Goal: Task Accomplishment & Management: Manage account settings

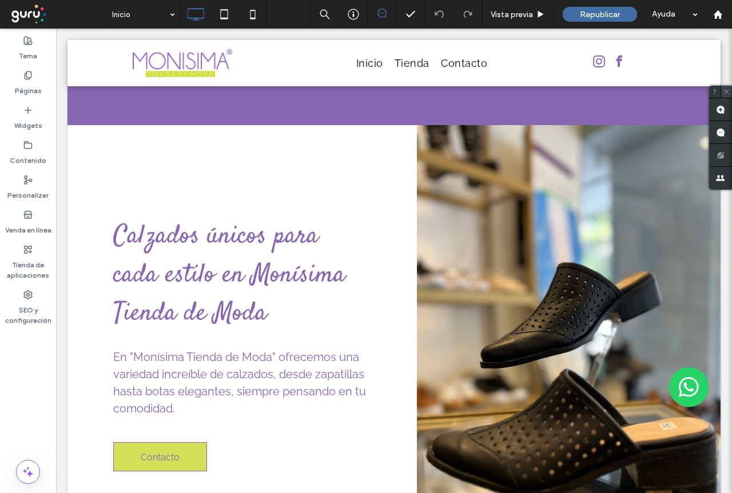
click at [728, 92] on icon at bounding box center [726, 91] width 7 height 7
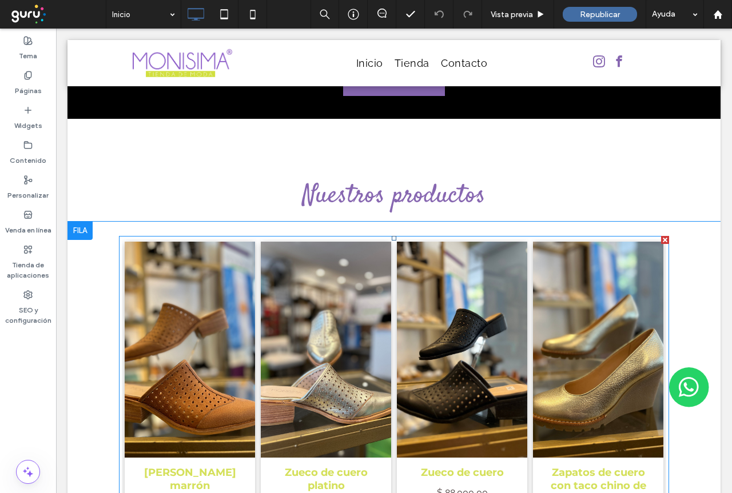
scroll to position [1887, 0]
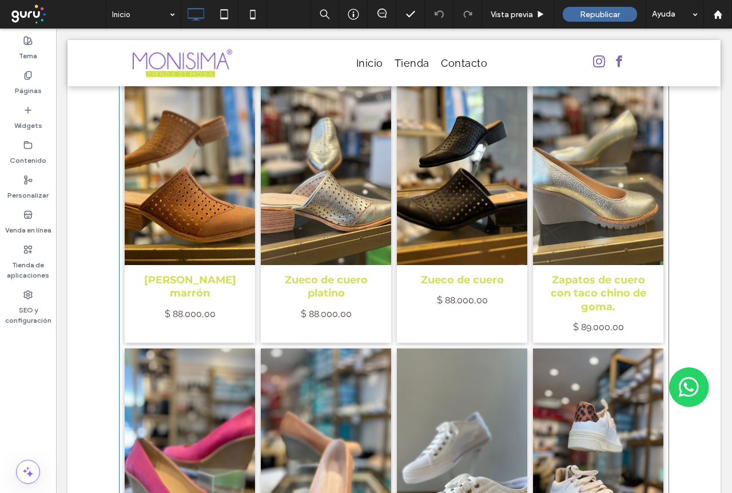
click at [192, 342] on link at bounding box center [190, 456] width 138 height 229
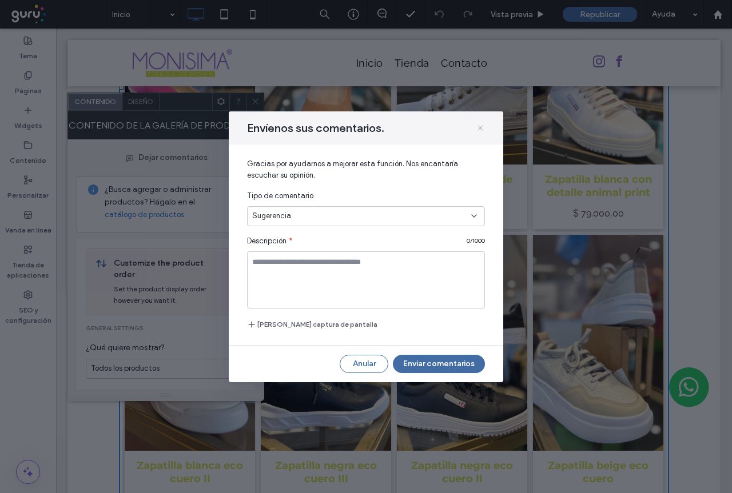
click at [480, 129] on use at bounding box center [479, 127] width 5 height 5
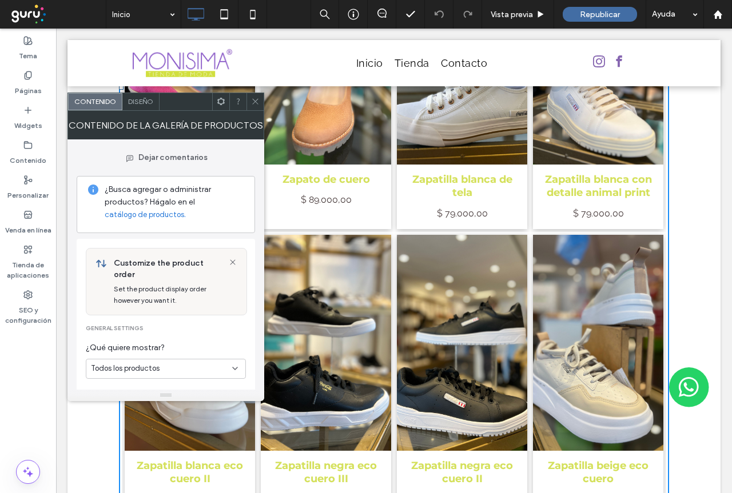
click at [252, 103] on icon at bounding box center [255, 101] width 9 height 9
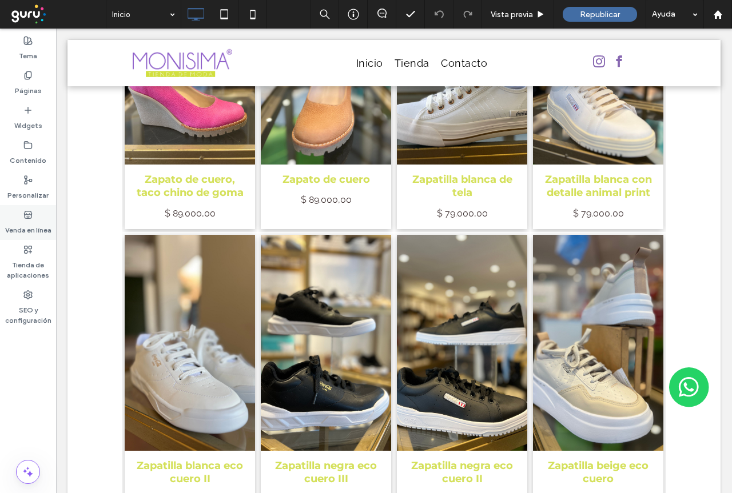
click at [27, 222] on label "Venda en línea" at bounding box center [28, 228] width 46 height 16
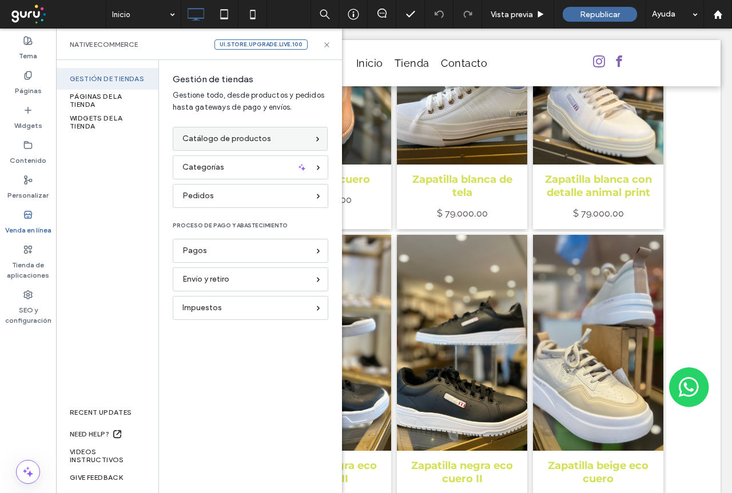
click at [227, 138] on span "Catálogo de productos" at bounding box center [226, 139] width 89 height 13
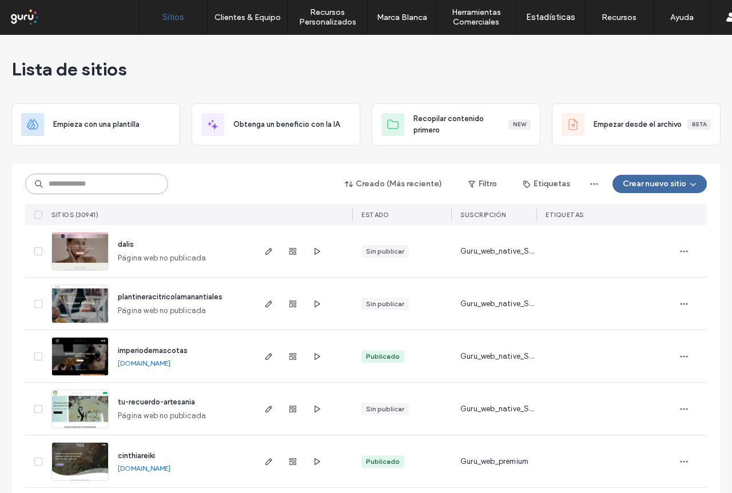
click at [115, 186] on input at bounding box center [96, 184] width 143 height 21
paste input "**********"
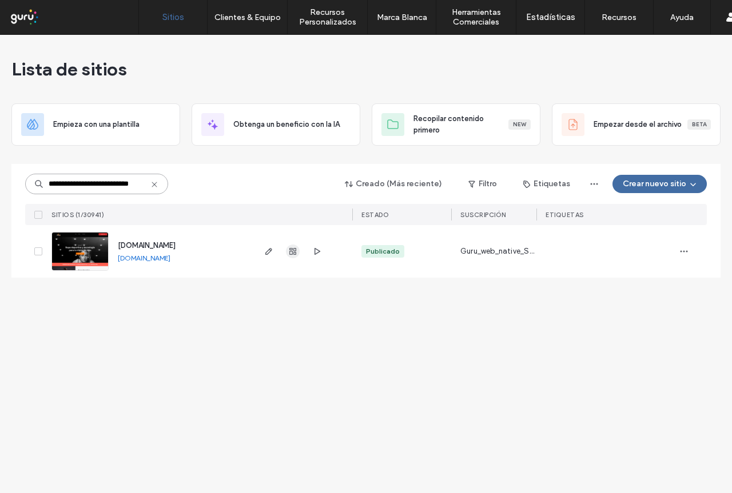
type input "**********"
click at [294, 250] on icon "button" at bounding box center [292, 251] width 9 height 9
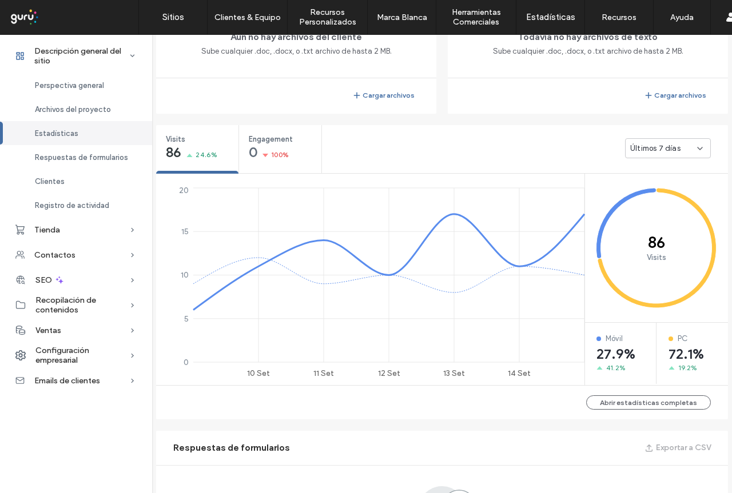
scroll to position [629, 0]
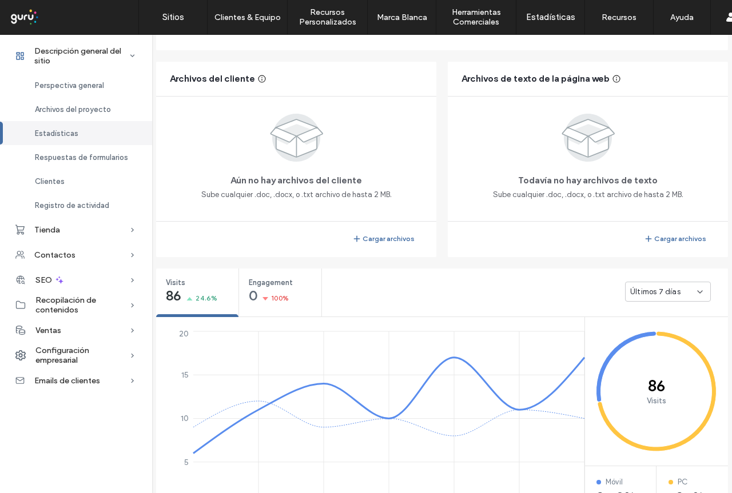
scroll to position [170, 0]
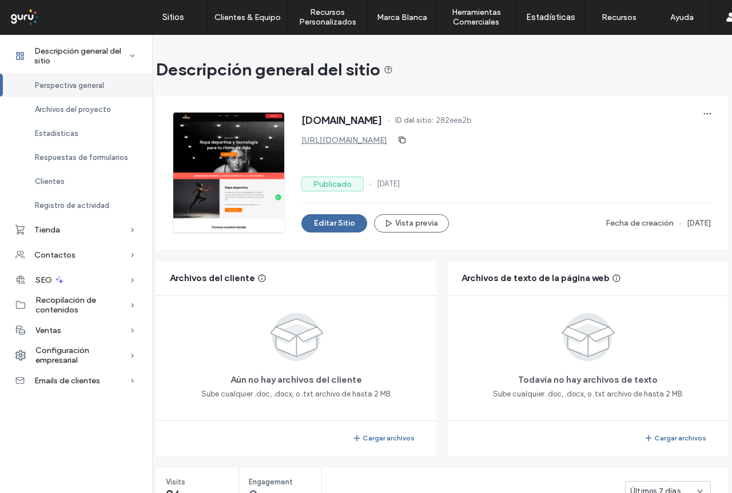
click at [85, 336] on div "Ventas" at bounding box center [76, 330] width 152 height 25
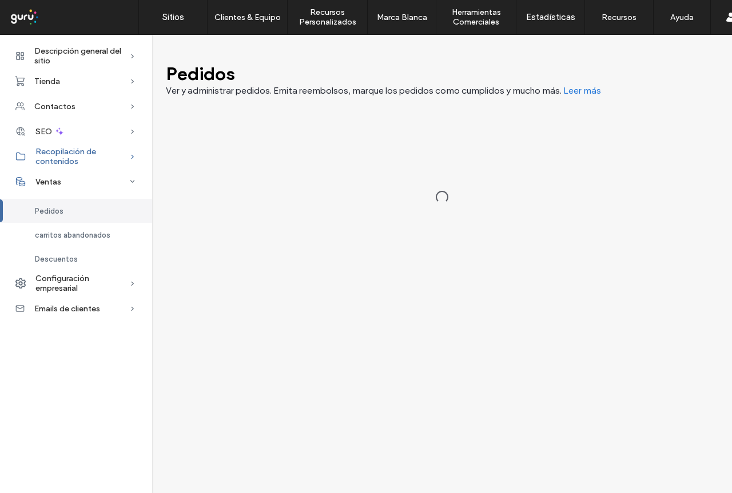
click at [87, 156] on span "Recopilación de contenidos" at bounding box center [82, 156] width 94 height 19
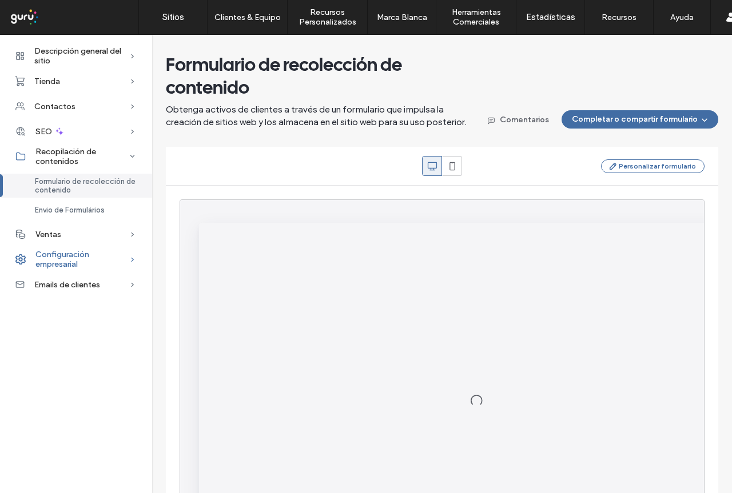
click at [89, 264] on span "Configuración empresarial" at bounding box center [82, 259] width 94 height 19
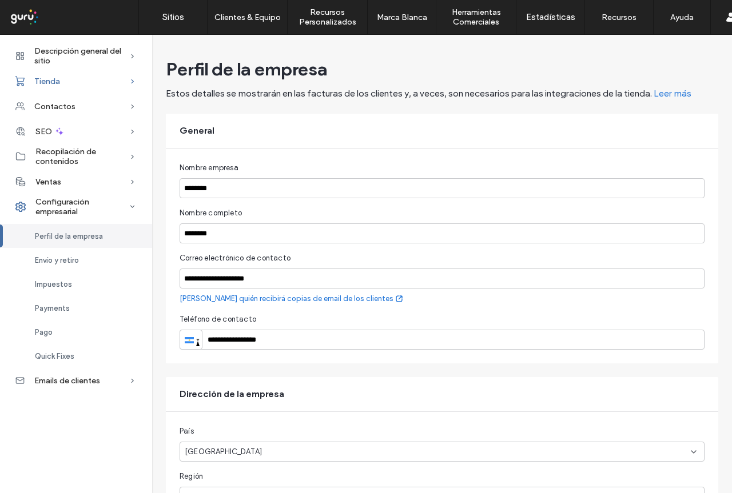
click at [99, 85] on div "Tienda" at bounding box center [76, 81] width 152 height 25
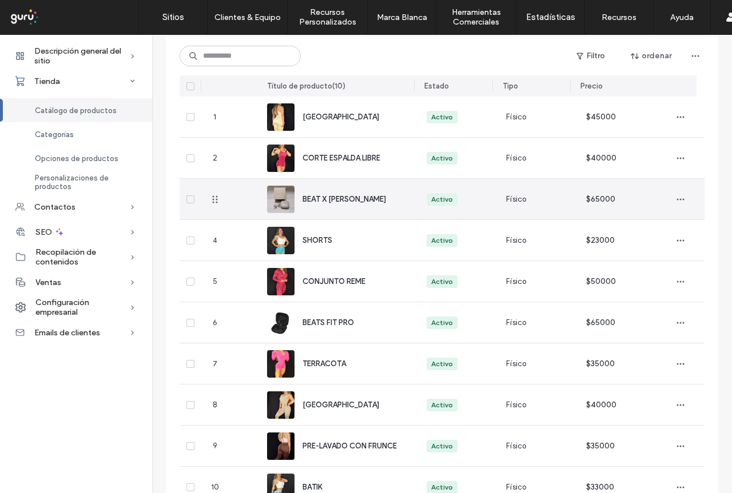
scroll to position [35, 0]
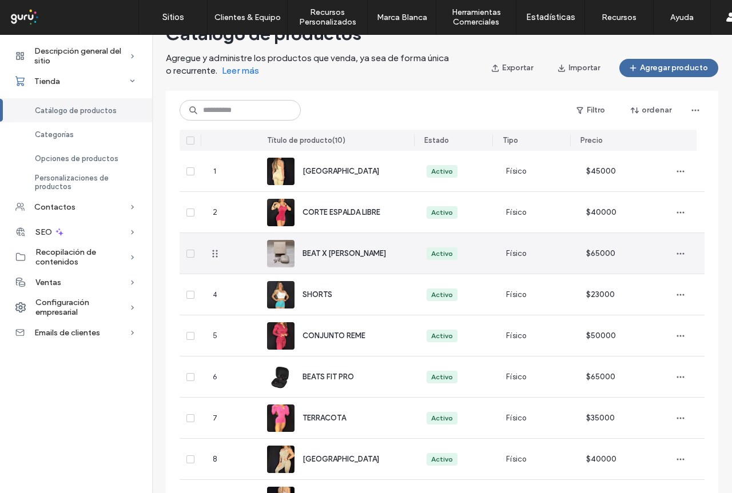
click at [325, 255] on span "BEAT X KIM" at bounding box center [343, 253] width 83 height 9
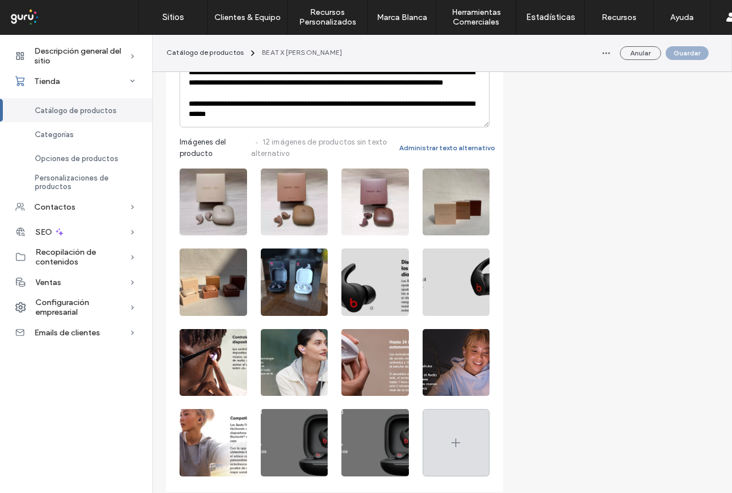
scroll to position [457, 0]
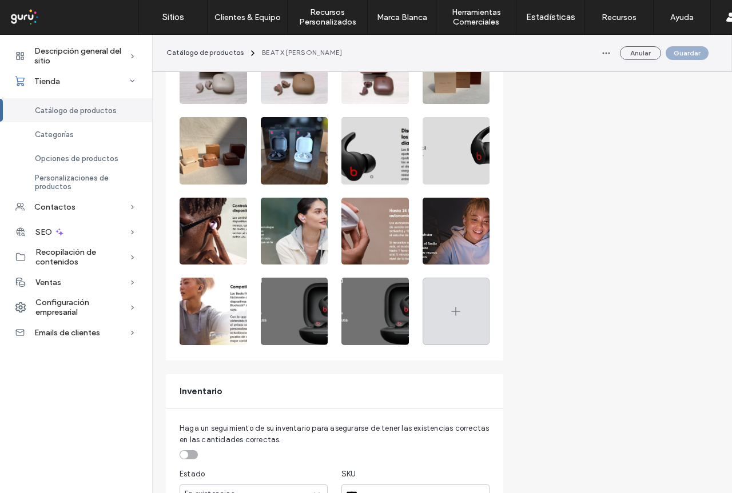
click at [462, 310] on icon at bounding box center [456, 312] width 14 height 14
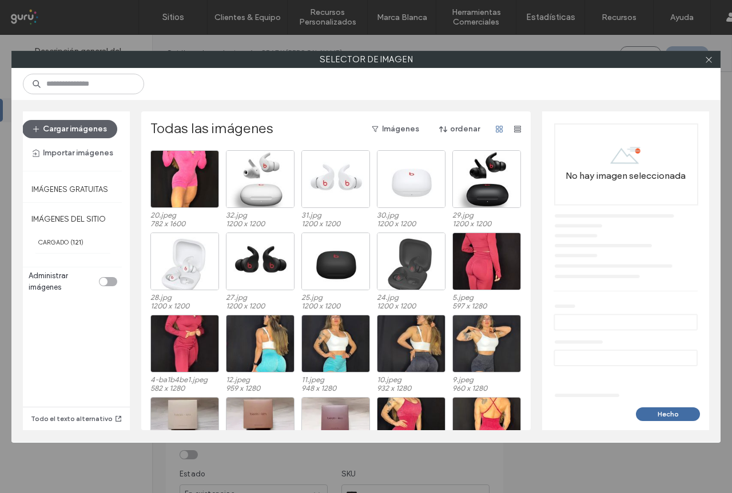
scroll to position [962, 0]
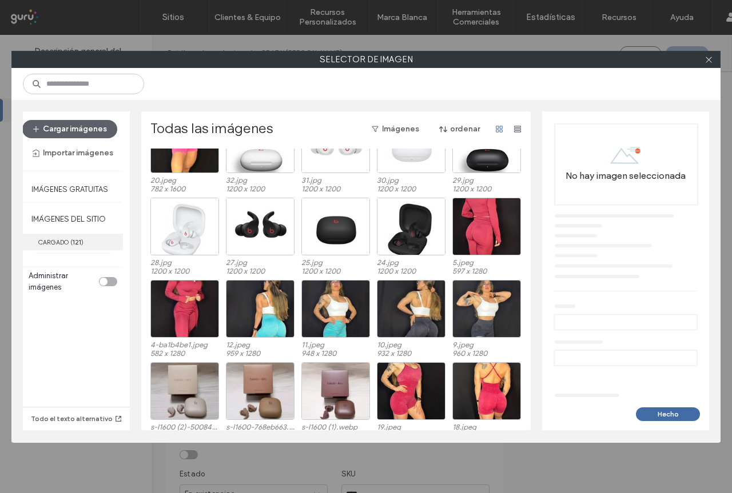
click at [58, 244] on label "CARGADO ( 121 )" at bounding box center [73, 242] width 100 height 17
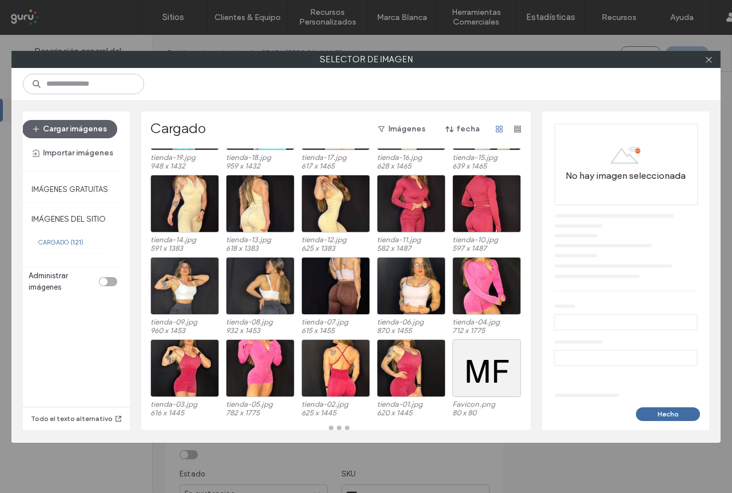
scroll to position [470, 0]
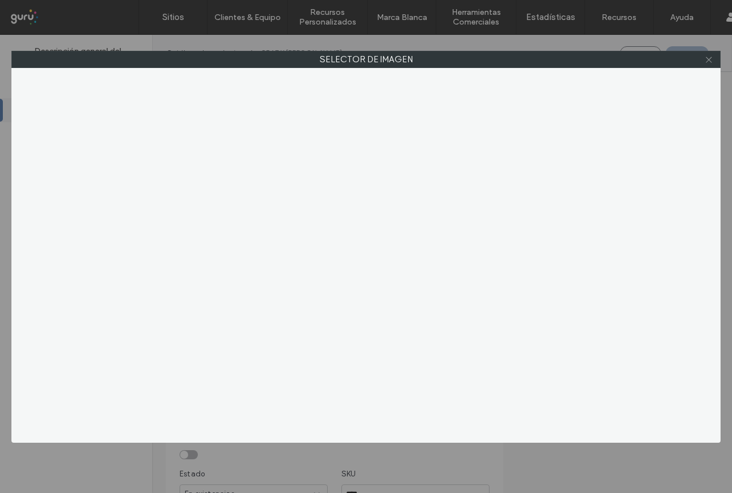
click at [710, 61] on icon at bounding box center [708, 59] width 9 height 9
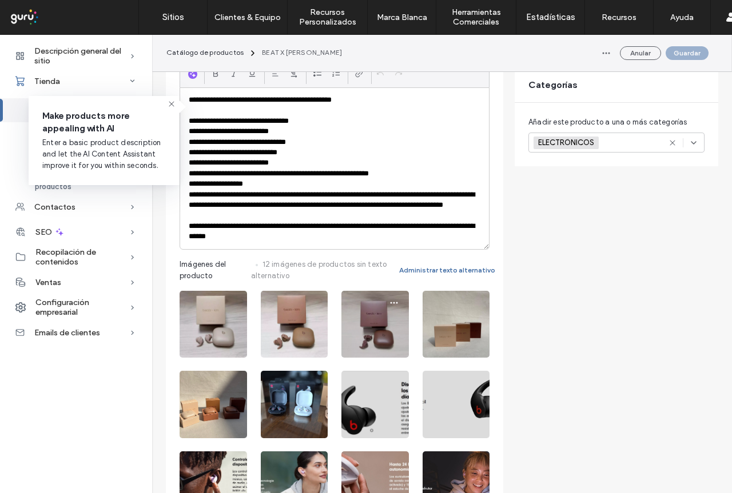
scroll to position [172, 0]
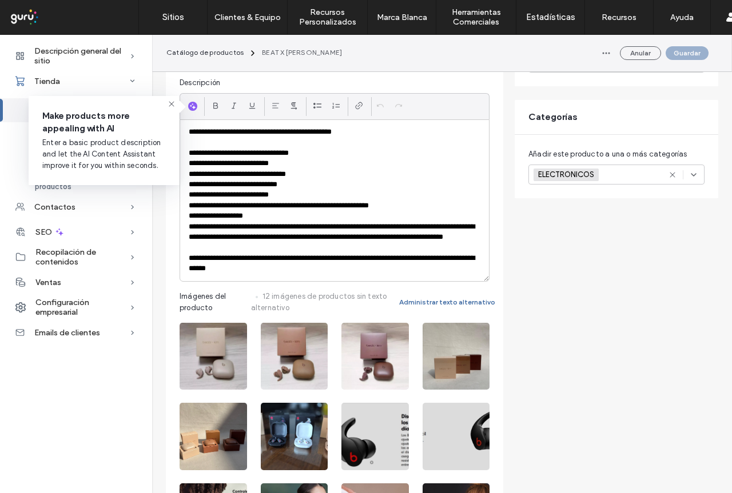
click at [170, 105] on icon at bounding box center [171, 103] width 9 height 9
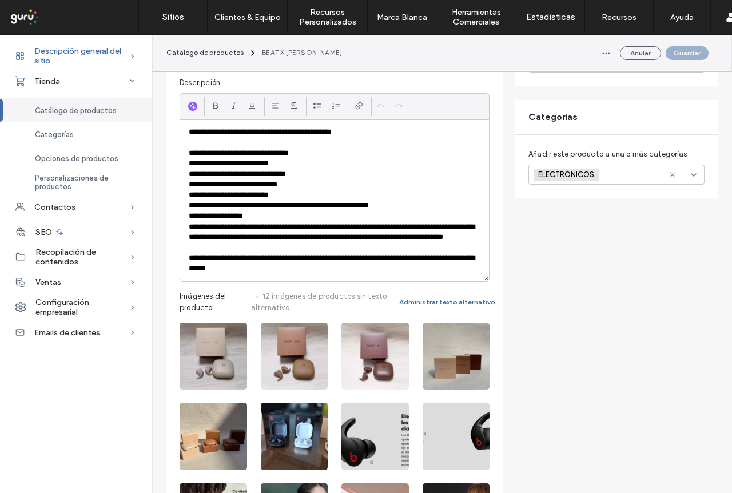
click at [103, 51] on span "Descripción general del sitio" at bounding box center [81, 55] width 95 height 19
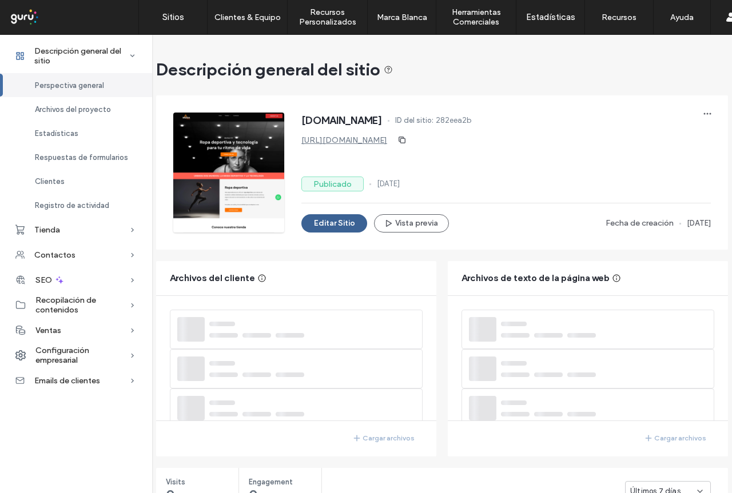
click at [328, 225] on button "Editar Sitio" at bounding box center [334, 223] width 66 height 18
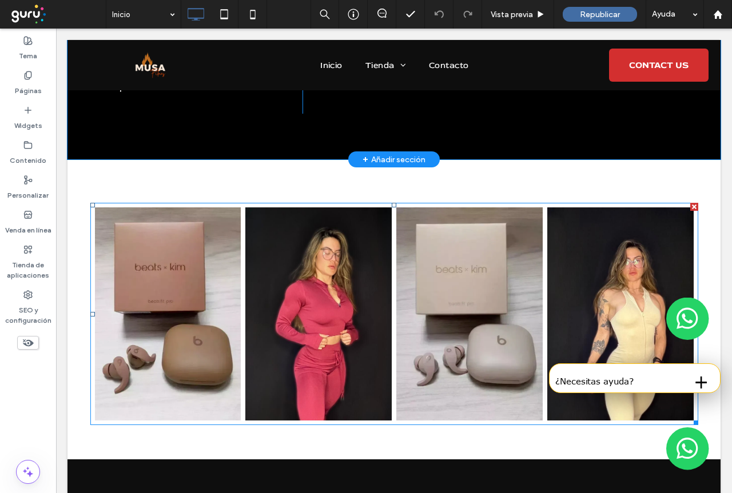
scroll to position [1544, 0]
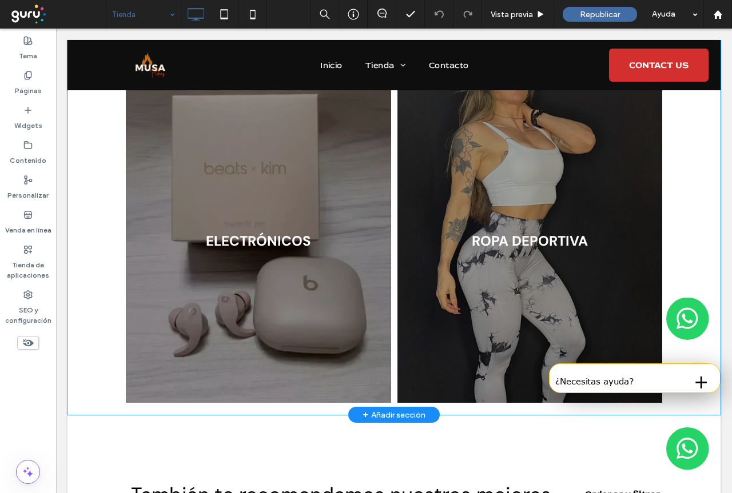
scroll to position [229, 0]
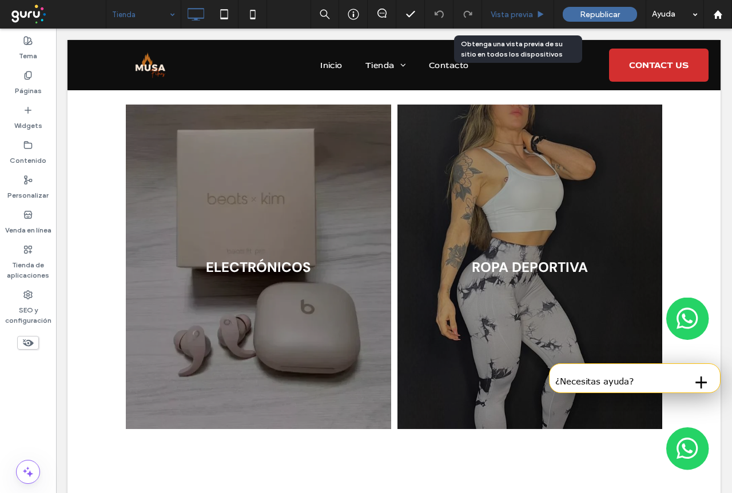
click at [529, 11] on span "Vista previa" at bounding box center [512, 15] width 42 height 10
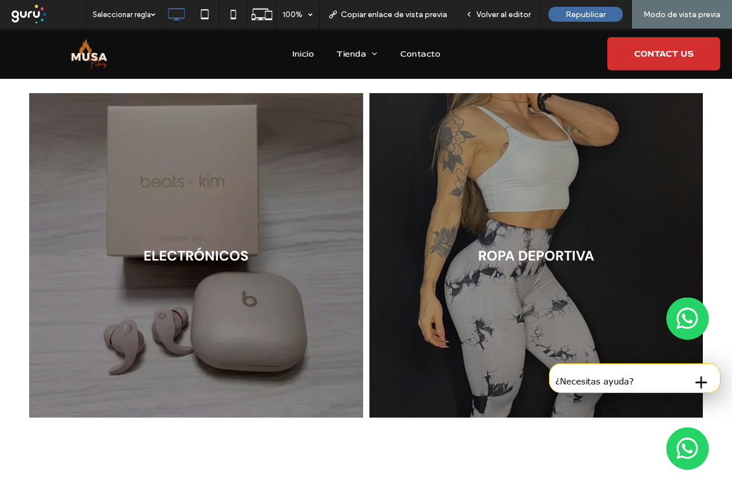
click at [192, 221] on link at bounding box center [196, 255] width 354 height 344
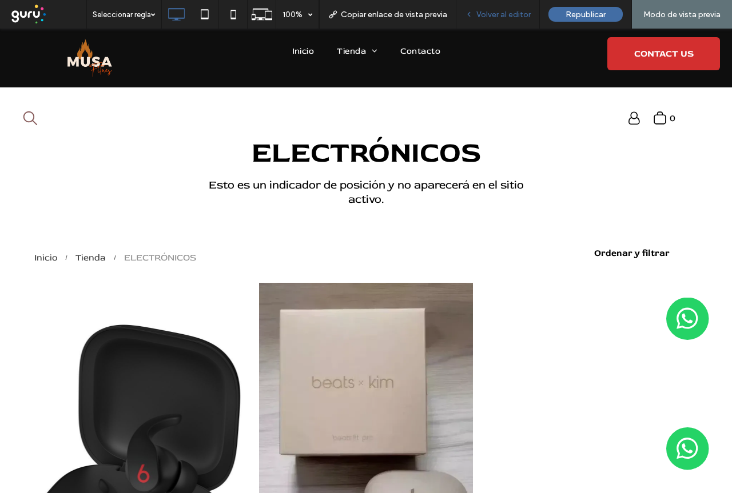
click at [521, 14] on span "Volver al editor" at bounding box center [503, 15] width 54 height 10
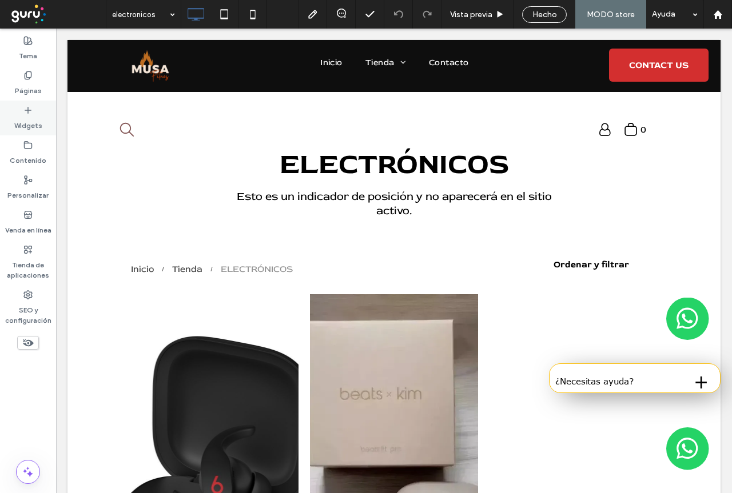
click at [26, 114] on icon at bounding box center [27, 110] width 9 height 9
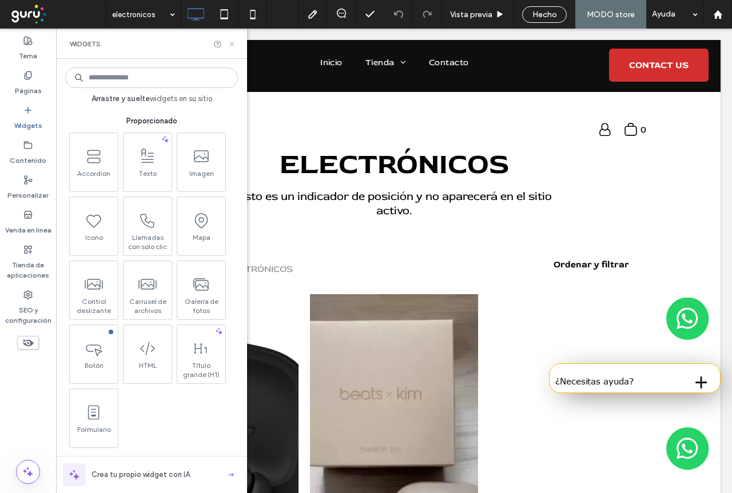
click at [230, 45] on use at bounding box center [231, 44] width 5 height 5
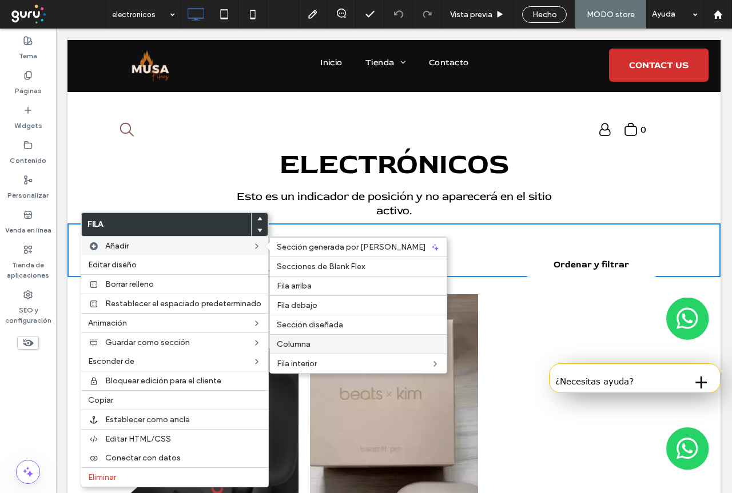
click at [302, 345] on span "Columna" at bounding box center [294, 345] width 34 height 10
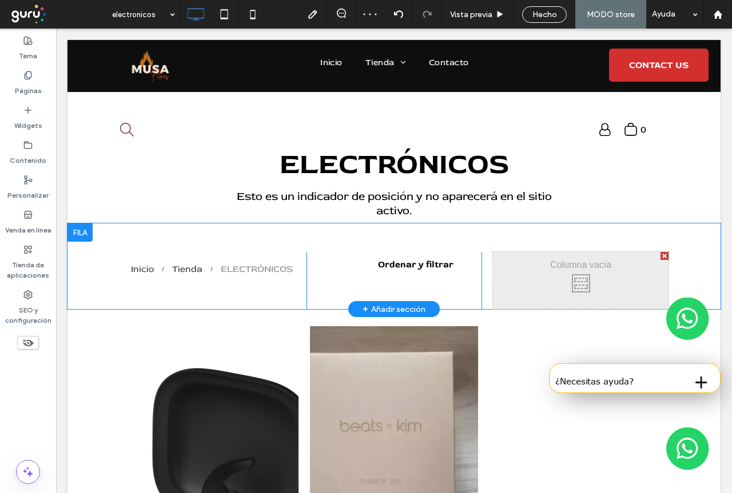
click at [662, 257] on div at bounding box center [664, 256] width 8 height 8
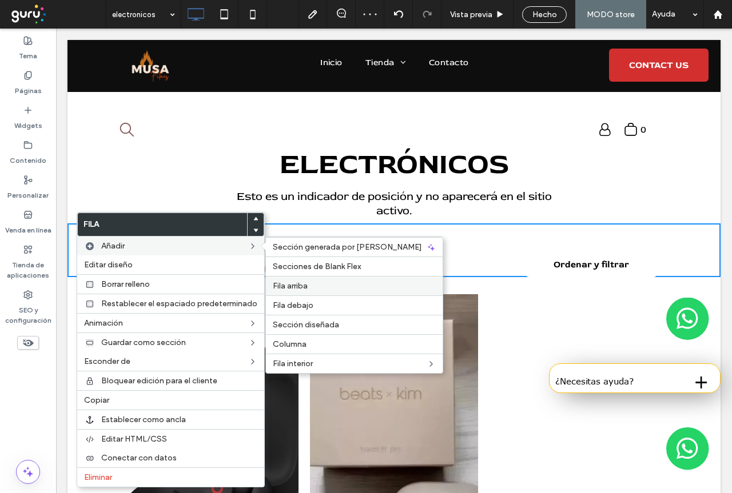
click at [315, 290] on label "Fila arriba" at bounding box center [354, 286] width 163 height 10
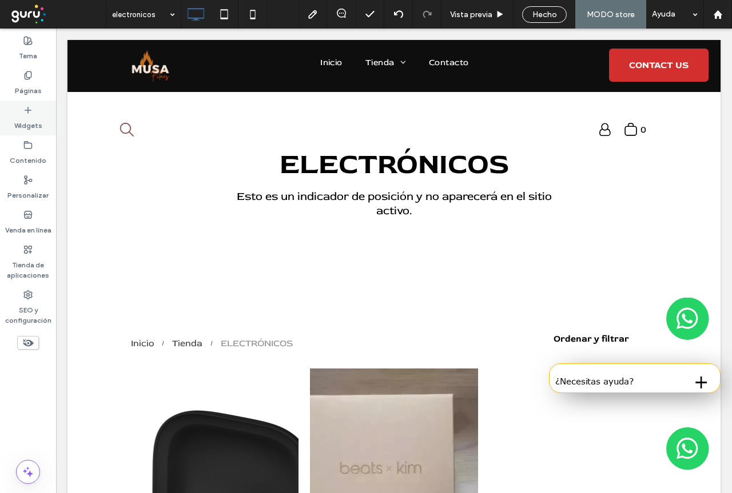
click at [30, 110] on use at bounding box center [28, 110] width 6 height 6
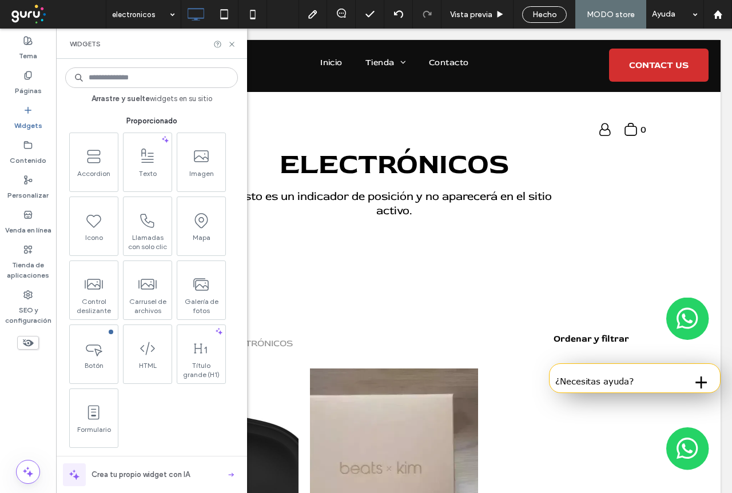
click at [113, 81] on input at bounding box center [151, 77] width 173 height 21
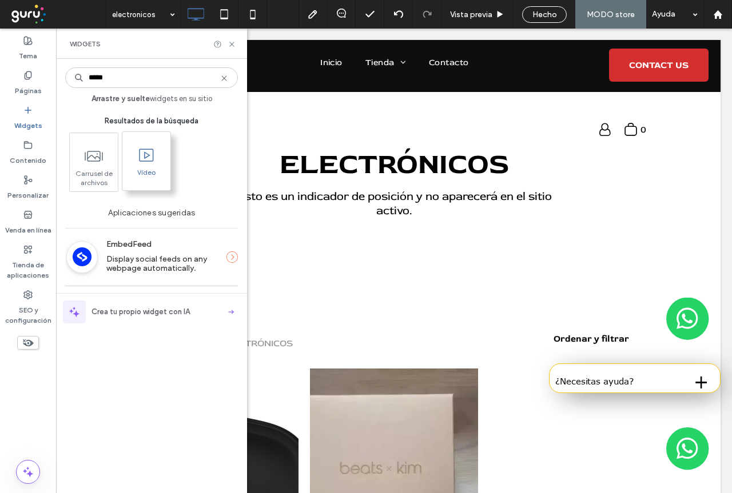
type input "*****"
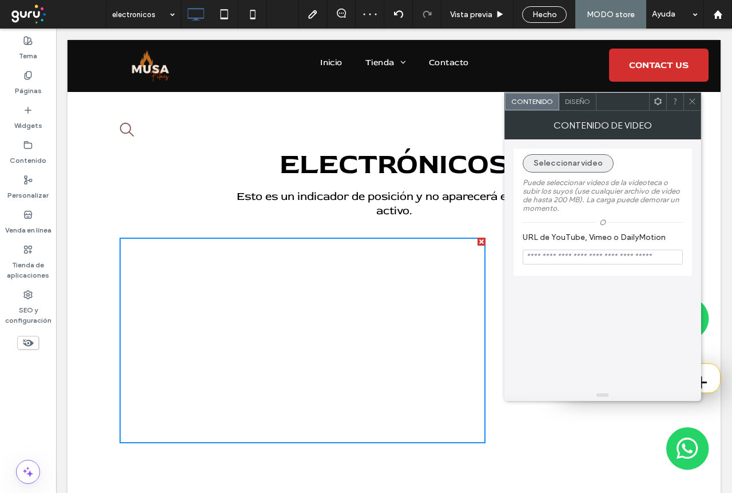
click at [580, 165] on button "Seleccionar video" at bounding box center [568, 163] width 91 height 18
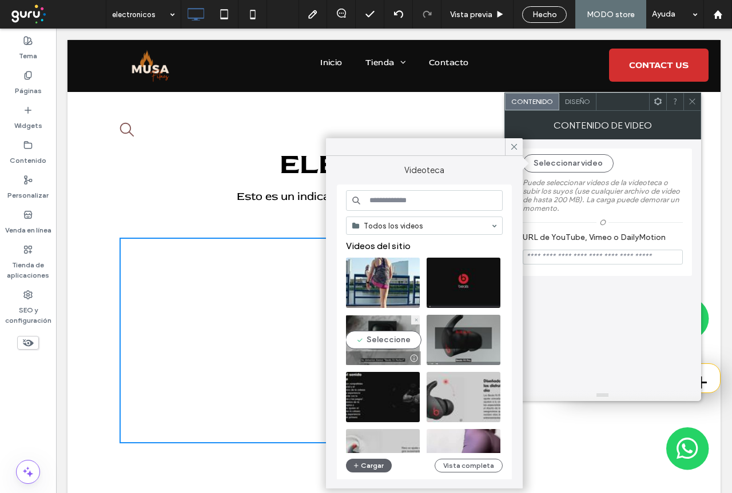
click at [386, 341] on video at bounding box center [383, 340] width 74 height 50
type input "**********"
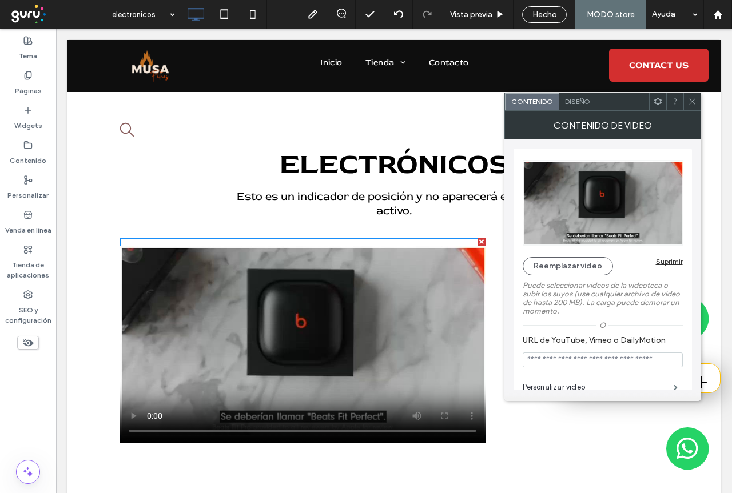
click at [691, 103] on icon at bounding box center [692, 101] width 9 height 9
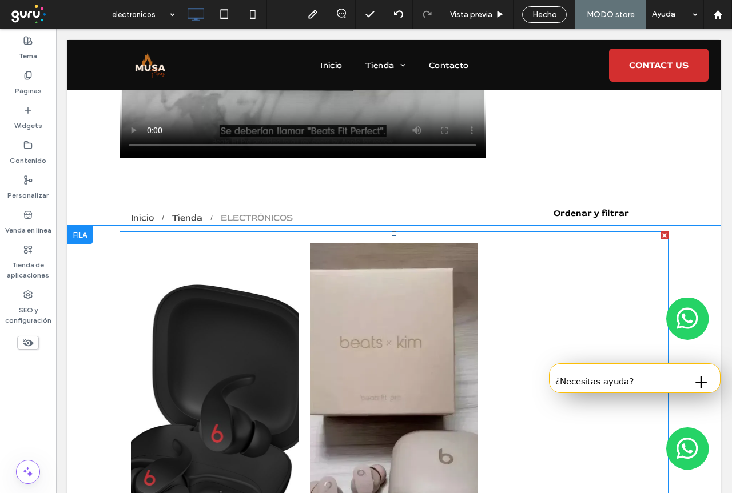
scroll to position [57, 0]
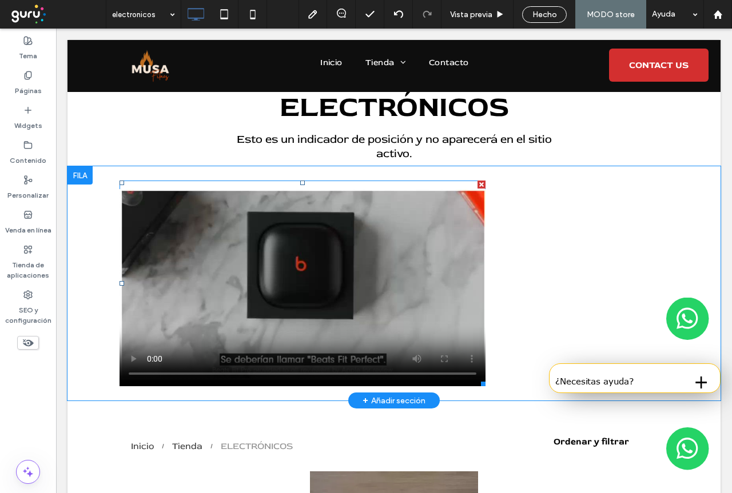
click at [477, 186] on div at bounding box center [481, 185] width 8 height 8
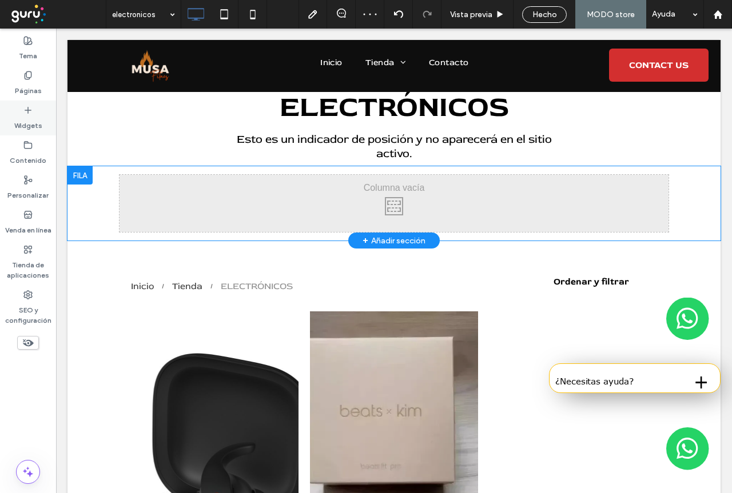
click at [27, 118] on label "Widgets" at bounding box center [28, 123] width 28 height 16
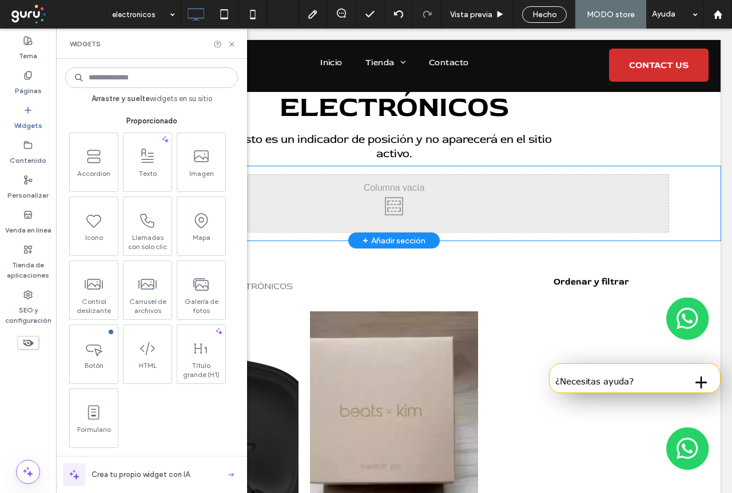
click at [115, 83] on input at bounding box center [151, 77] width 173 height 21
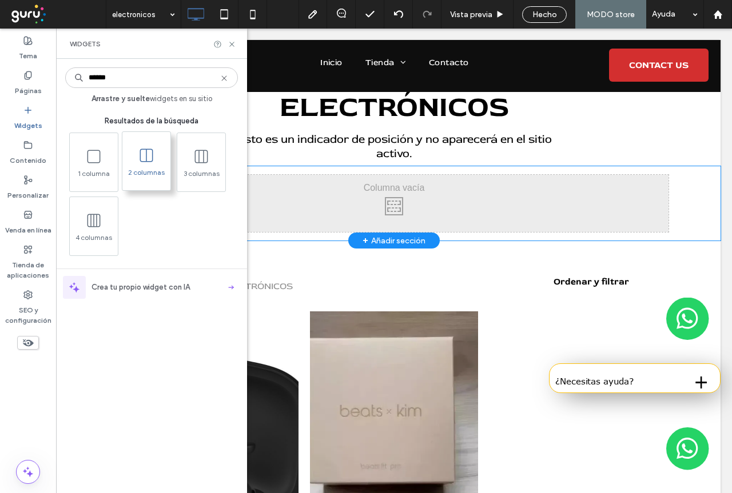
type input "******"
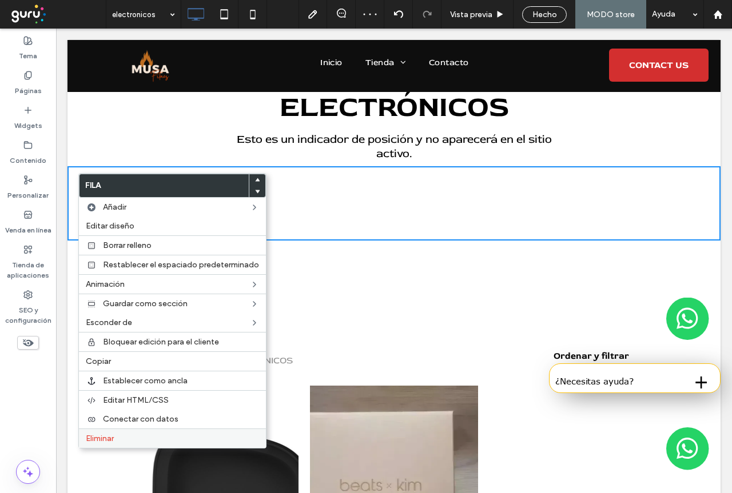
click at [118, 439] on label "Eliminar" at bounding box center [172, 439] width 173 height 10
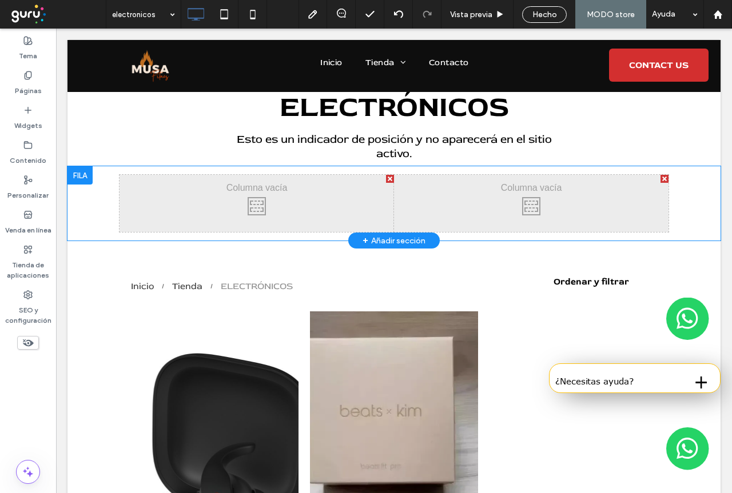
click at [284, 204] on div "Click To Paste Click To Paste" at bounding box center [256, 203] width 274 height 57
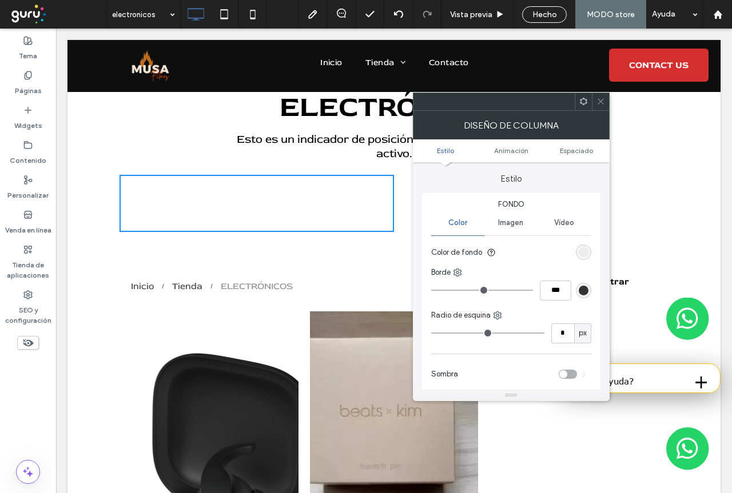
click at [581, 103] on use at bounding box center [582, 101] width 7 height 7
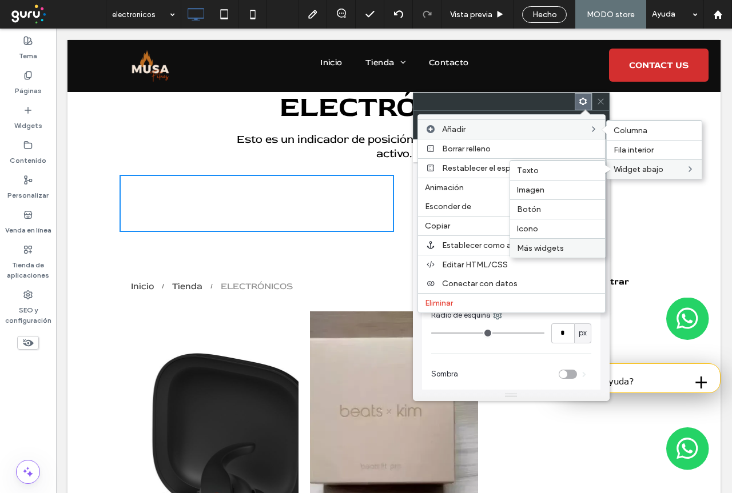
click at [551, 248] on span "Más widgets" at bounding box center [540, 249] width 47 height 10
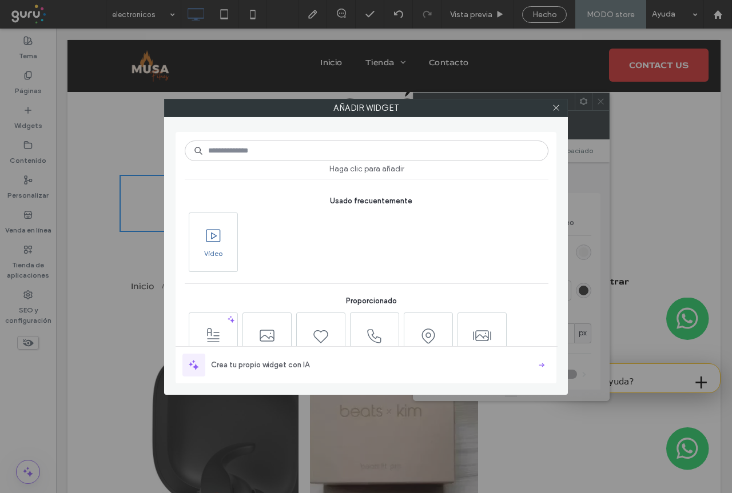
click at [205, 254] on span "Vídeo" at bounding box center [213, 257] width 48 height 16
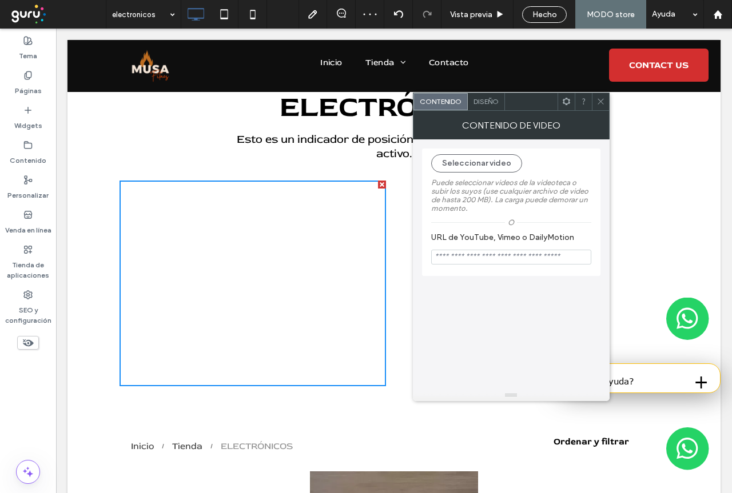
click at [601, 102] on icon at bounding box center [600, 101] width 9 height 9
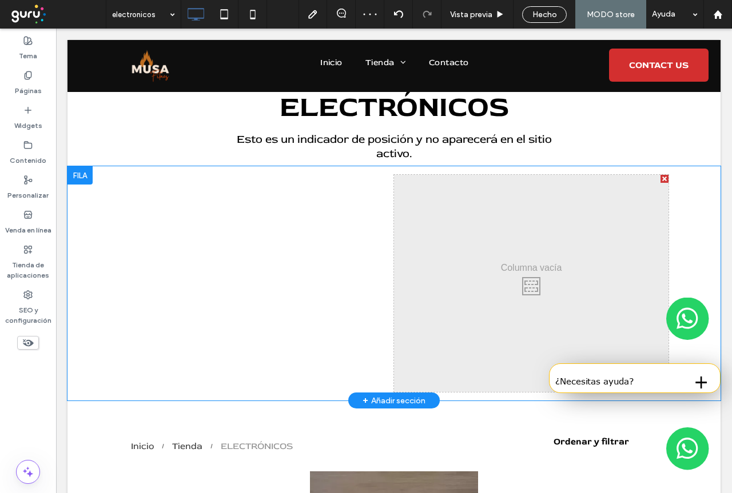
click at [515, 252] on div "Click To Paste Click To Paste" at bounding box center [531, 283] width 274 height 217
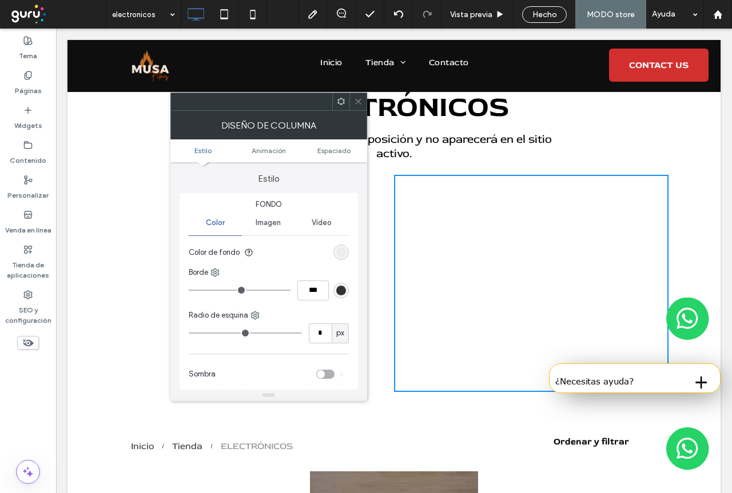
click at [342, 109] on span at bounding box center [341, 101] width 9 height 17
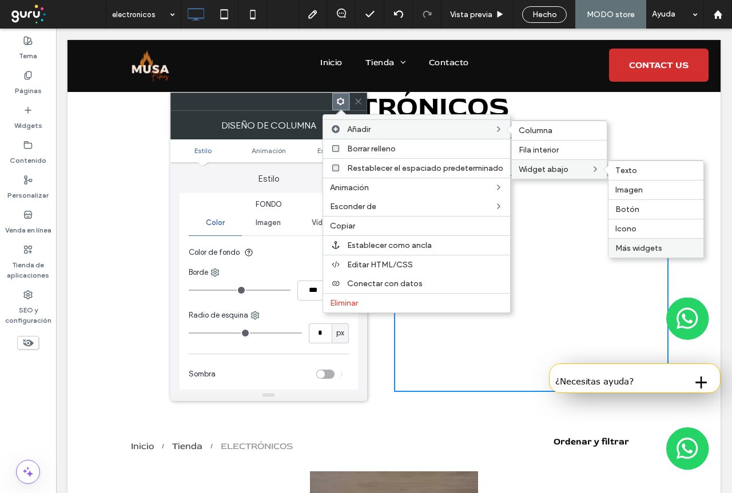
click at [649, 253] on span "Más widgets" at bounding box center [638, 249] width 47 height 10
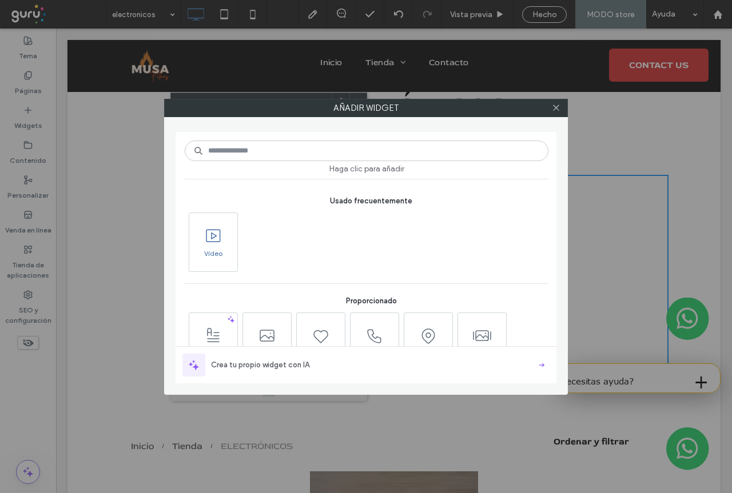
click at [221, 253] on span "Vídeo" at bounding box center [213, 257] width 48 height 16
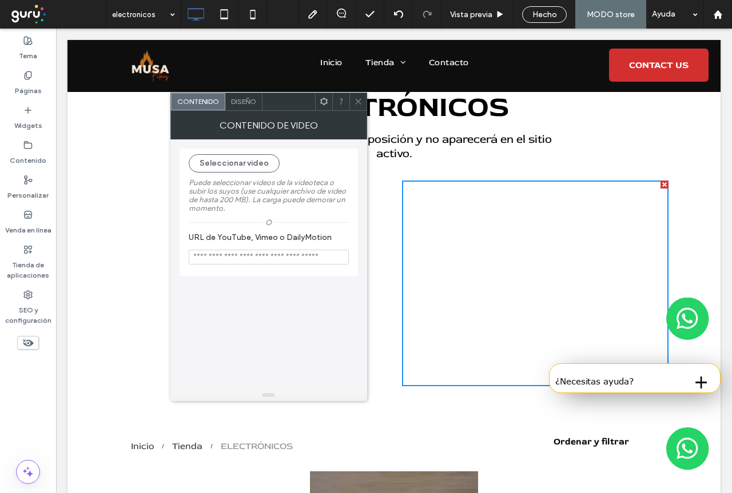
click at [357, 101] on icon at bounding box center [358, 101] width 9 height 9
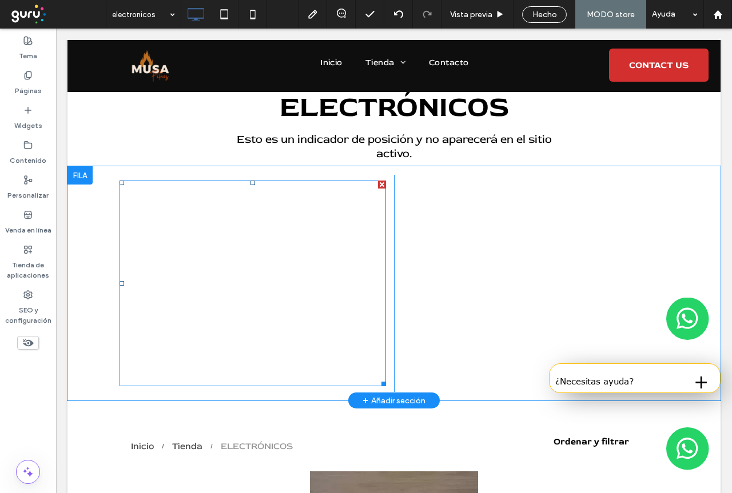
click at [280, 242] on span at bounding box center [252, 284] width 266 height 206
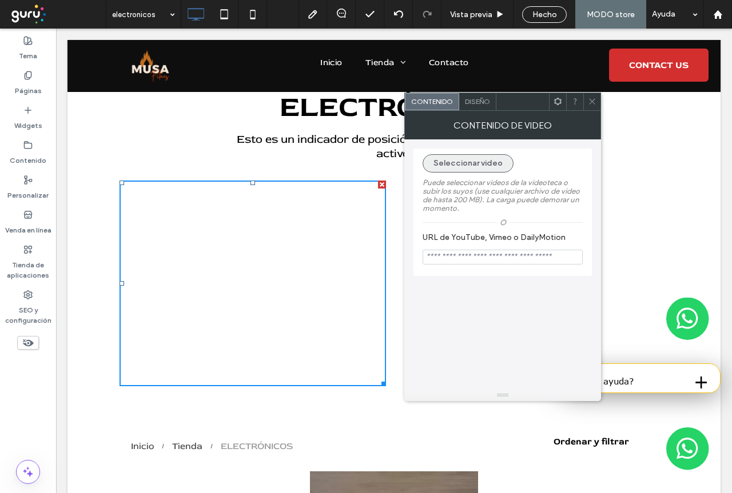
click at [491, 159] on button "Seleccionar video" at bounding box center [468, 163] width 91 height 18
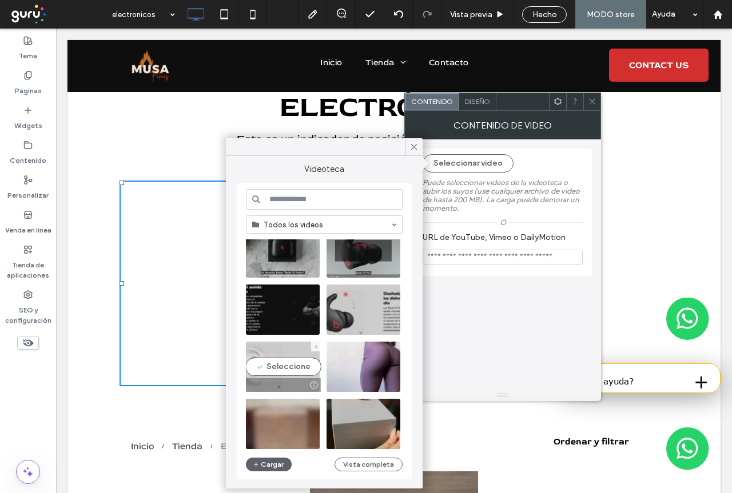
scroll to position [114, 0]
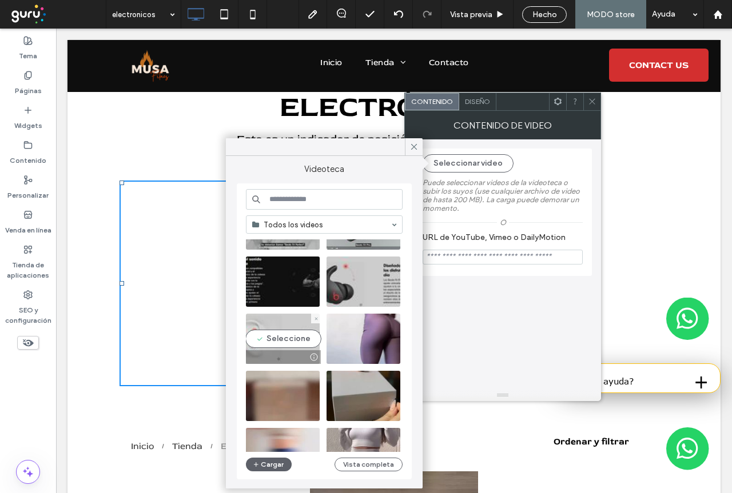
click at [293, 338] on video at bounding box center [283, 339] width 74 height 50
type input "**********"
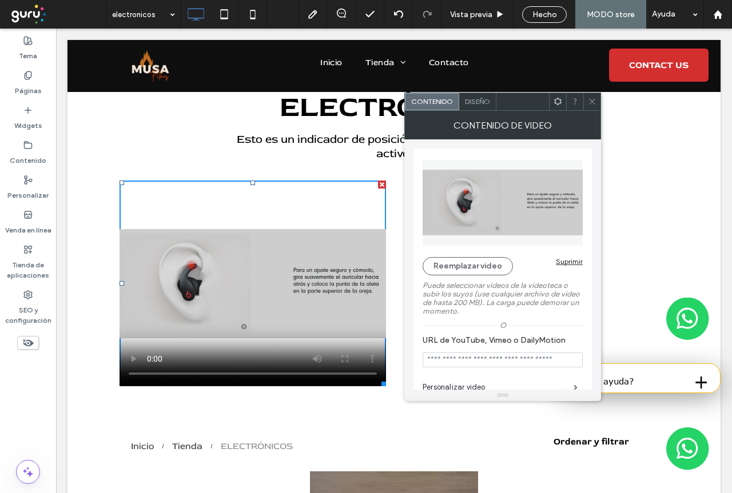
click at [592, 99] on icon at bounding box center [592, 101] width 9 height 9
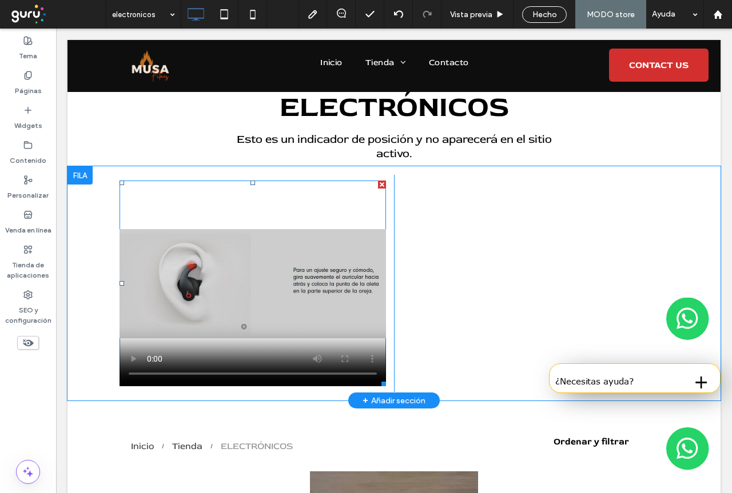
click at [320, 290] on span at bounding box center [252, 284] width 266 height 206
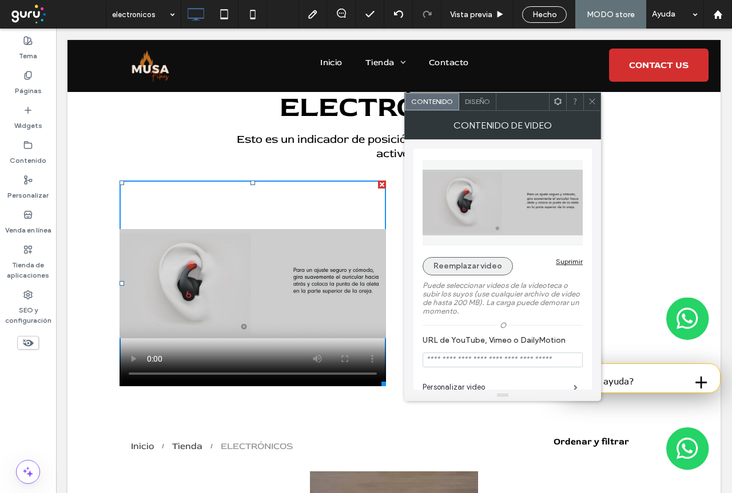
click at [485, 266] on button "Reemplazar video" at bounding box center [468, 266] width 90 height 18
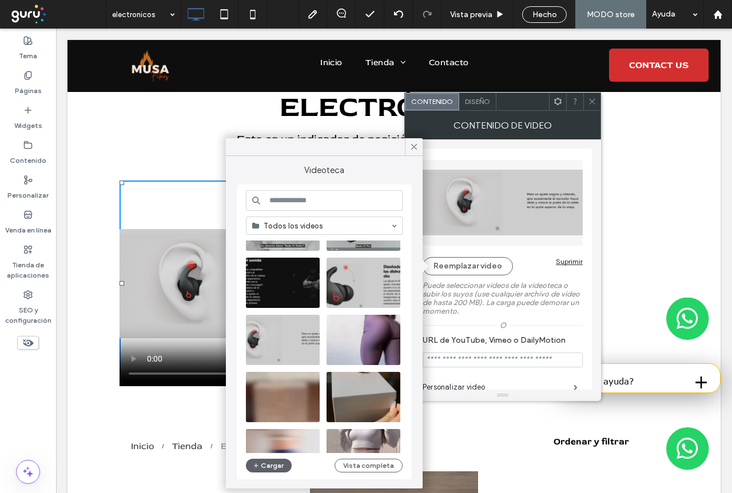
scroll to position [229, 0]
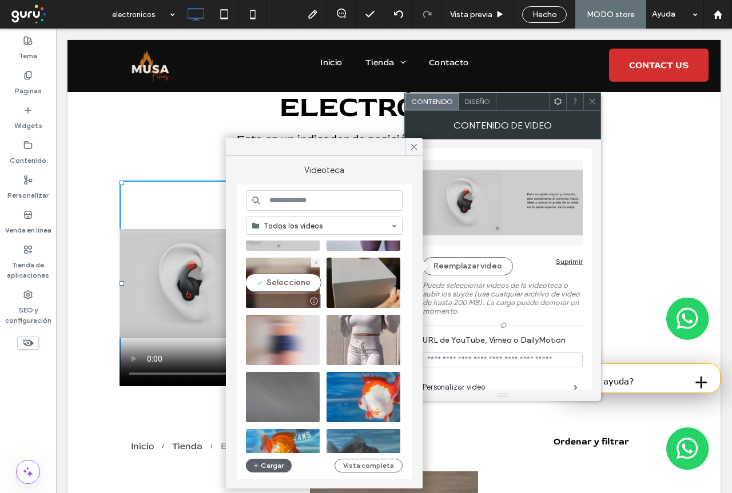
click at [278, 284] on video at bounding box center [283, 283] width 74 height 50
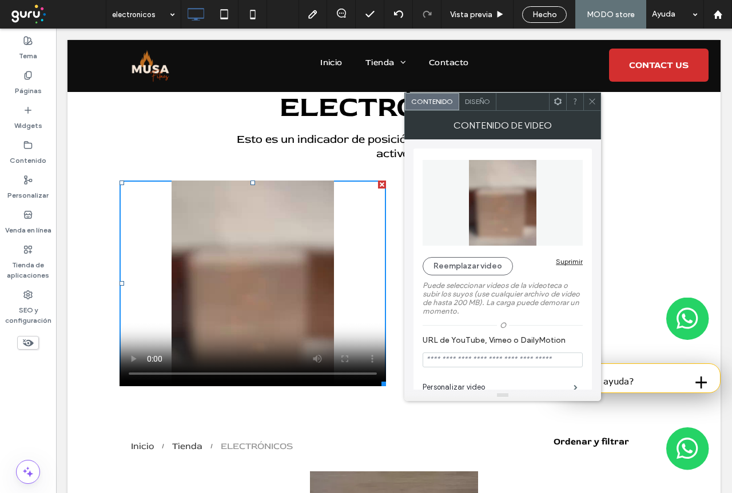
click at [592, 102] on use at bounding box center [592, 102] width 6 height 6
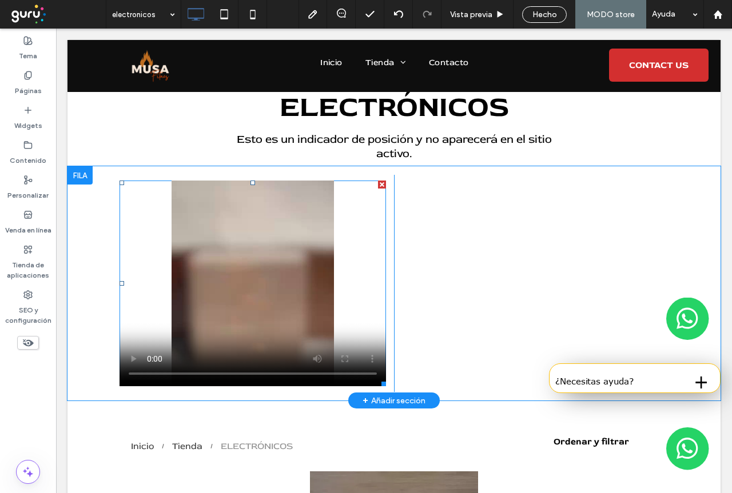
click at [124, 359] on span at bounding box center [252, 284] width 266 height 206
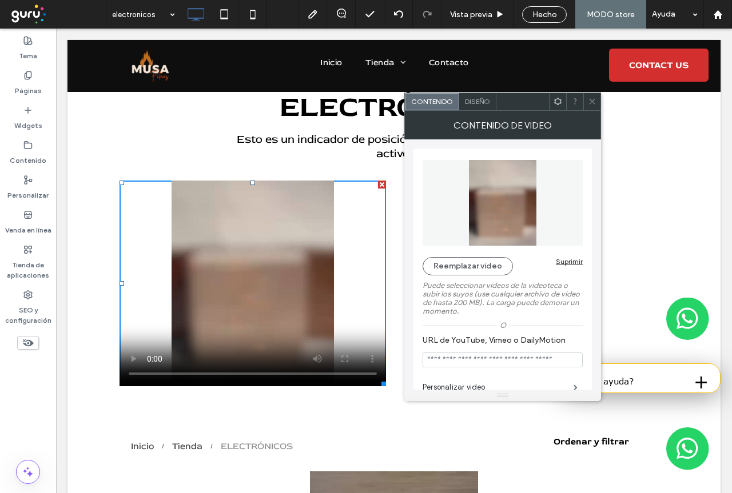
click at [591, 105] on icon at bounding box center [592, 101] width 9 height 9
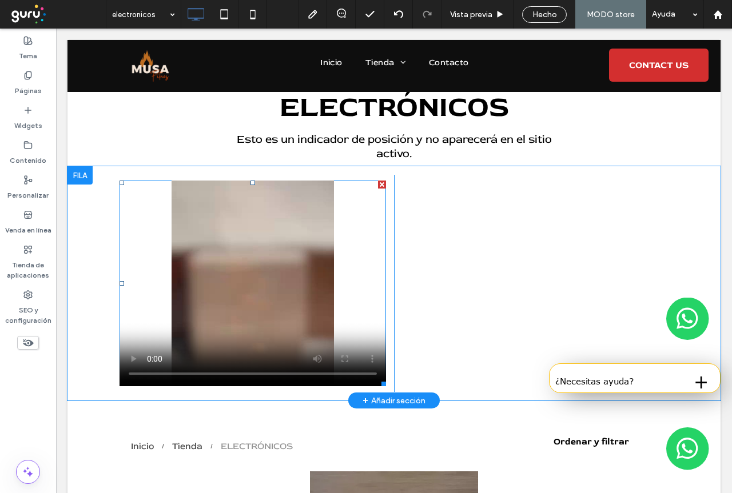
scroll to position [0, 0]
click at [222, 293] on span at bounding box center [252, 284] width 266 height 206
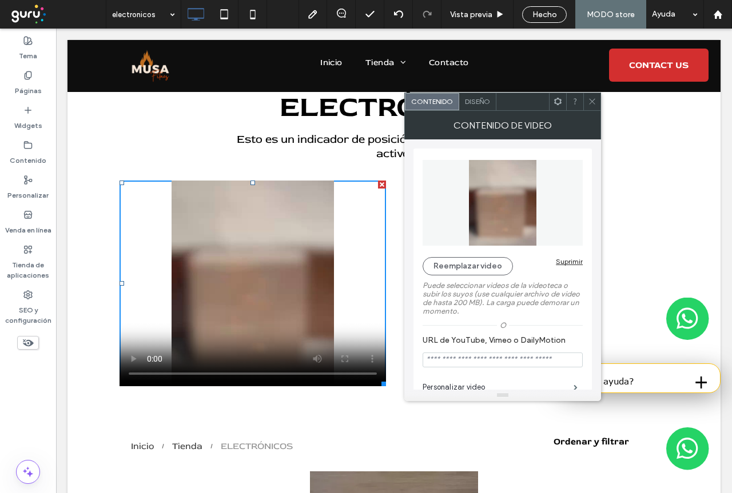
drag, startPoint x: 593, startPoint y: 103, endPoint x: 563, endPoint y: 112, distance: 31.7
click at [593, 103] on use at bounding box center [592, 102] width 6 height 6
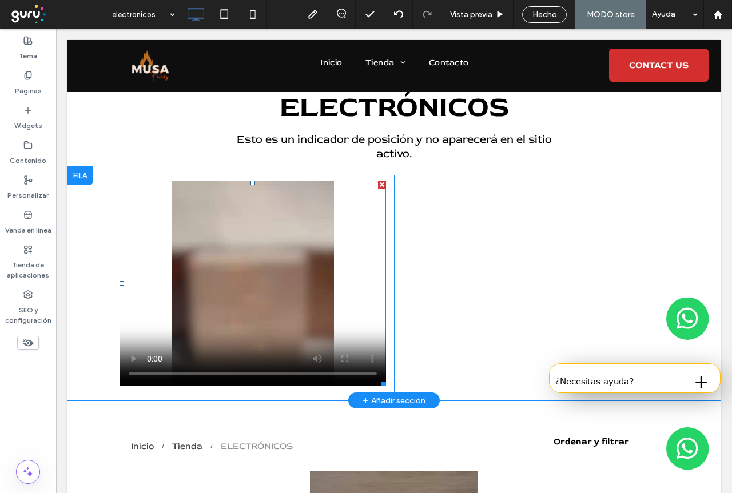
click at [131, 360] on span at bounding box center [252, 284] width 266 height 206
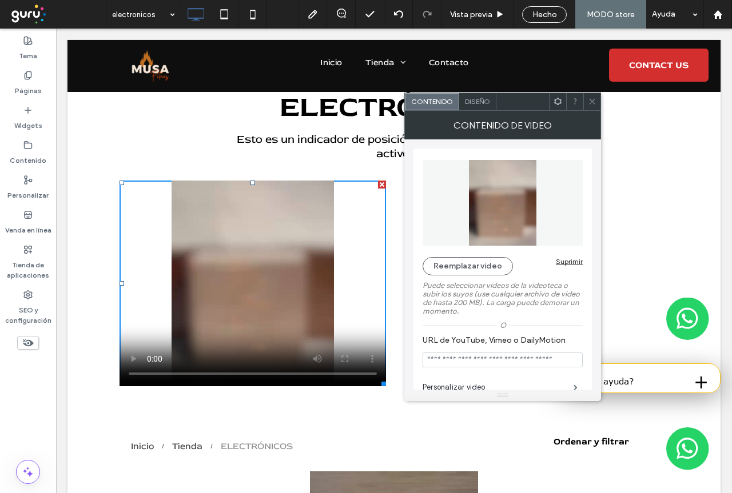
drag, startPoint x: 590, startPoint y: 101, endPoint x: 581, endPoint y: 169, distance: 68.1
click at [590, 101] on icon at bounding box center [592, 101] width 9 height 9
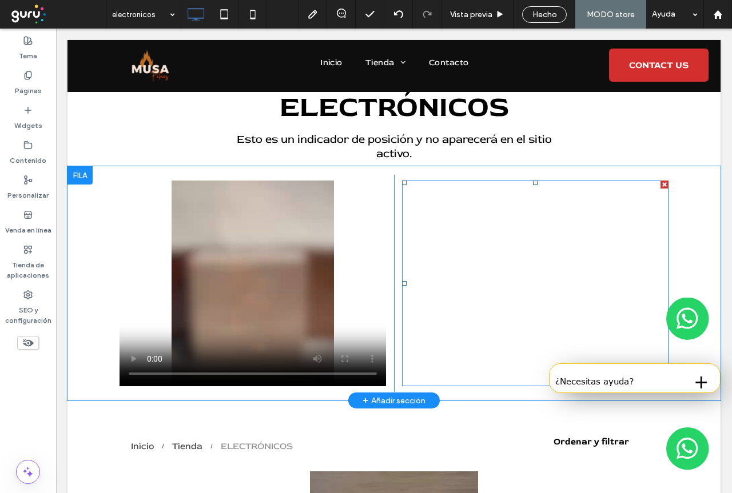
click at [575, 248] on span at bounding box center [535, 284] width 266 height 206
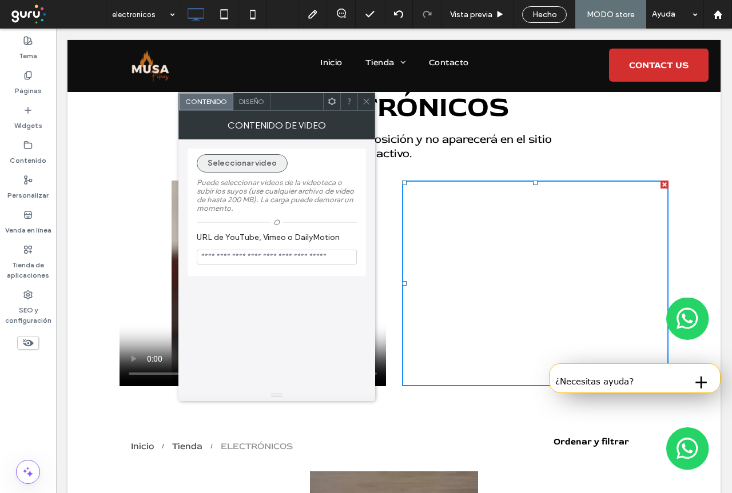
click at [260, 166] on button "Seleccionar video" at bounding box center [242, 163] width 91 height 18
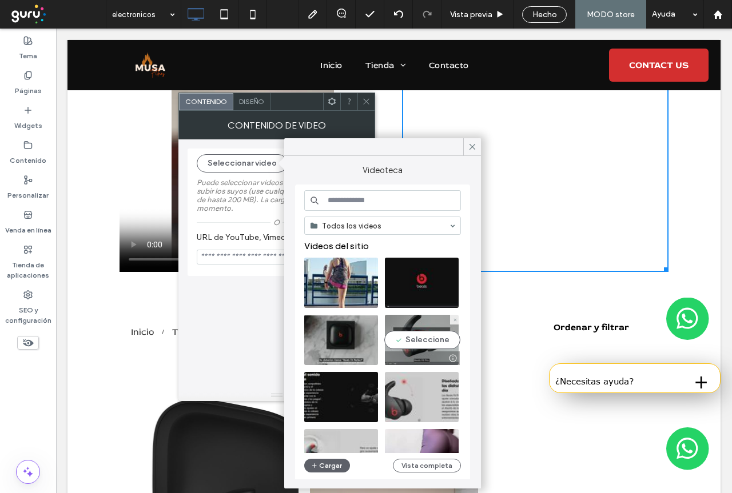
click at [428, 341] on video at bounding box center [422, 340] width 74 height 50
type input "**********"
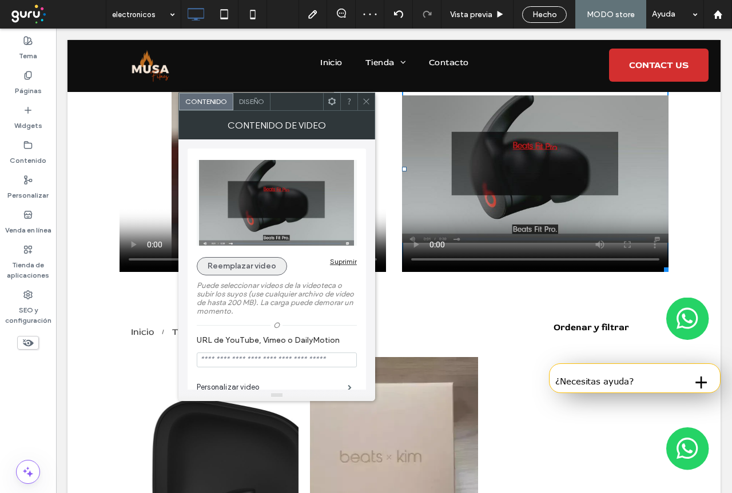
click at [259, 265] on button "Reemplazar video" at bounding box center [242, 266] width 90 height 18
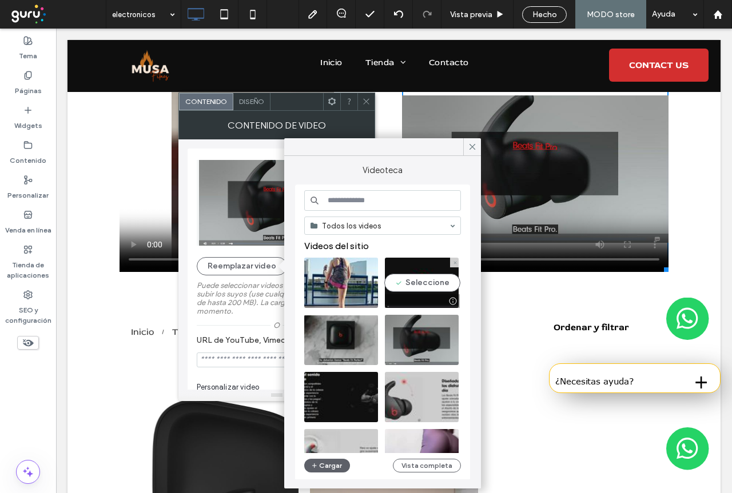
click at [429, 280] on video at bounding box center [422, 283] width 74 height 50
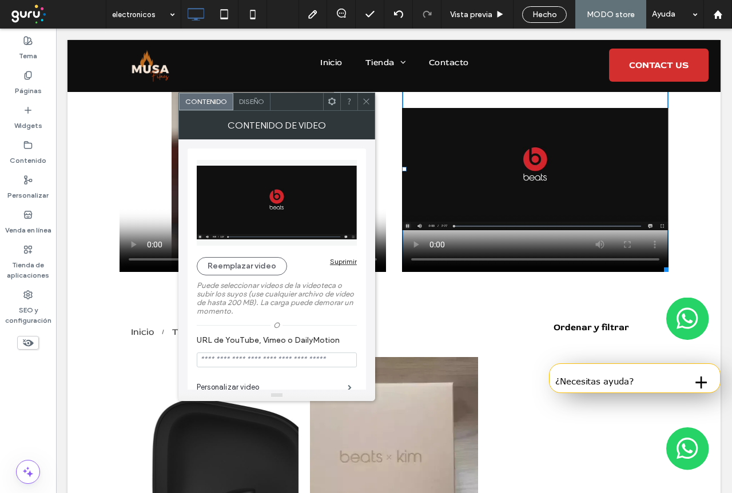
click at [365, 105] on icon at bounding box center [366, 101] width 9 height 9
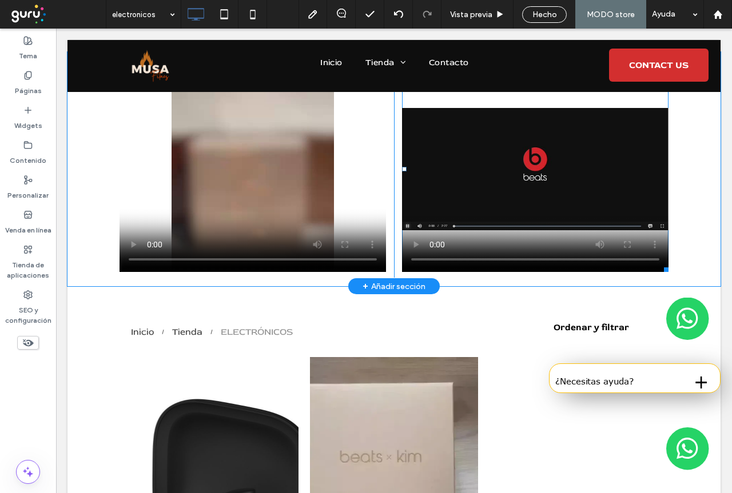
click at [443, 156] on span at bounding box center [535, 169] width 266 height 206
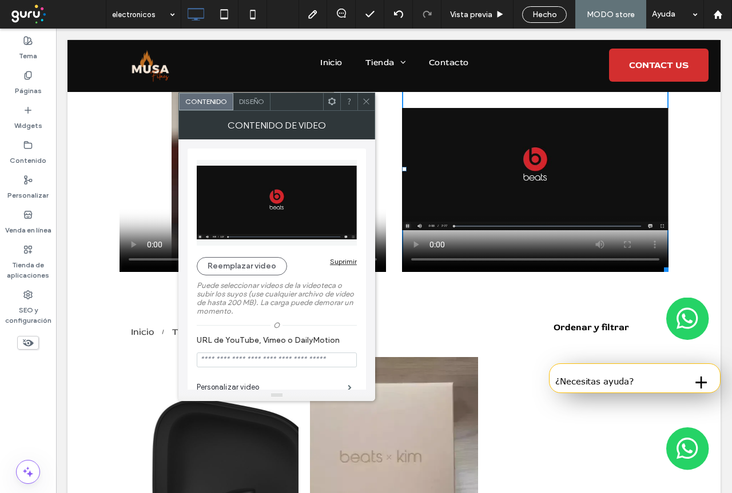
click at [270, 358] on input "URL de YouTube, Vimeo o DailyMotion" at bounding box center [277, 360] width 160 height 15
click at [365, 101] on use at bounding box center [366, 102] width 6 height 6
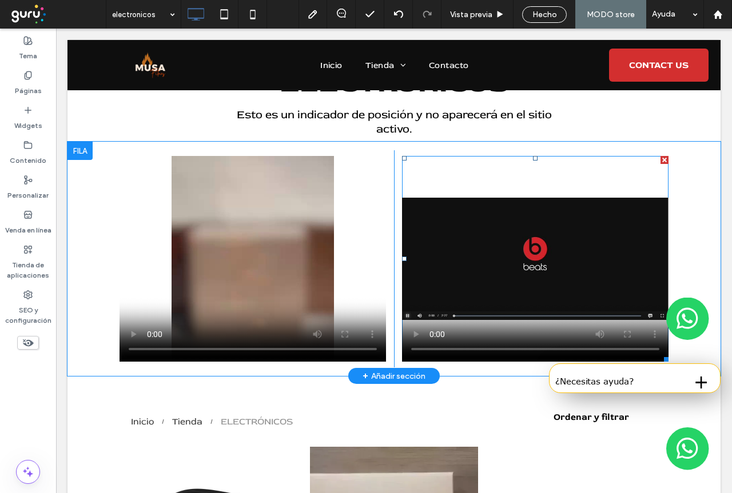
scroll to position [102, 0]
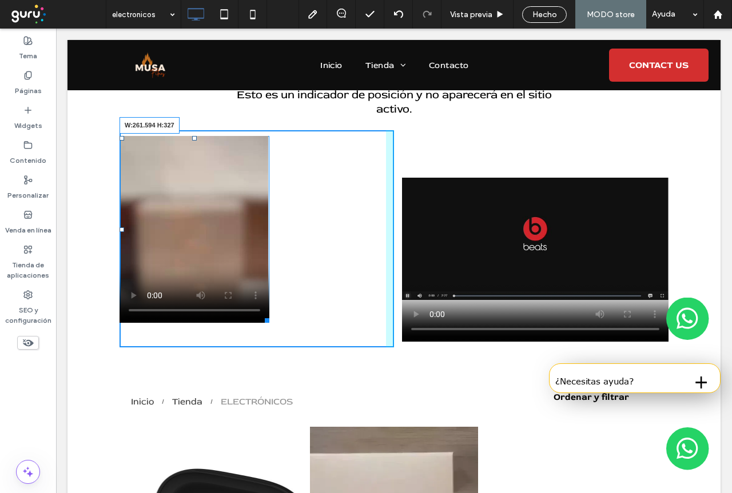
drag, startPoint x: 380, startPoint y: 339, endPoint x: 263, endPoint y: 321, distance: 118.1
click at [263, 321] on div at bounding box center [265, 318] width 9 height 9
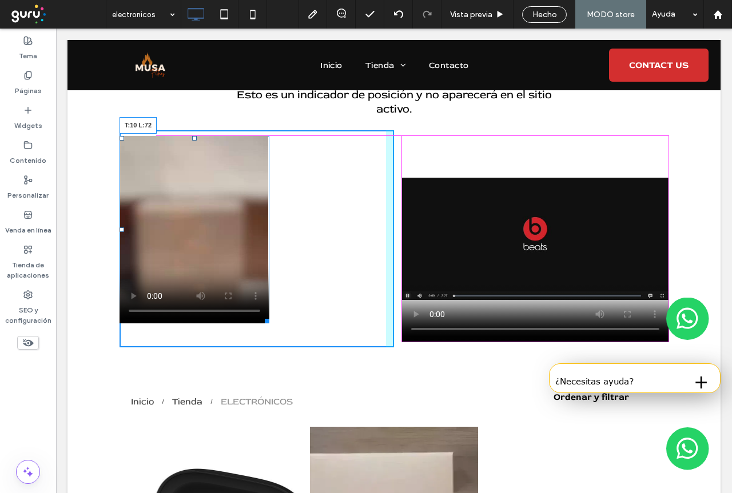
drag, startPoint x: 119, startPoint y: 138, endPoint x: 405, endPoint y: 169, distance: 287.0
click at [124, 137] on div at bounding box center [121, 138] width 5 height 5
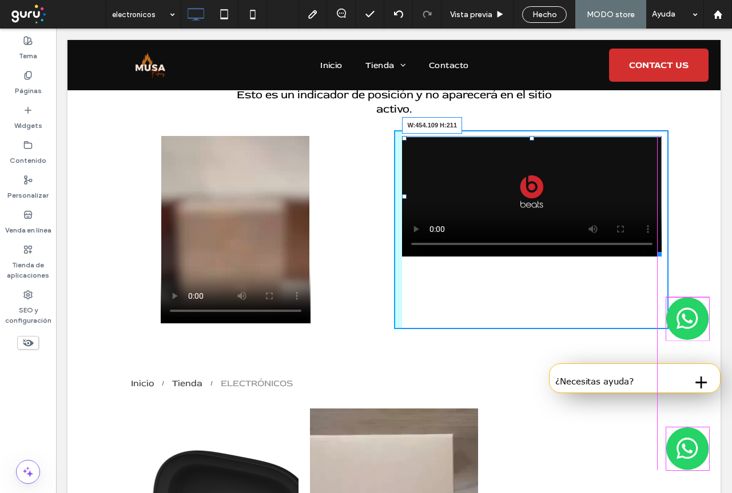
drag, startPoint x: 661, startPoint y: 341, endPoint x: 656, endPoint y: 257, distance: 84.2
click at [656, 257] on div at bounding box center [657, 252] width 9 height 9
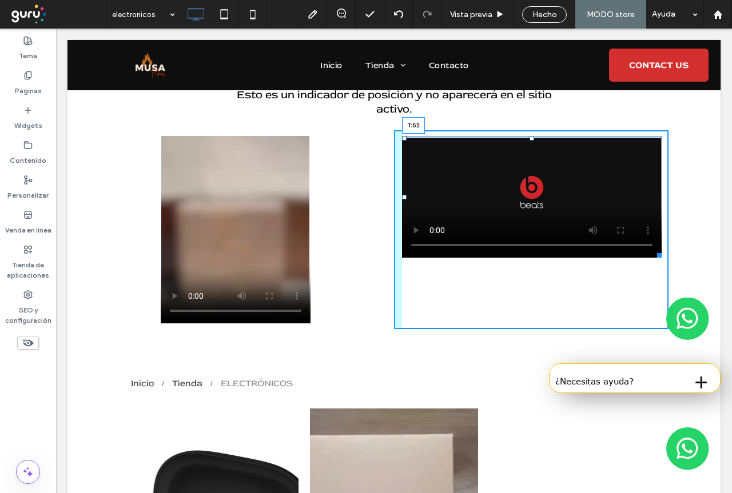
drag, startPoint x: 530, startPoint y: 140, endPoint x: 687, endPoint y: 325, distance: 242.6
click at [533, 161] on div "T:51" at bounding box center [532, 197] width 260 height 122
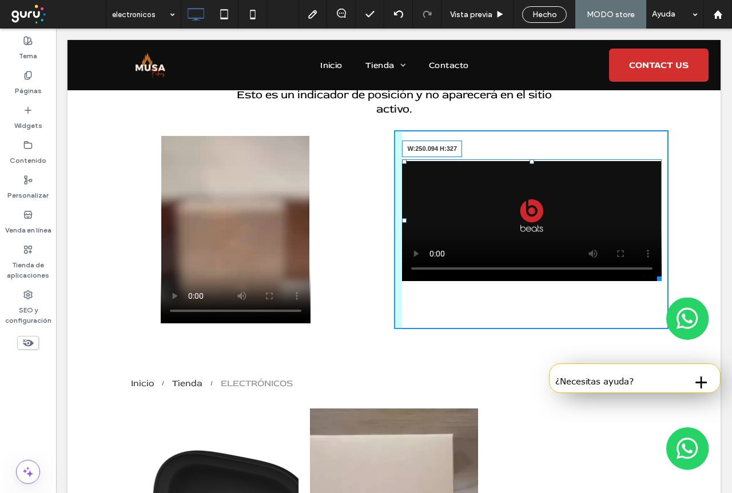
drag, startPoint x: 652, startPoint y: 278, endPoint x: 535, endPoint y: 344, distance: 134.9
click at [653, 281] on div at bounding box center [657, 277] width 9 height 9
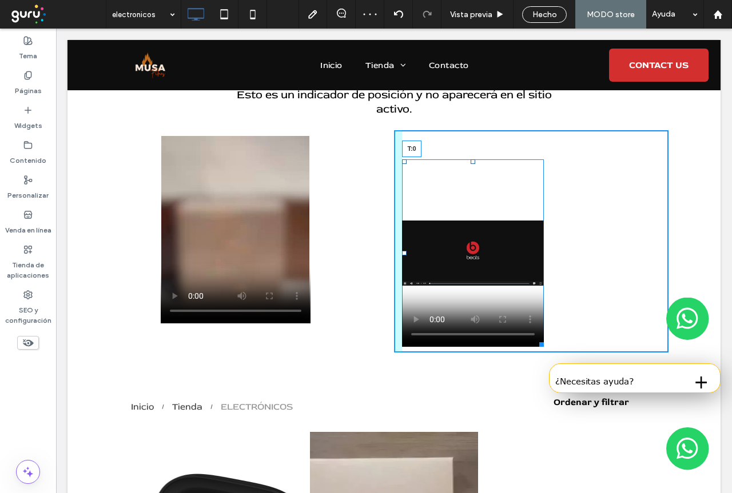
drag, startPoint x: 468, startPoint y: 162, endPoint x: 471, endPoint y: 134, distance: 28.2
click at [471, 160] on div "T:0" at bounding box center [473, 254] width 142 height 188
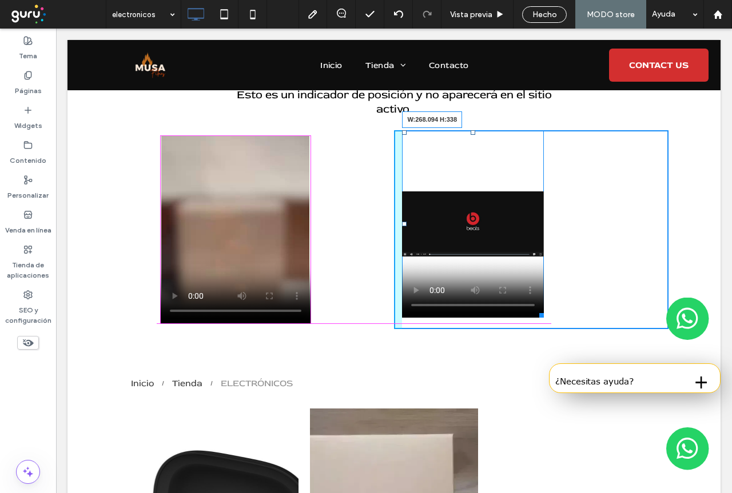
drag, startPoint x: 539, startPoint y: 316, endPoint x: 550, endPoint y: 322, distance: 13.3
click at [544, 318] on div at bounding box center [539, 313] width 9 height 9
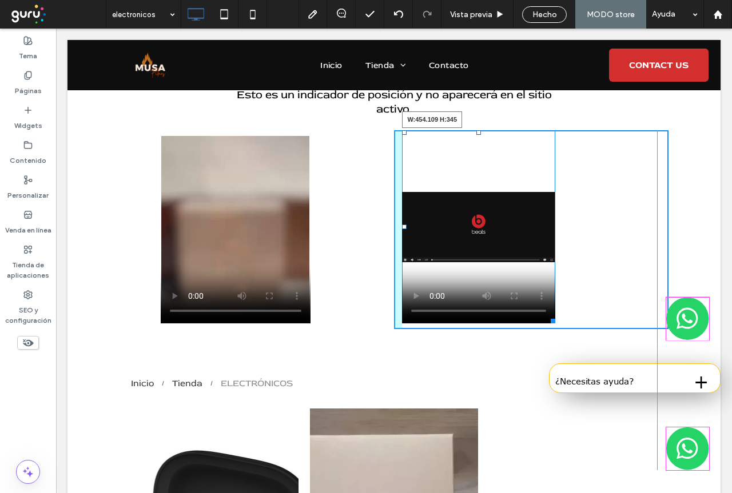
drag, startPoint x: 549, startPoint y: 324, endPoint x: 654, endPoint y: 328, distance: 105.3
click at [555, 324] on div at bounding box center [551, 319] width 9 height 9
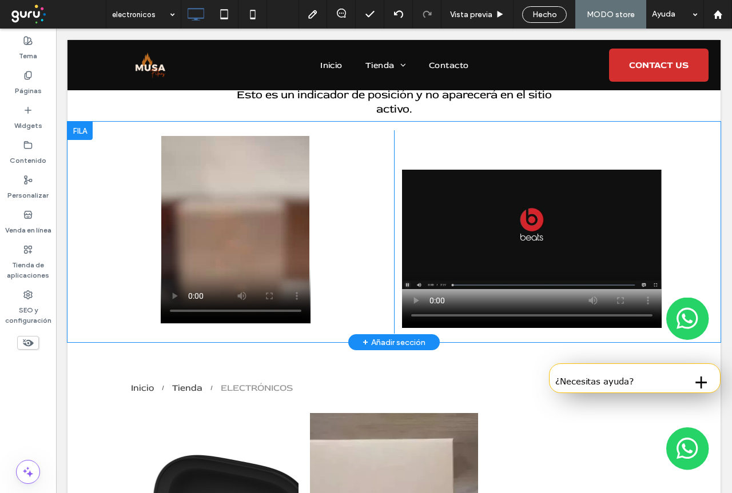
click at [338, 204] on div "Click To Paste Click To Paste" at bounding box center [256, 232] width 274 height 204
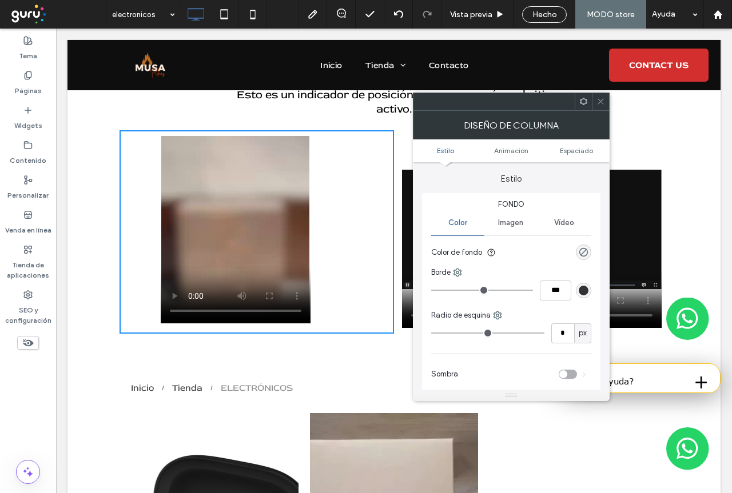
drag, startPoint x: 597, startPoint y: 102, endPoint x: 588, endPoint y: 107, distance: 11.0
click at [595, 102] on div at bounding box center [600, 101] width 17 height 17
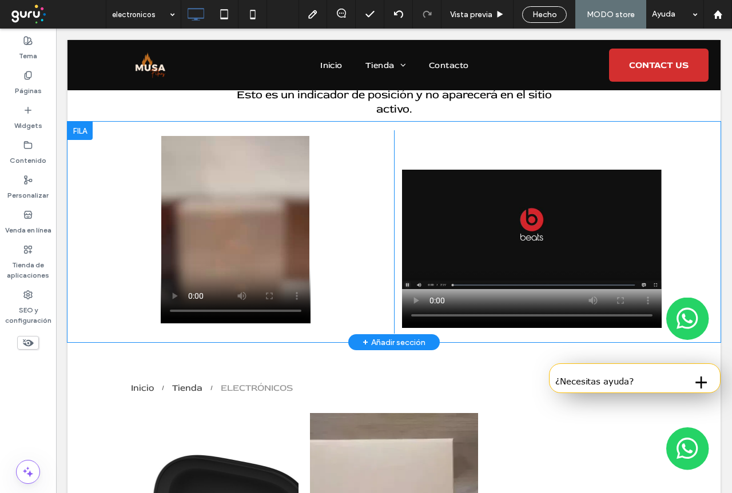
click at [338, 163] on div "Click To Paste Click To Paste" at bounding box center [256, 232] width 274 height 204
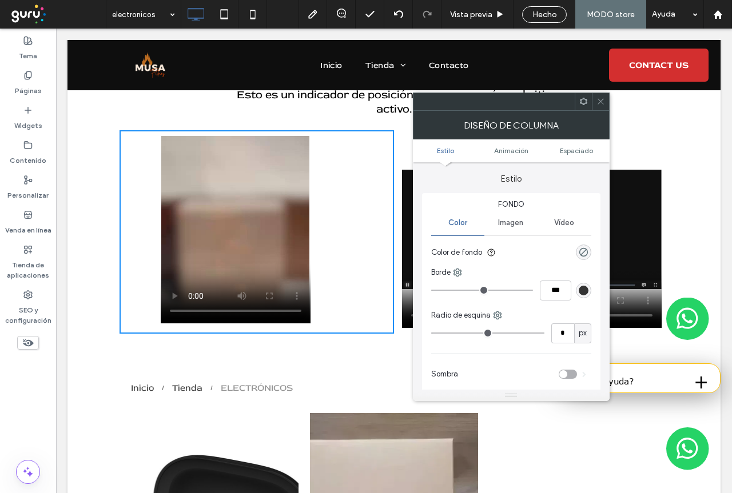
drag, startPoint x: 601, startPoint y: 102, endPoint x: 488, endPoint y: 156, distance: 125.1
click at [600, 102] on icon at bounding box center [600, 101] width 9 height 9
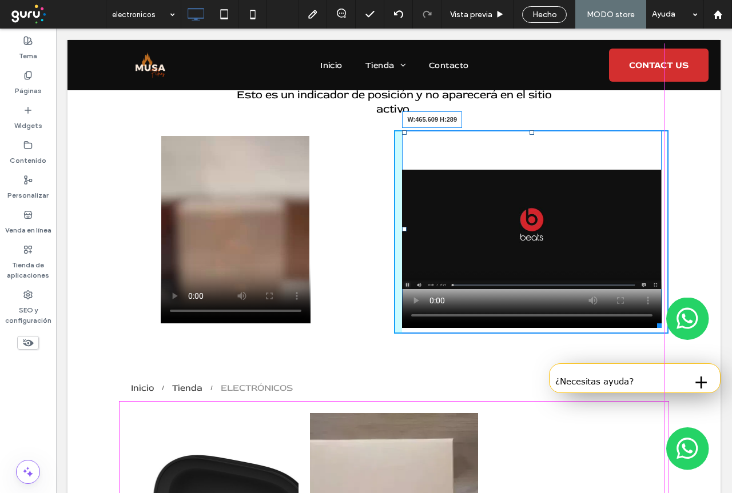
drag, startPoint x: 654, startPoint y: 326, endPoint x: 660, endPoint y: 293, distance: 33.2
click at [660, 320] on div at bounding box center [657, 324] width 9 height 9
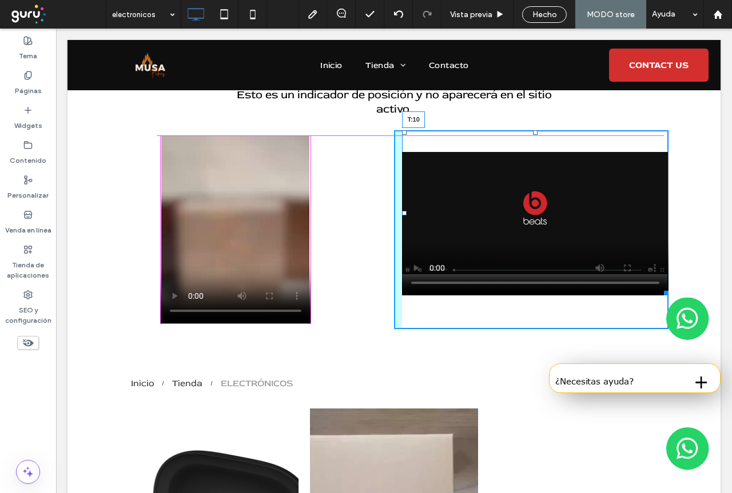
drag, startPoint x: 532, startPoint y: 133, endPoint x: 532, endPoint y: 140, distance: 6.9
click at [533, 135] on div at bounding box center [535, 132] width 5 height 5
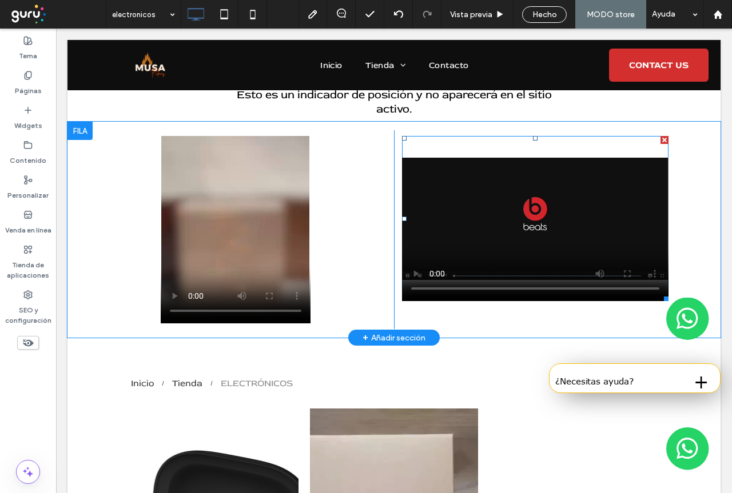
click at [533, 140] on div at bounding box center [535, 138] width 5 height 5
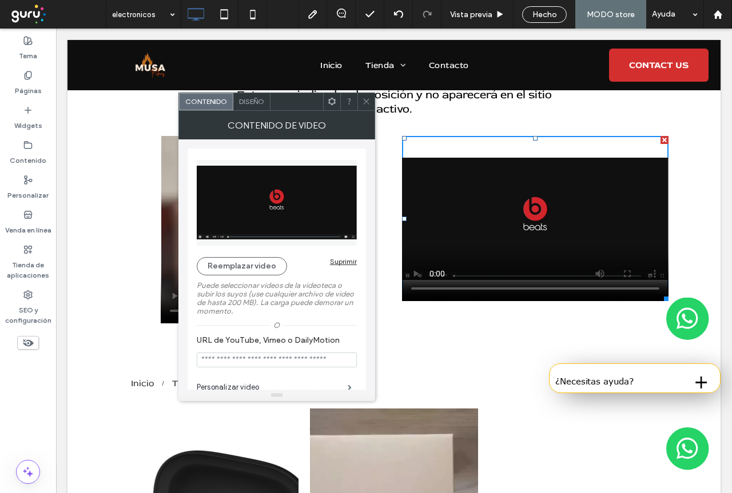
click at [367, 99] on icon at bounding box center [366, 101] width 9 height 9
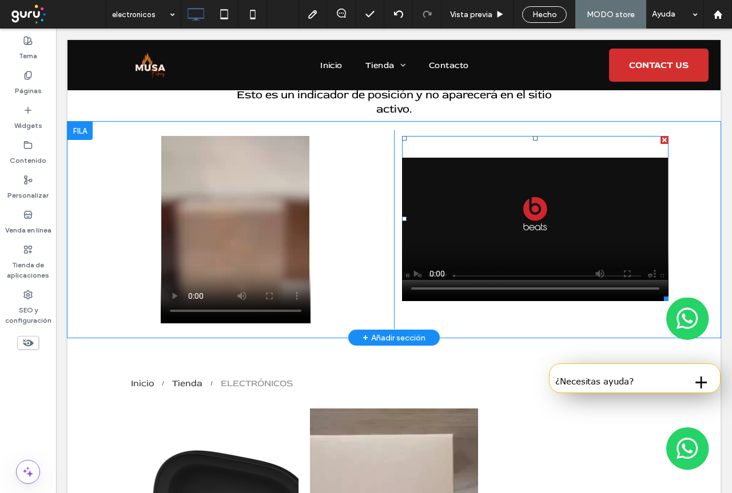
click at [661, 140] on div at bounding box center [664, 140] width 8 height 8
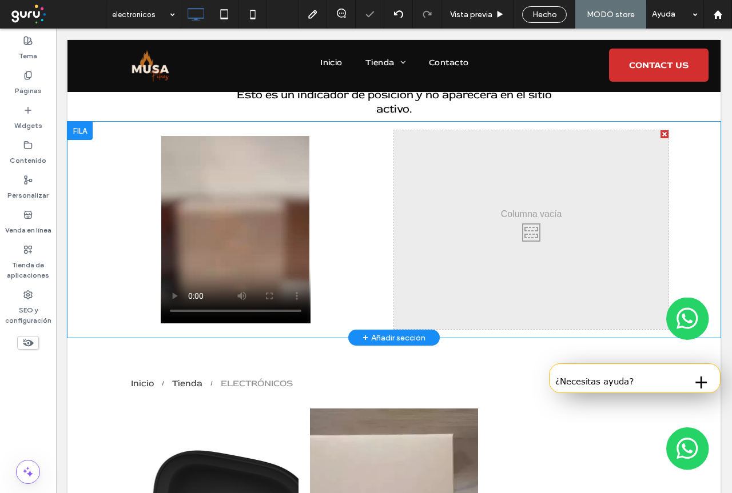
click at [661, 134] on div at bounding box center [664, 134] width 8 height 8
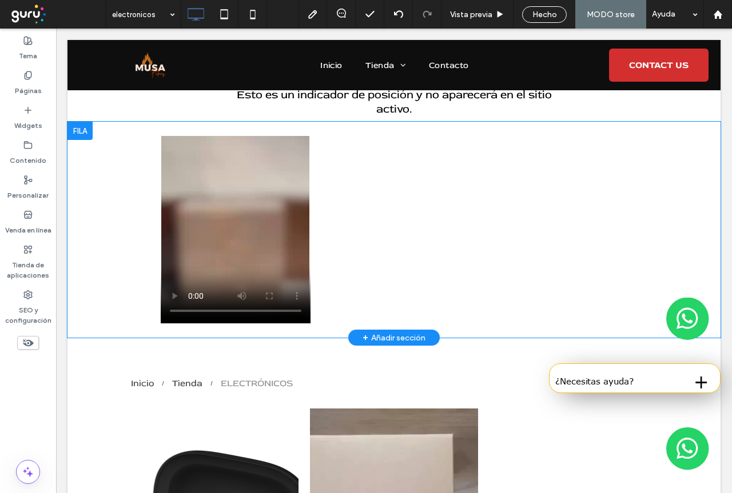
scroll to position [62, 0]
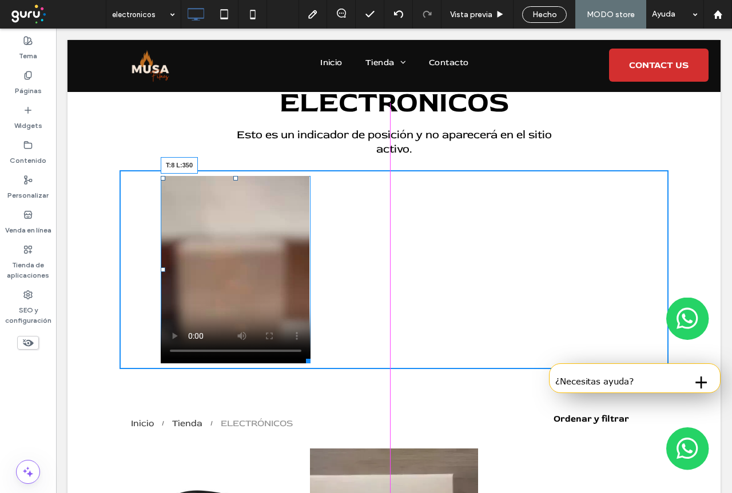
drag, startPoint x: 160, startPoint y: 178, endPoint x: 318, endPoint y: 177, distance: 158.4
click at [165, 177] on div at bounding box center [163, 178] width 5 height 5
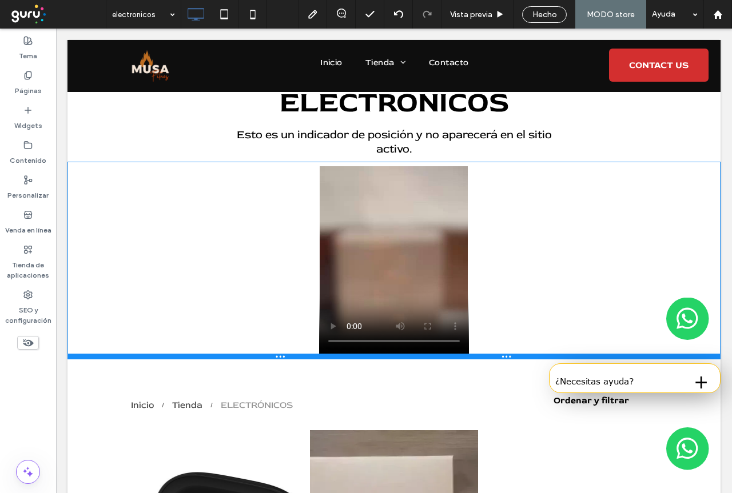
drag, startPoint x: 514, startPoint y: 374, endPoint x: 517, endPoint y: 347, distance: 27.7
click at [517, 347] on div "Click To Paste Click To Paste Fila + Añadir sección" at bounding box center [393, 261] width 653 height 198
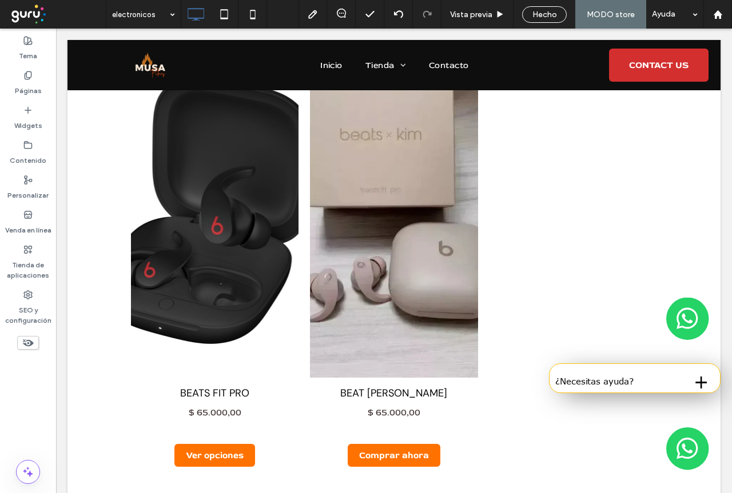
scroll to position [404, 0]
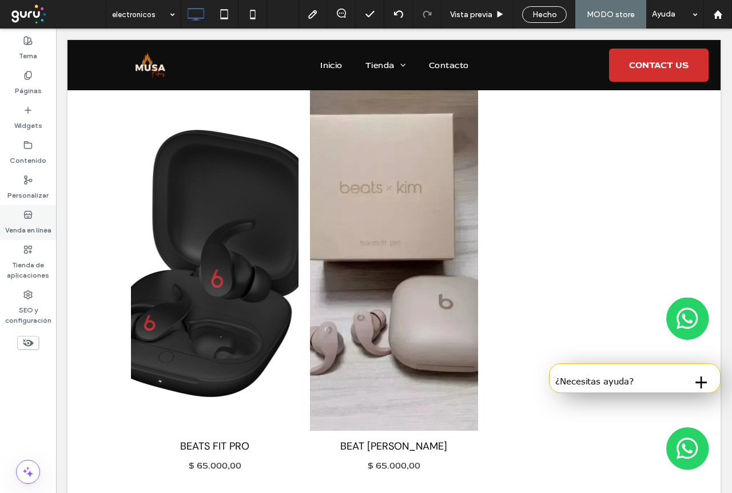
click at [28, 221] on label "Venda en línea" at bounding box center [28, 228] width 46 height 16
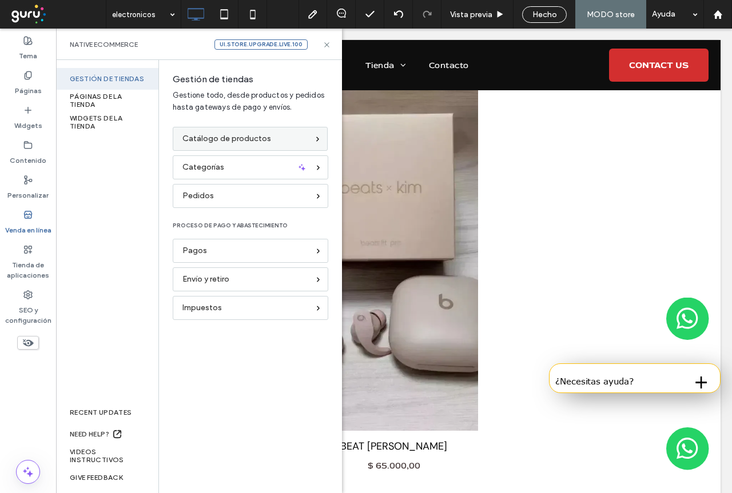
click at [252, 136] on span "Catálogo de productos" at bounding box center [226, 139] width 89 height 13
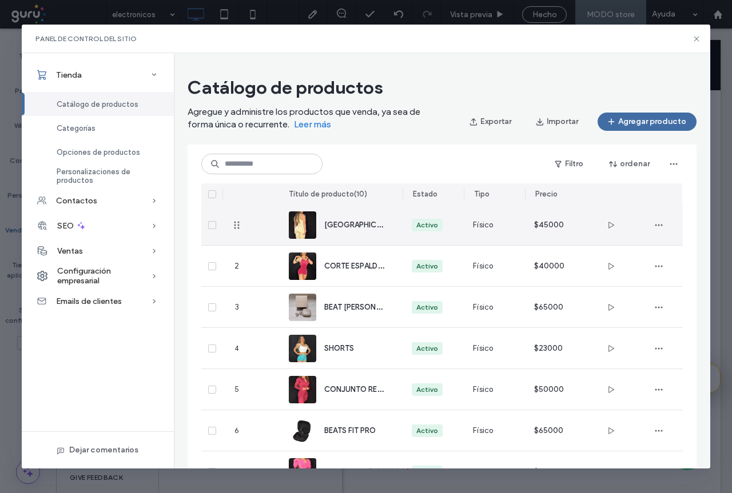
click at [338, 228] on span "MILAN" at bounding box center [362, 224] width 77 height 11
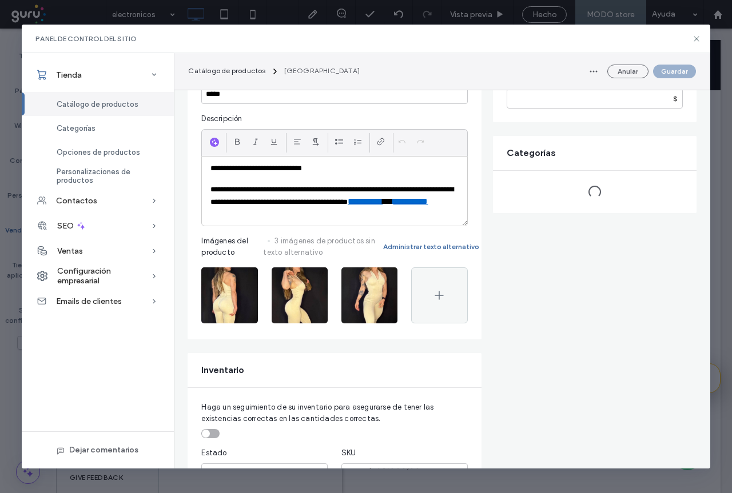
scroll to position [172, 0]
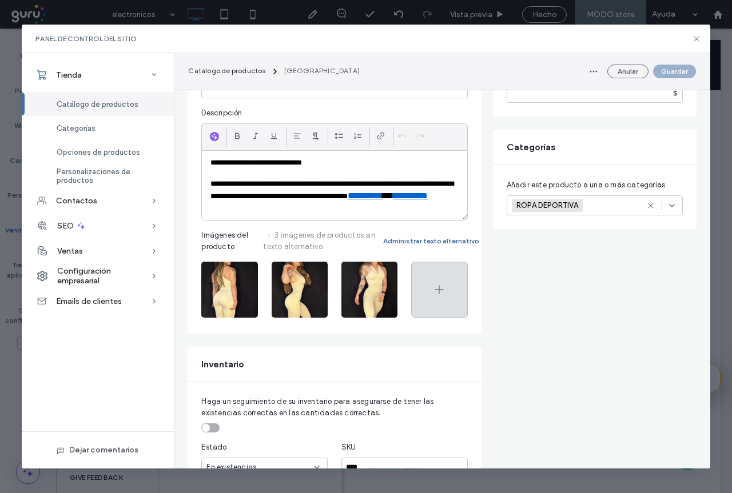
click at [441, 296] on icon at bounding box center [439, 290] width 14 height 14
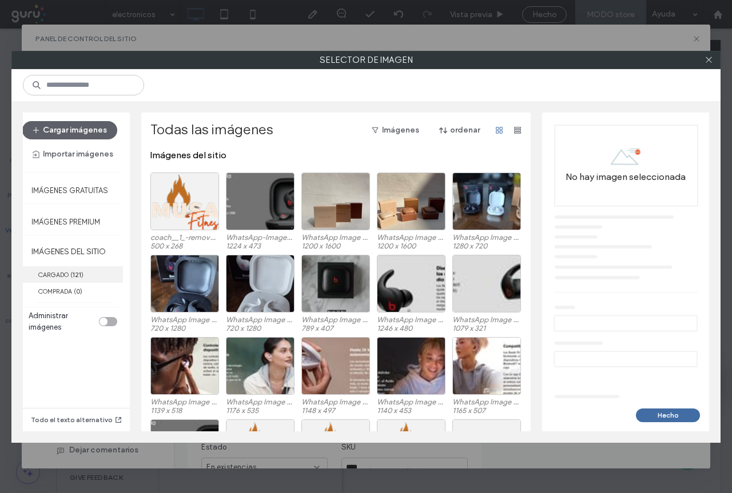
click at [74, 276] on b "121" at bounding box center [77, 275] width 9 height 8
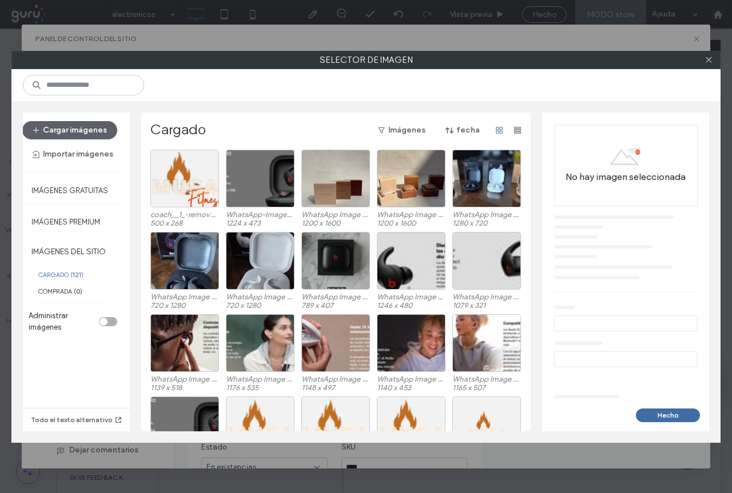
scroll to position [47, 0]
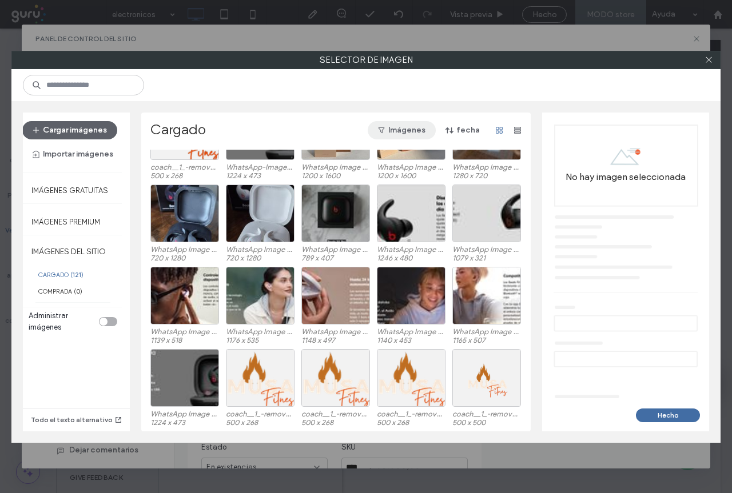
click at [409, 127] on button "Imágenes" at bounding box center [402, 130] width 68 height 18
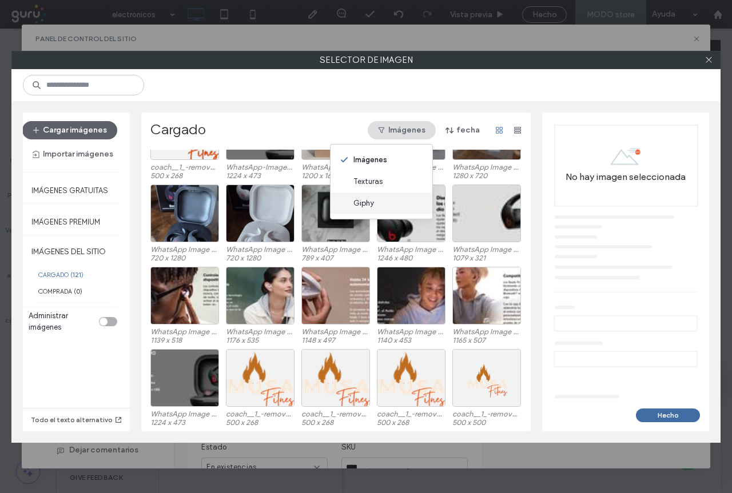
click at [374, 206] on div "Giphy" at bounding box center [381, 204] width 102 height 22
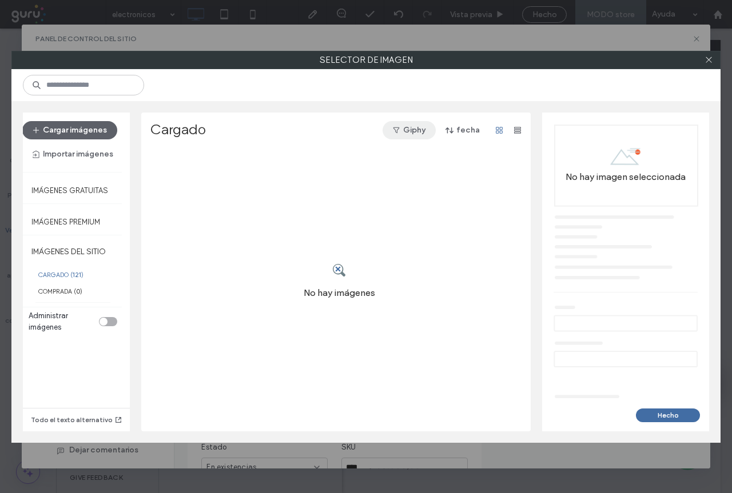
click at [412, 127] on button "Giphy" at bounding box center [408, 130] width 53 height 18
click at [403, 156] on div "Imágenes" at bounding box center [381, 160] width 102 height 22
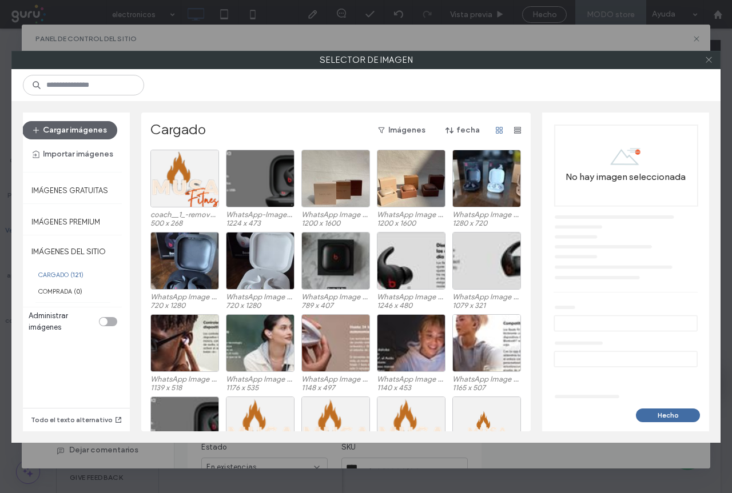
click at [710, 61] on icon at bounding box center [708, 59] width 9 height 9
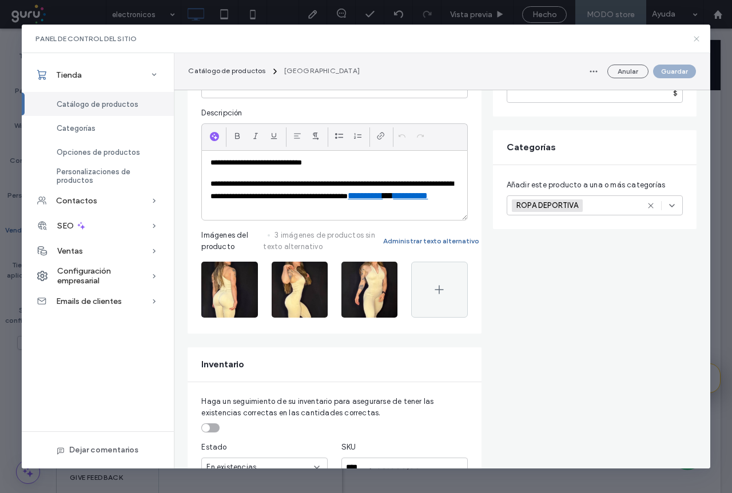
click at [698, 42] on icon at bounding box center [696, 38] width 9 height 9
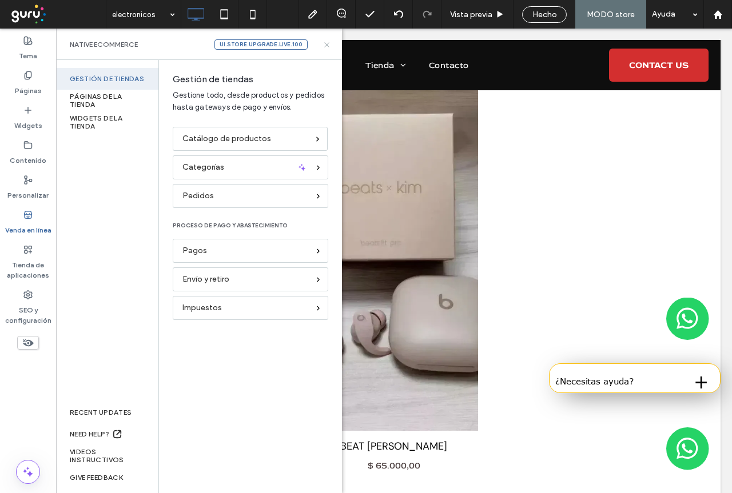
click at [326, 46] on icon at bounding box center [326, 45] width 9 height 9
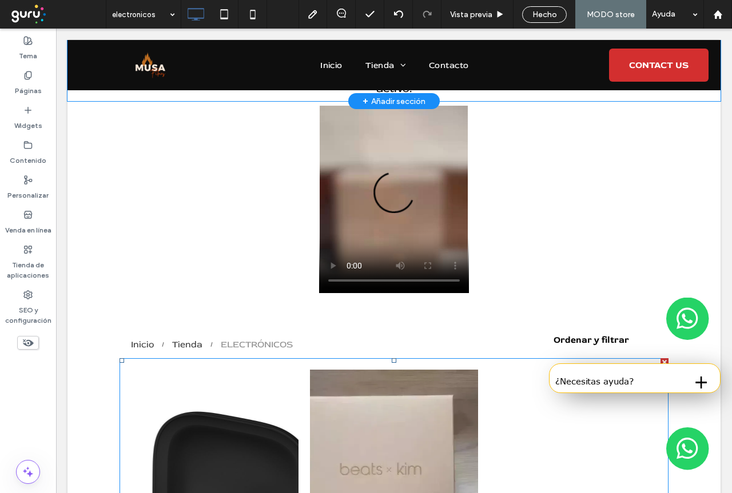
scroll to position [57, 0]
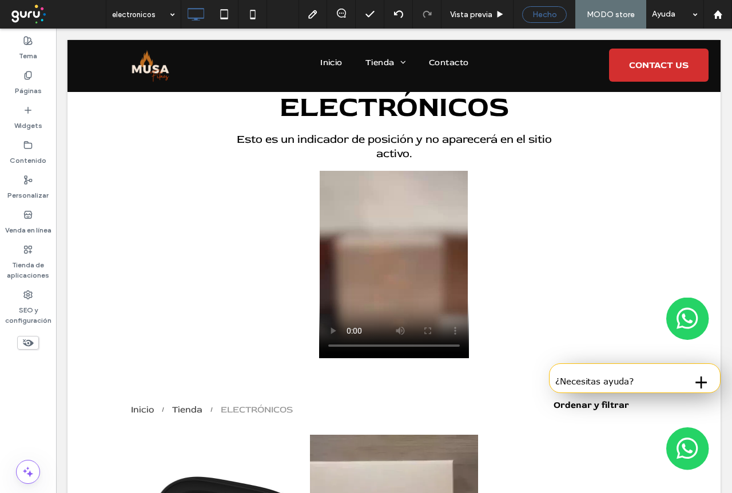
click at [544, 19] on span "Hecho" at bounding box center [544, 15] width 25 height 10
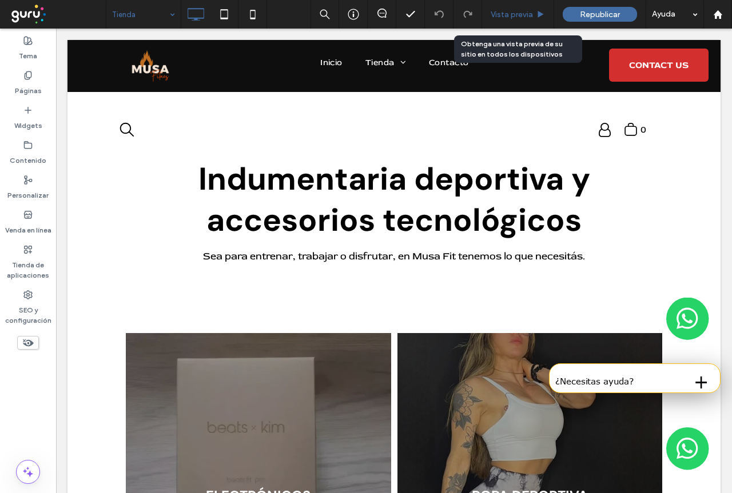
click at [522, 14] on span "Vista previa" at bounding box center [512, 15] width 42 height 10
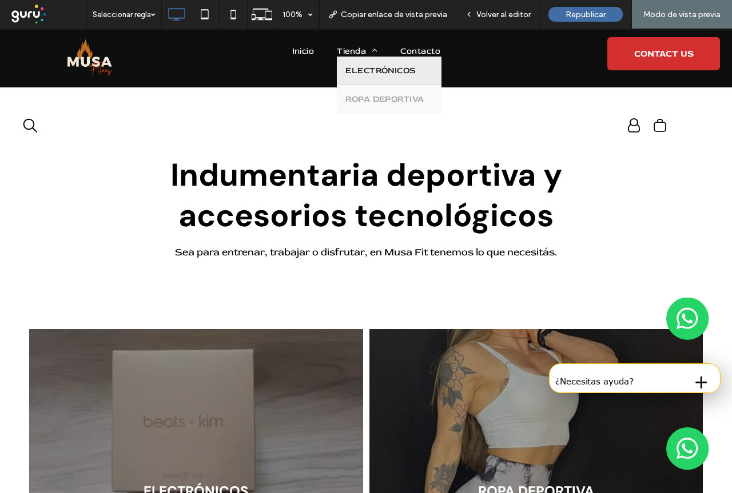
click at [368, 73] on span "ELECTRÓNICOS" at bounding box center [380, 70] width 70 height 11
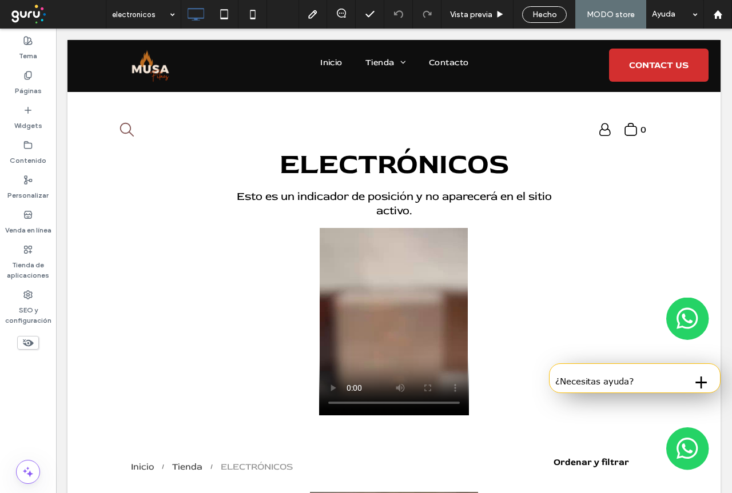
drag, startPoint x: 546, startPoint y: 15, endPoint x: 541, endPoint y: 104, distance: 88.8
click at [546, 15] on span "Hecho" at bounding box center [544, 15] width 25 height 10
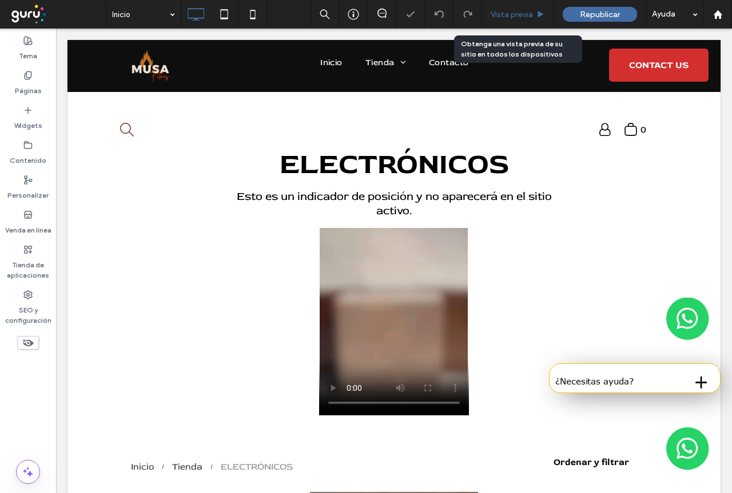
click at [516, 15] on span "Vista previa" at bounding box center [512, 15] width 42 height 10
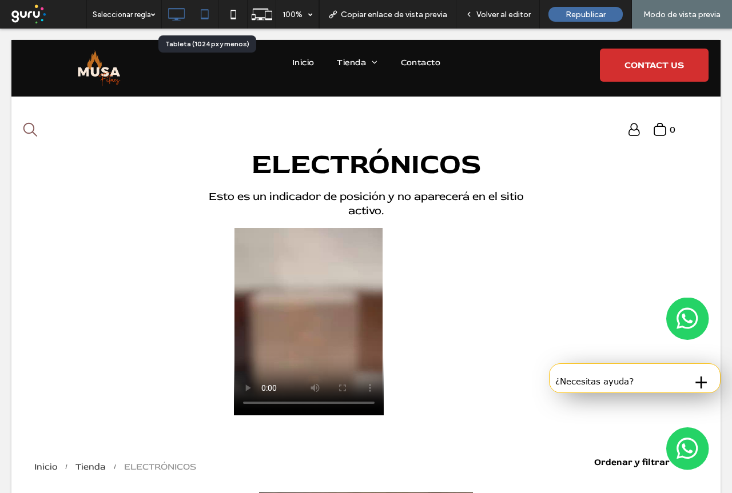
click at [208, 17] on icon at bounding box center [204, 14] width 23 height 23
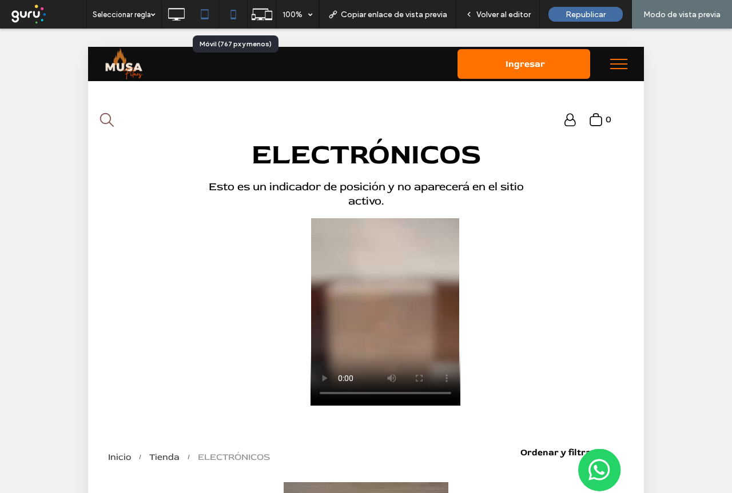
click at [235, 18] on use at bounding box center [232, 14] width 5 height 9
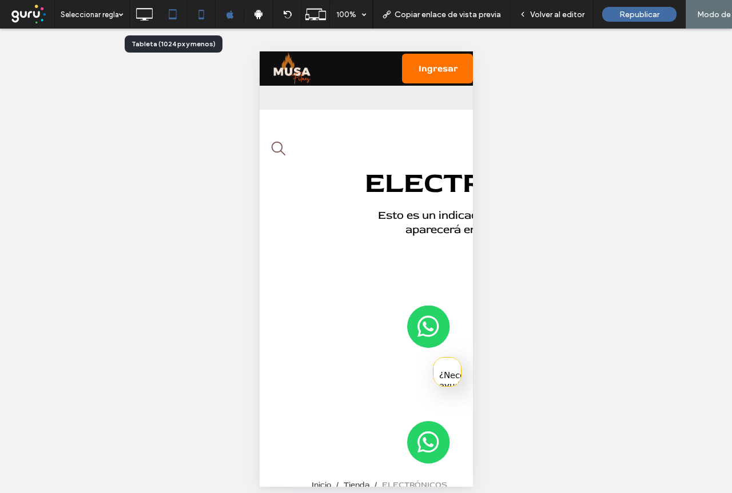
click at [173, 17] on icon at bounding box center [172, 14] width 23 height 23
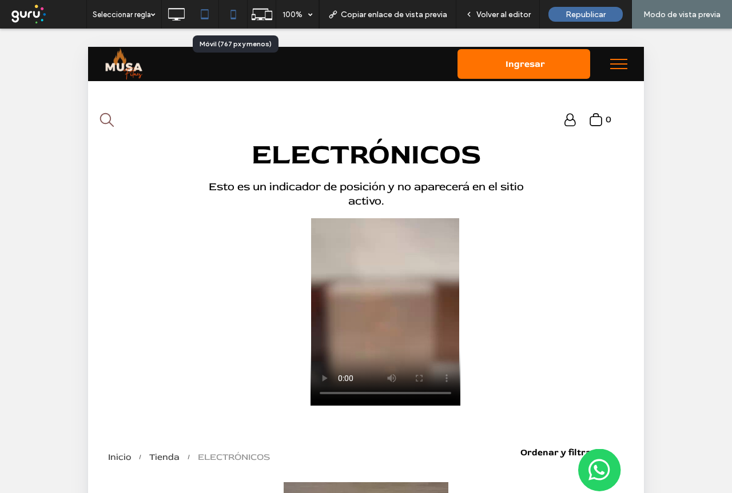
click at [234, 19] on icon at bounding box center [233, 14] width 23 height 23
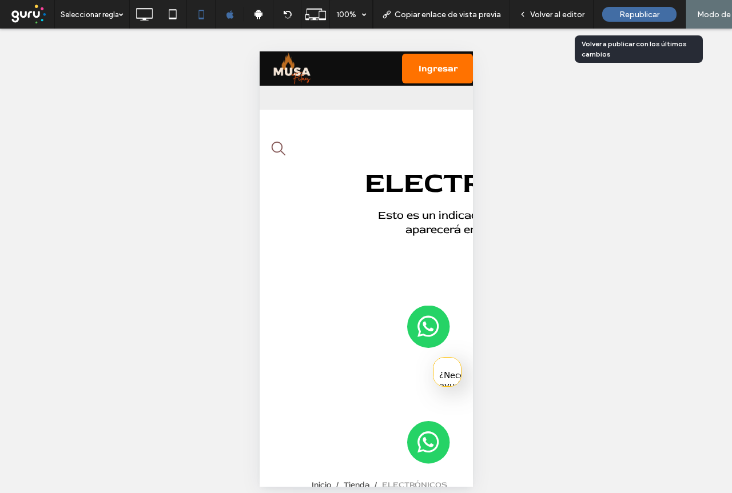
click at [644, 17] on span "Republicar" at bounding box center [639, 15] width 40 height 10
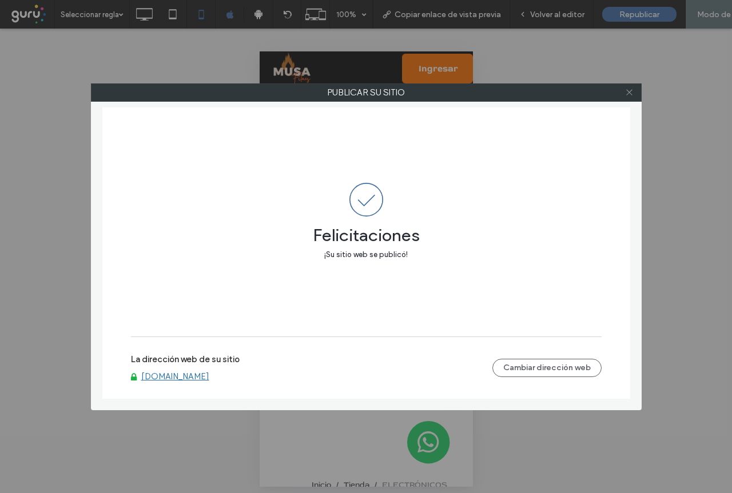
click at [633, 93] on icon at bounding box center [629, 92] width 9 height 9
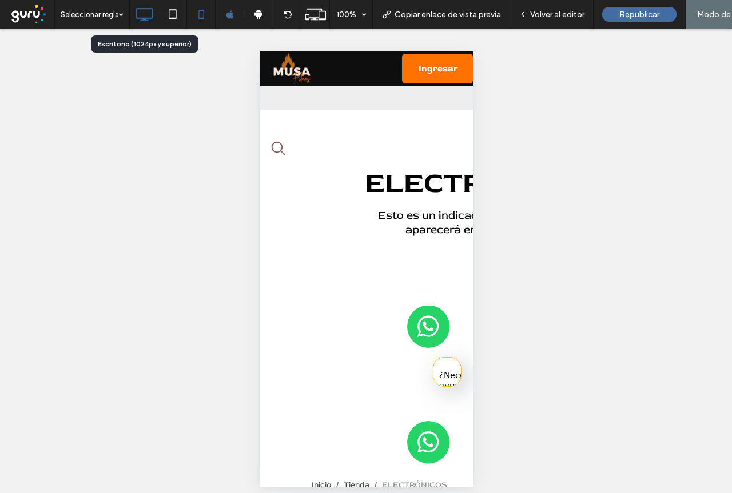
click at [140, 19] on icon at bounding box center [144, 14] width 23 height 23
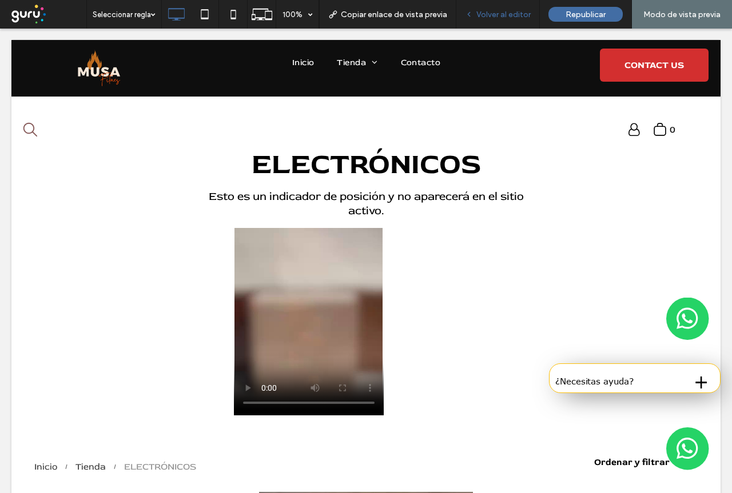
click at [520, 15] on span "Volver al editor" at bounding box center [503, 15] width 54 height 10
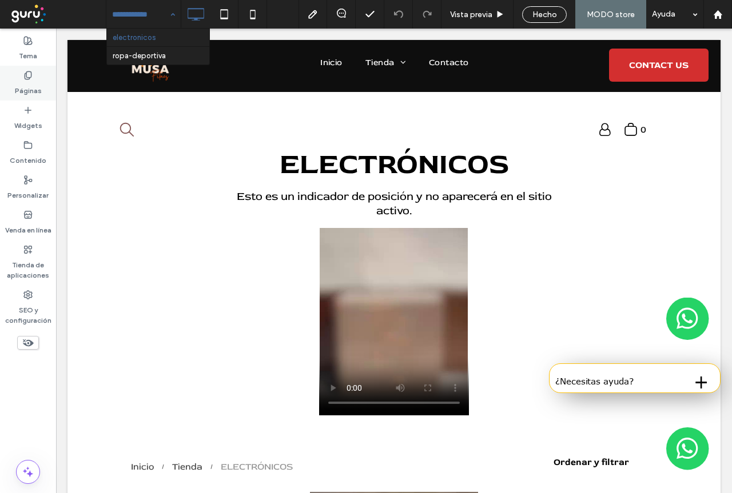
click at [29, 98] on div "Páginas" at bounding box center [28, 83] width 56 height 35
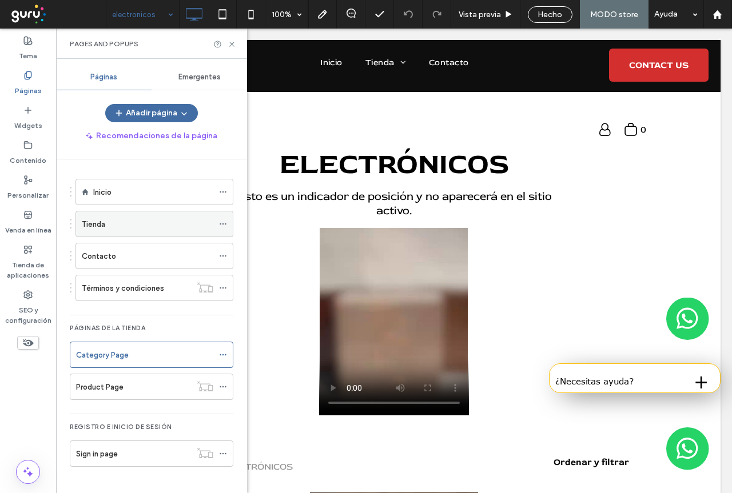
click at [95, 226] on label "Tienda" at bounding box center [93, 224] width 23 height 20
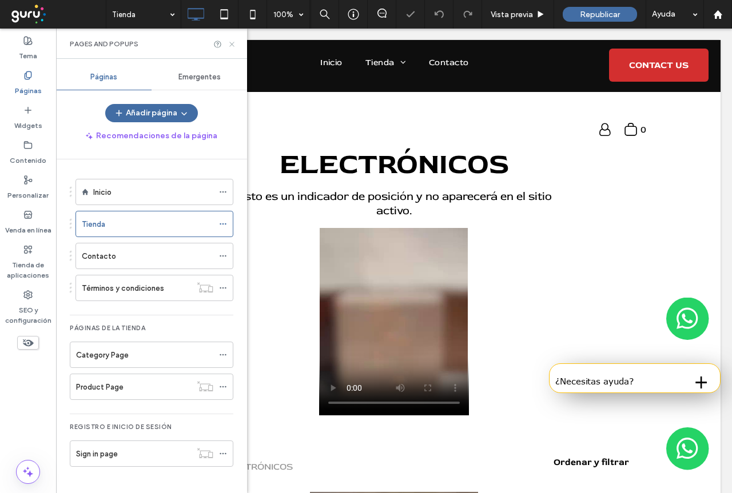
click at [231, 44] on icon at bounding box center [232, 44] width 9 height 9
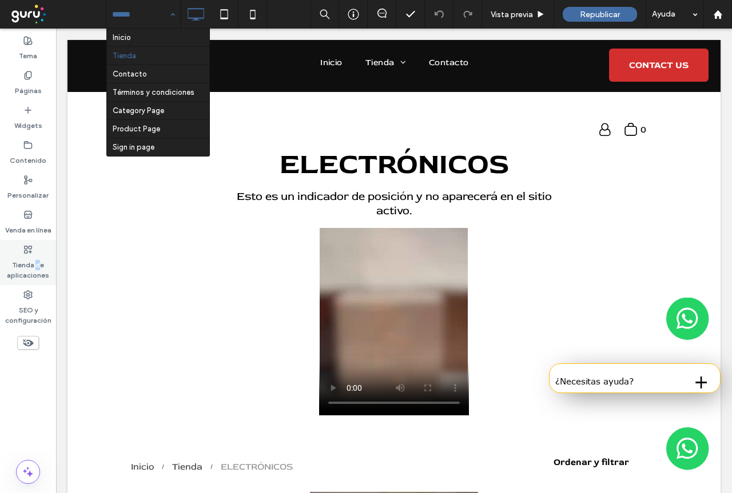
click at [37, 268] on label "Tienda de aplicaciones" at bounding box center [28, 267] width 56 height 26
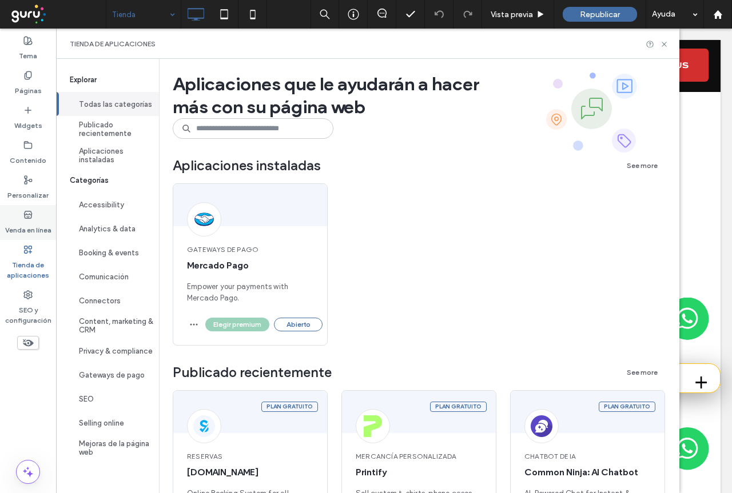
click at [33, 229] on label "Venda en línea" at bounding box center [28, 228] width 46 height 16
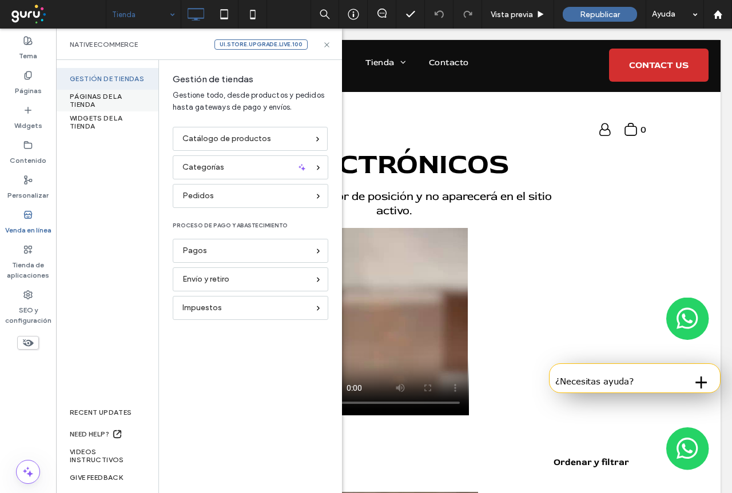
click at [94, 96] on div "PÁGINAS DE LA TIENDA" at bounding box center [107, 101] width 102 height 22
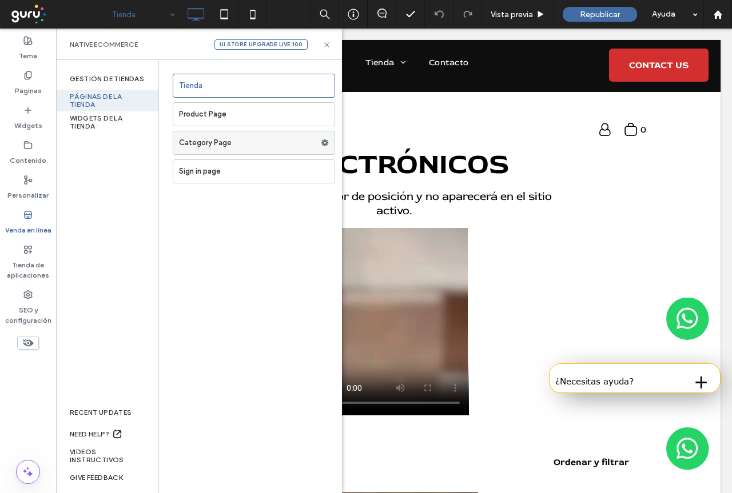
click at [221, 142] on label "Category Page" at bounding box center [250, 143] width 142 height 23
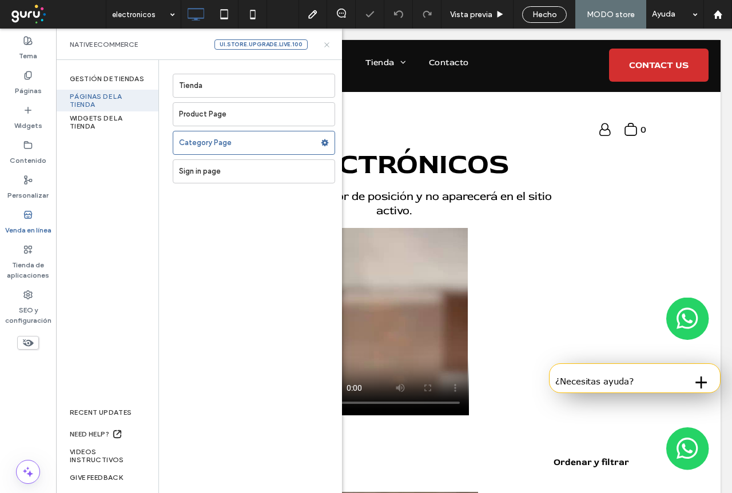
click at [326, 46] on use at bounding box center [326, 44] width 5 height 5
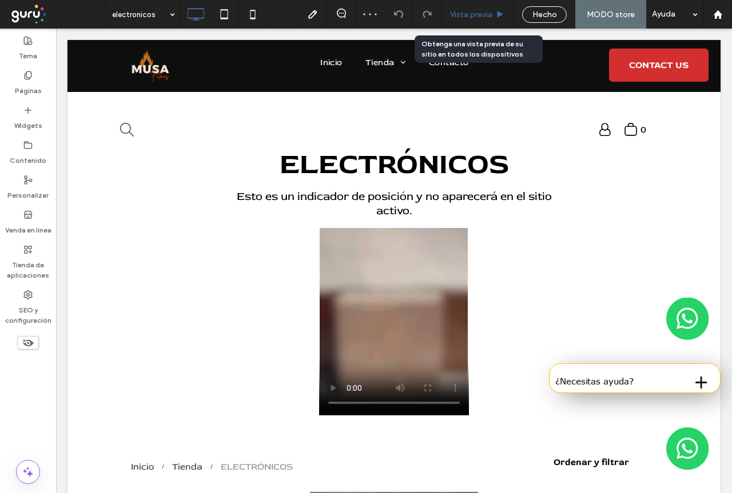
click at [479, 6] on div "Vista previa" at bounding box center [477, 14] width 72 height 29
click at [488, 14] on span "Vista previa" at bounding box center [471, 15] width 42 height 10
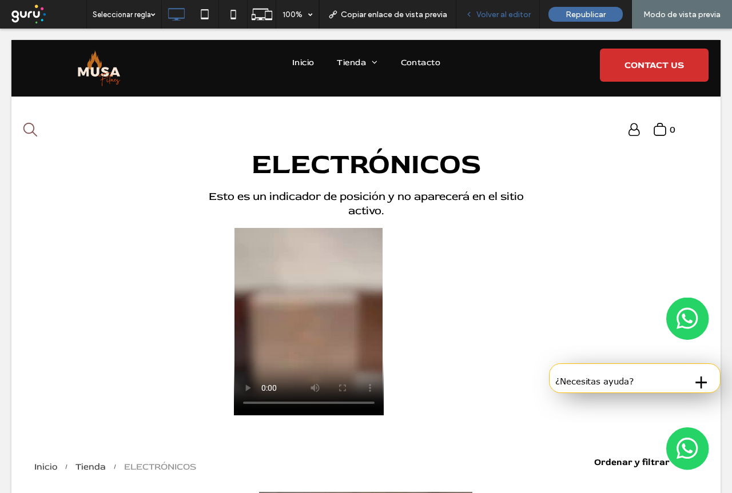
click at [507, 17] on span "Volver al editor" at bounding box center [503, 15] width 54 height 10
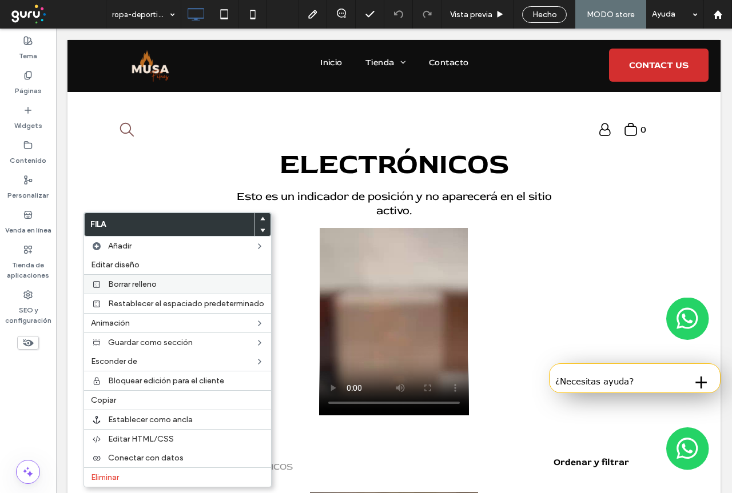
click at [145, 282] on span "Borrar relleno" at bounding box center [132, 285] width 49 height 10
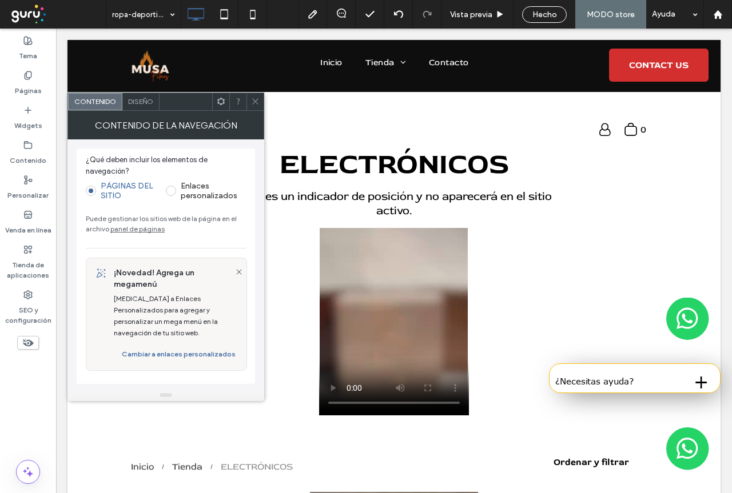
drag, startPoint x: 257, startPoint y: 102, endPoint x: 263, endPoint y: 101, distance: 6.4
click at [263, 101] on div at bounding box center [254, 101] width 17 height 17
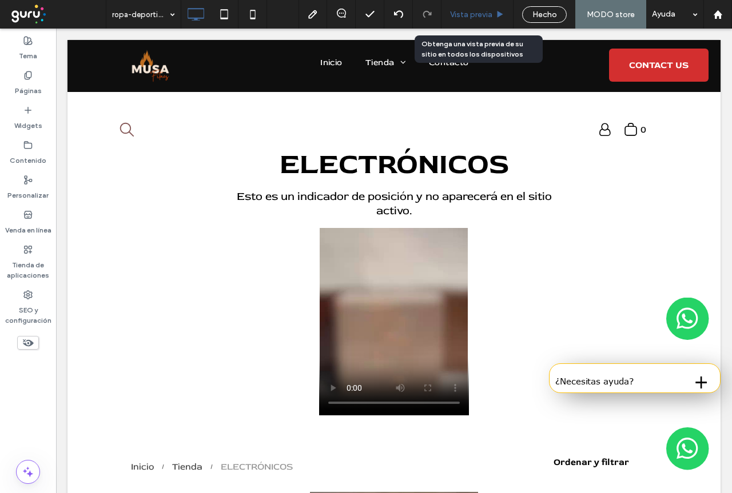
click at [487, 5] on div "Vista previa" at bounding box center [477, 14] width 72 height 29
click at [475, 14] on span "Vista previa" at bounding box center [471, 15] width 42 height 10
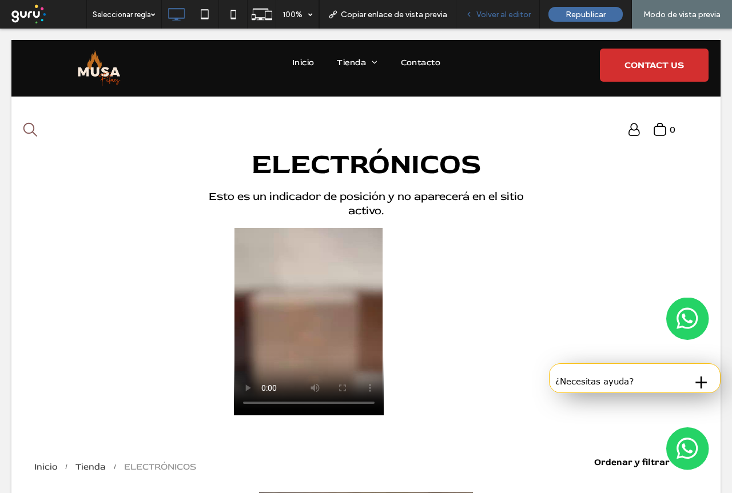
click at [505, 15] on span "Volver al editor" at bounding box center [503, 15] width 54 height 10
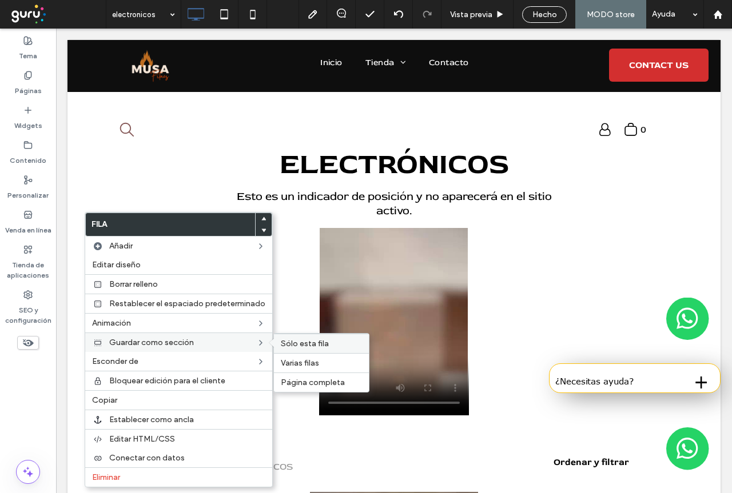
click at [323, 345] on span "Sólo esta fila" at bounding box center [305, 344] width 48 height 10
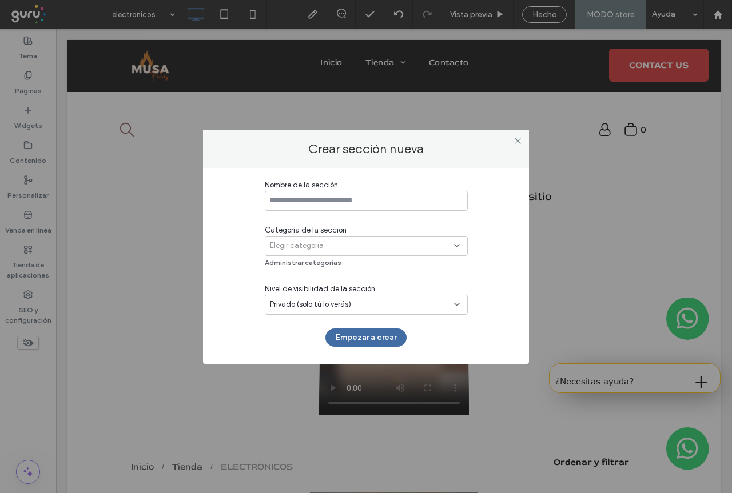
click at [377, 248] on div "Elegir categoría" at bounding box center [362, 245] width 184 height 11
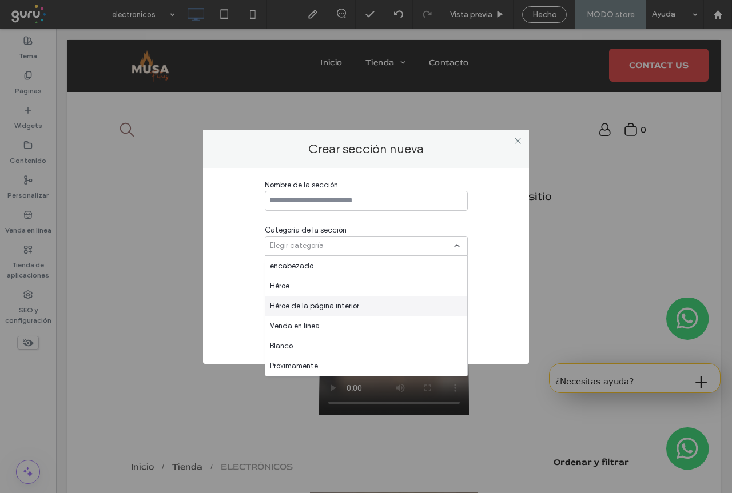
click at [516, 226] on div "Nombre de la sección Categoría de la sección Elegir categoría Administrar categ…" at bounding box center [366, 266] width 326 height 196
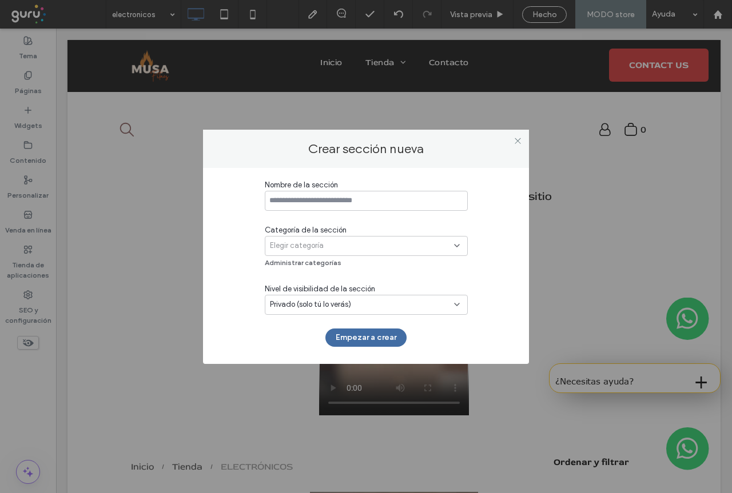
click at [451, 304] on div "Privado (solo tú lo verás)" at bounding box center [362, 304] width 184 height 11
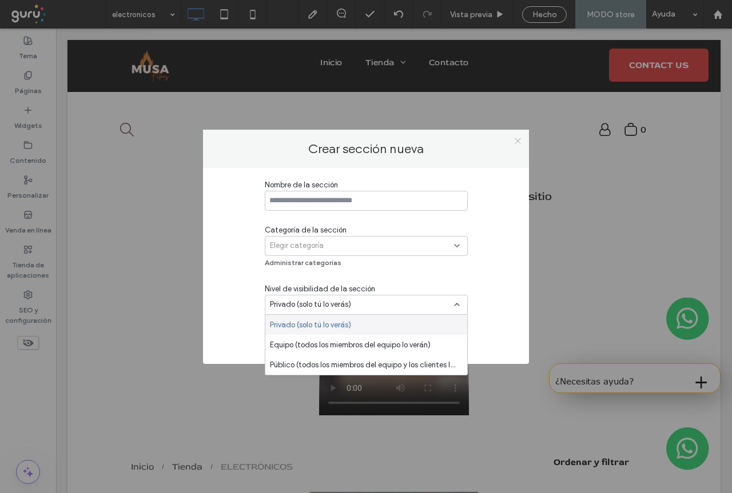
click at [516, 141] on icon at bounding box center [517, 141] width 9 height 9
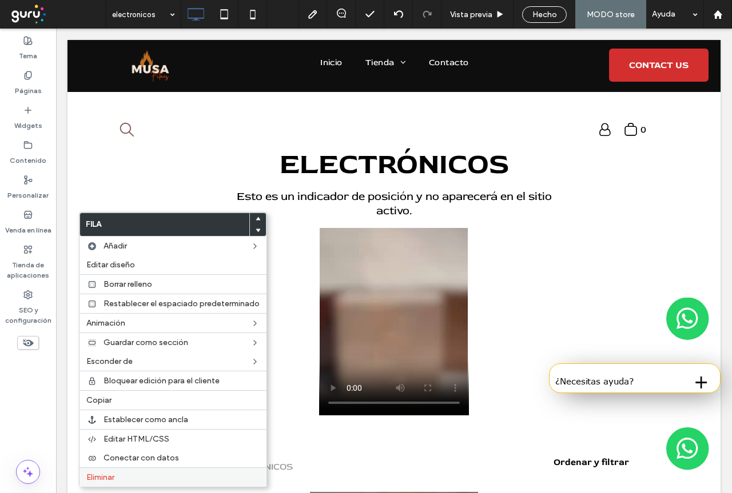
click at [114, 477] on span "Eliminar" at bounding box center [100, 478] width 28 height 10
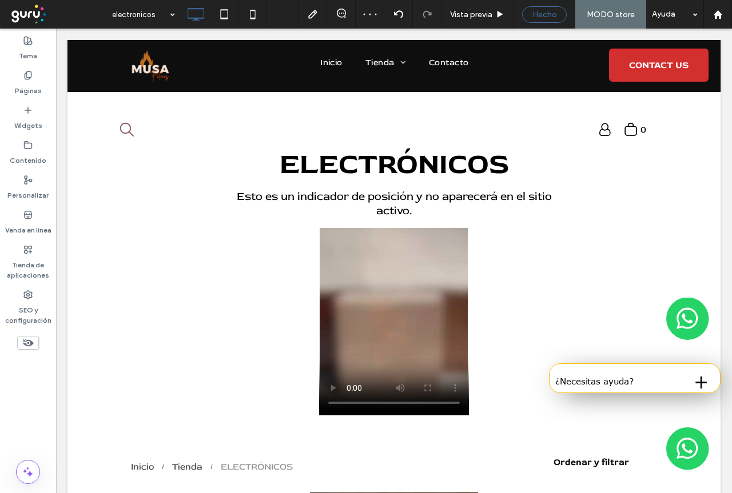
click at [539, 20] on div "Hecho" at bounding box center [544, 14] width 45 height 17
click at [549, 11] on span "Hecho" at bounding box center [544, 15] width 25 height 10
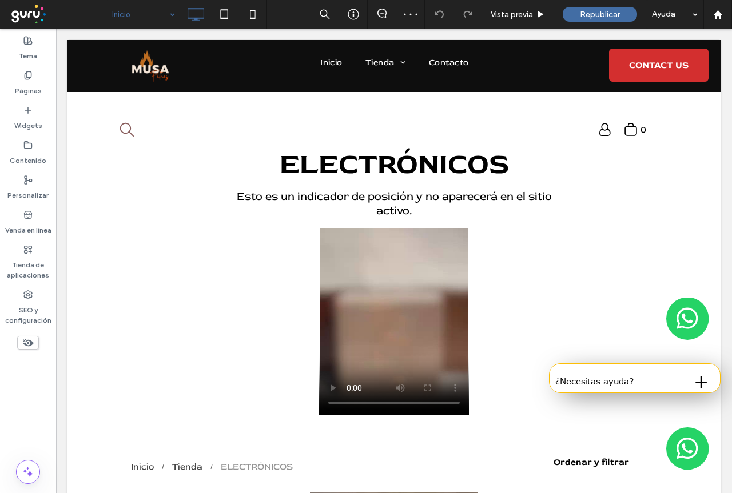
drag, startPoint x: 172, startPoint y: 15, endPoint x: 171, endPoint y: 25, distance: 9.2
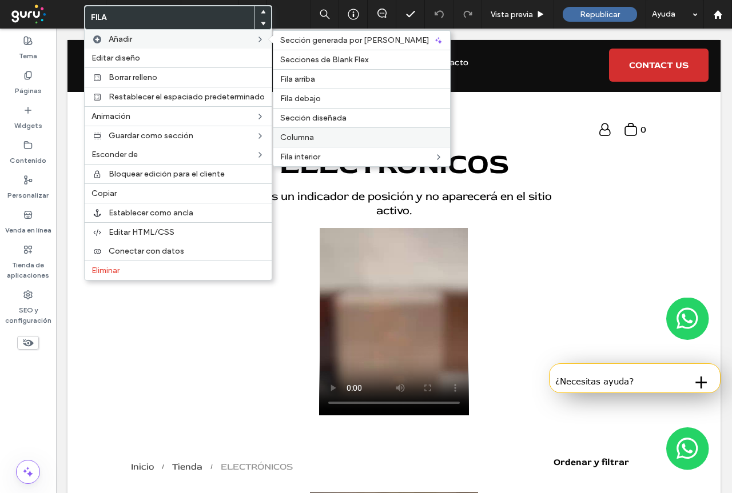
click at [334, 136] on label "Columna" at bounding box center [361, 138] width 163 height 10
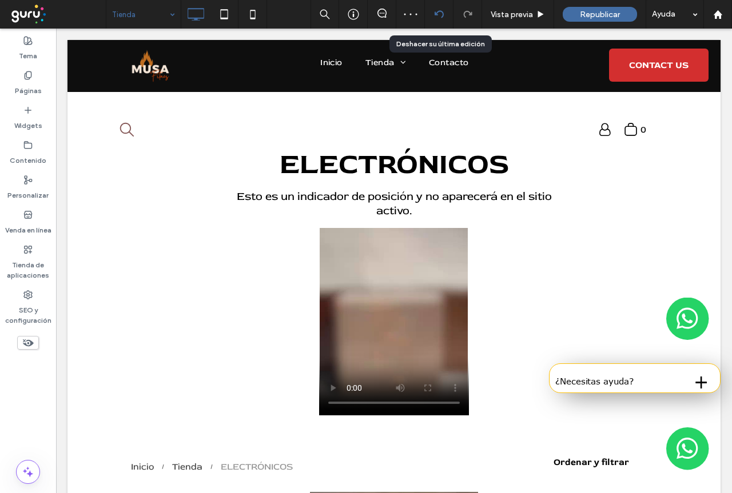
click at [441, 17] on use at bounding box center [438, 13] width 9 height 7
click at [34, 122] on label "Widgets" at bounding box center [28, 123] width 28 height 16
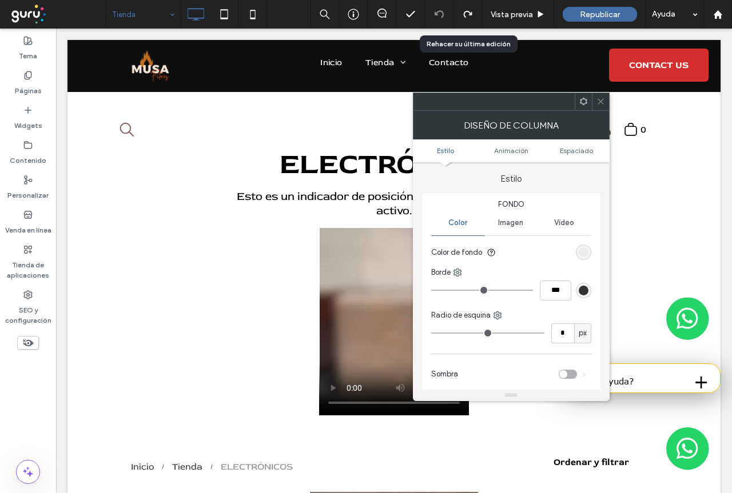
click at [583, 103] on use at bounding box center [582, 101] width 7 height 7
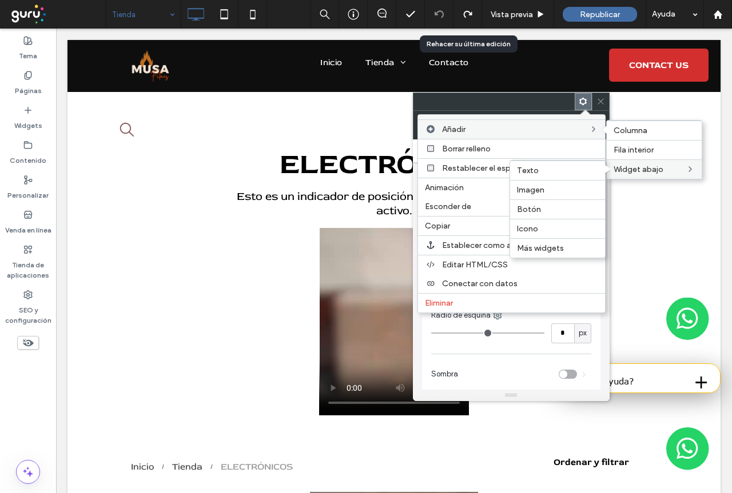
click at [651, 171] on span "Widget abajo" at bounding box center [638, 170] width 50 height 10
click at [652, 171] on span "Widget abajo" at bounding box center [638, 170] width 50 height 10
click at [548, 250] on span "Más widgets" at bounding box center [540, 249] width 47 height 10
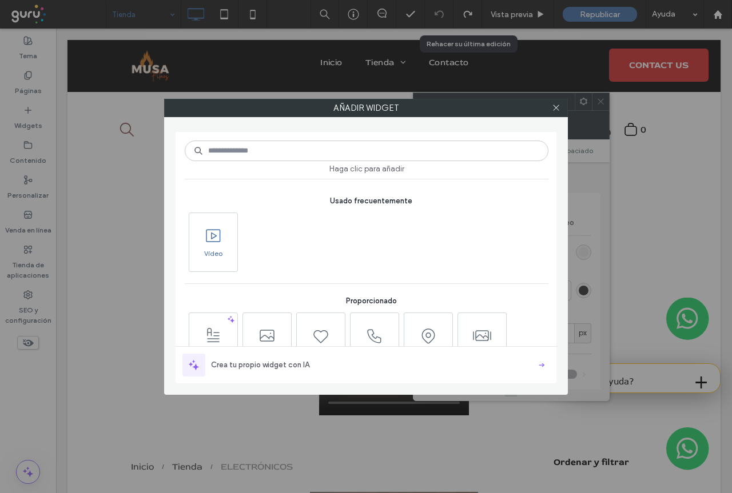
click at [216, 250] on span "Vídeo" at bounding box center [213, 257] width 48 height 16
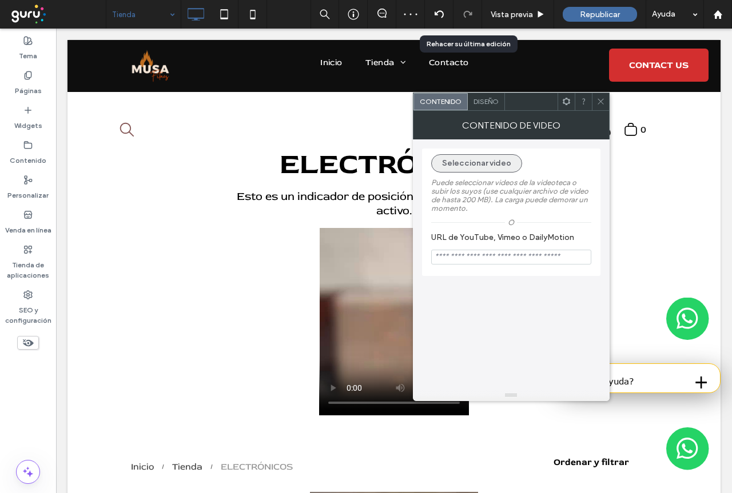
click at [474, 162] on button "Seleccionar video" at bounding box center [476, 163] width 91 height 18
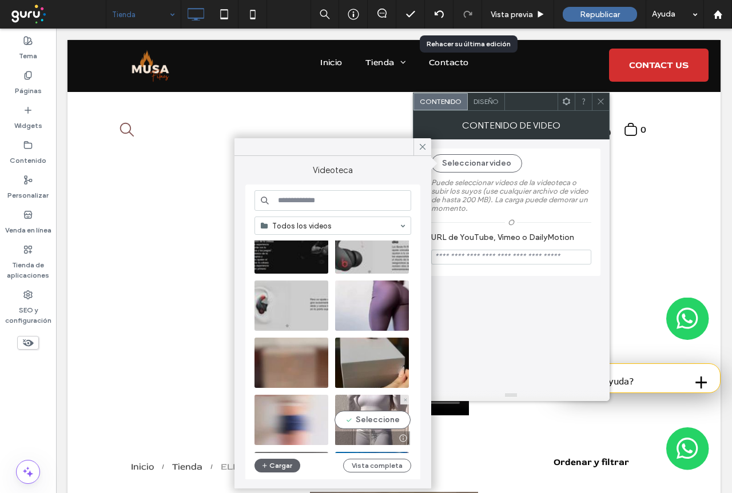
scroll to position [114, 0]
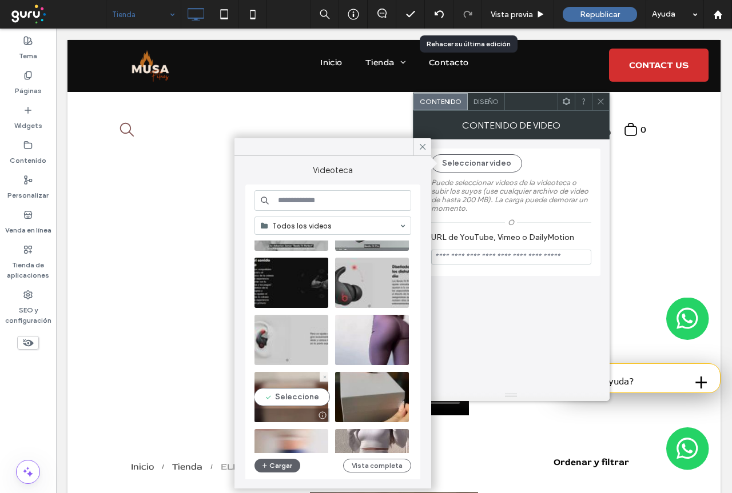
click at [293, 395] on video at bounding box center [291, 397] width 74 height 50
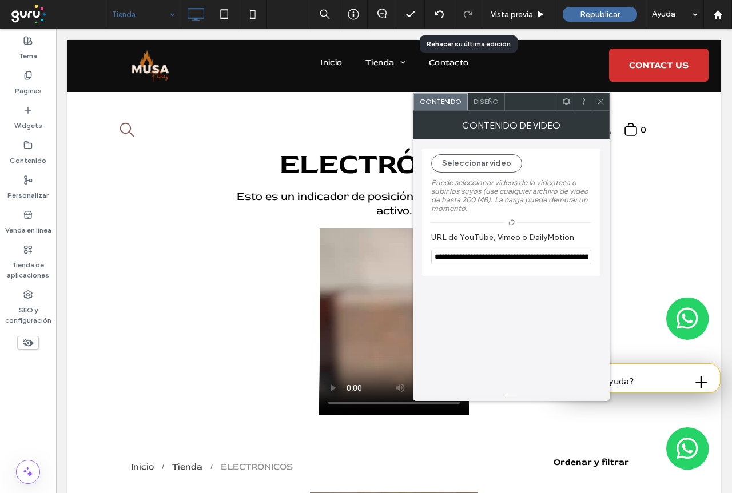
type input "**********"
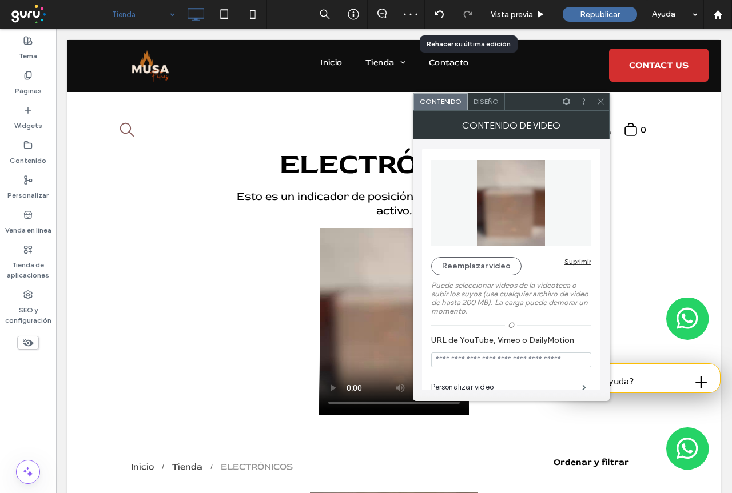
click at [602, 104] on icon at bounding box center [600, 101] width 9 height 9
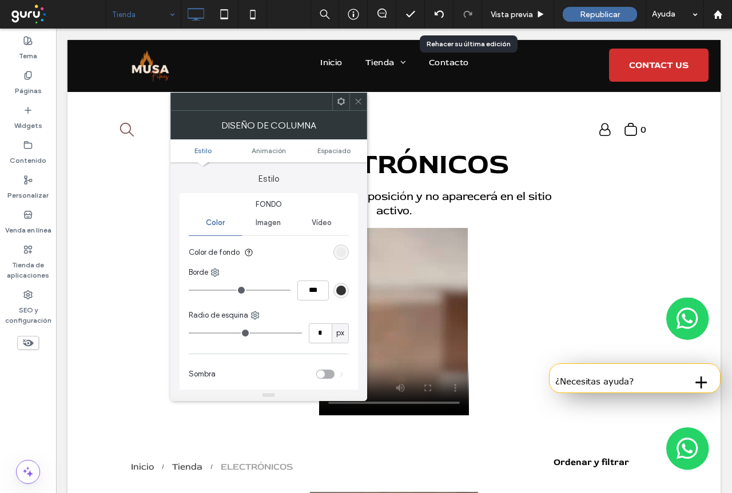
click at [343, 105] on icon at bounding box center [341, 101] width 9 height 9
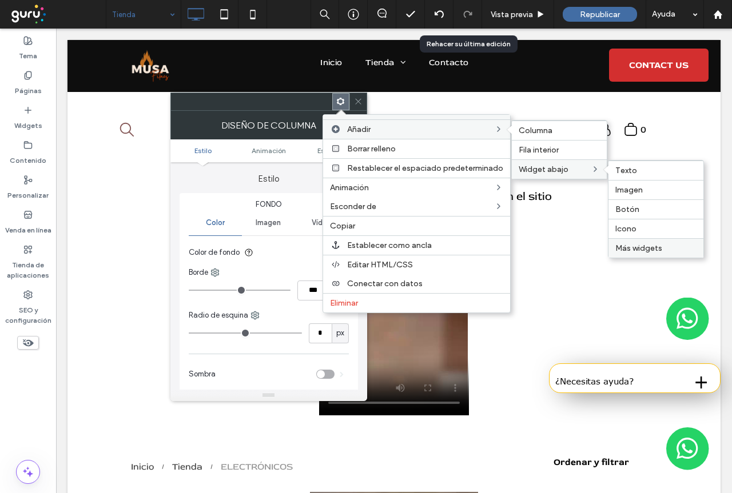
click at [658, 251] on span "Más widgets" at bounding box center [638, 249] width 47 height 10
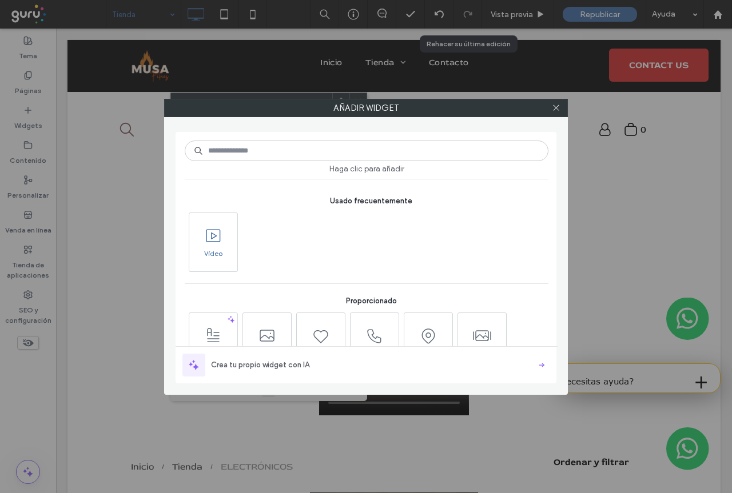
click at [210, 242] on icon at bounding box center [213, 236] width 18 height 18
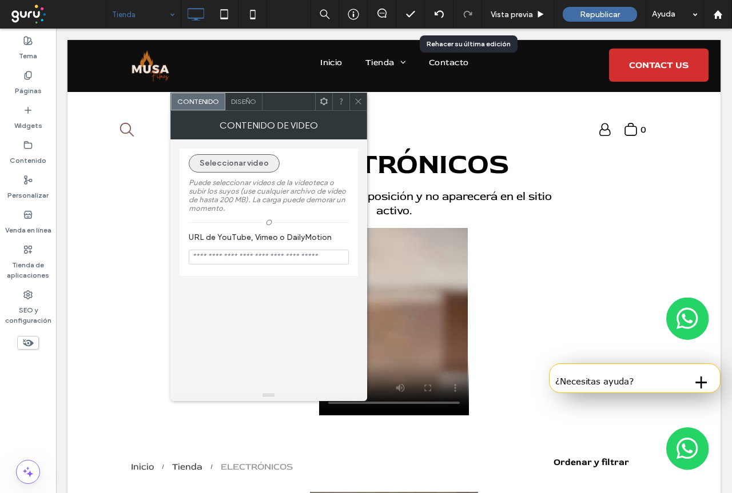
click at [230, 164] on button "Seleccionar video" at bounding box center [234, 163] width 91 height 18
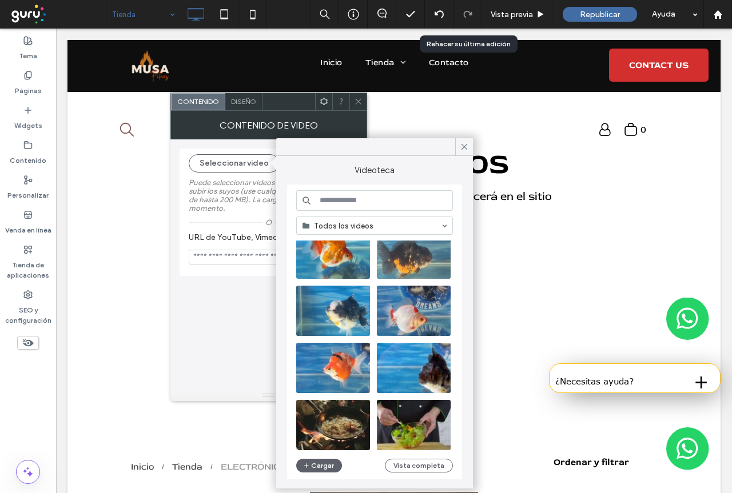
scroll to position [258, 0]
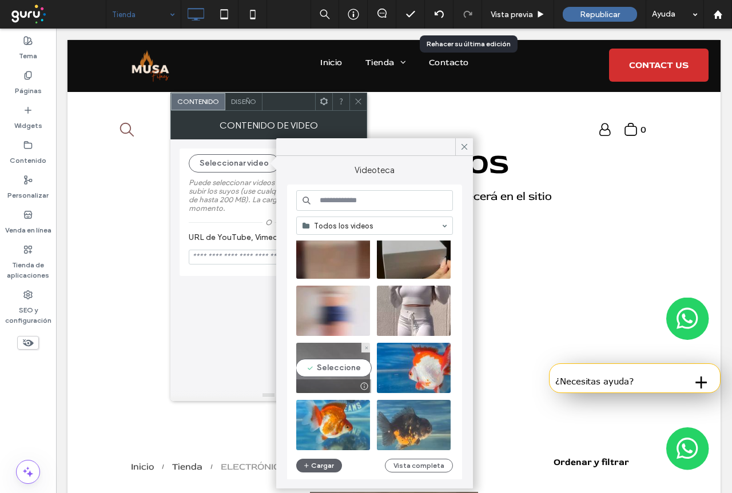
click at [338, 368] on video at bounding box center [333, 368] width 74 height 50
type input "**********"
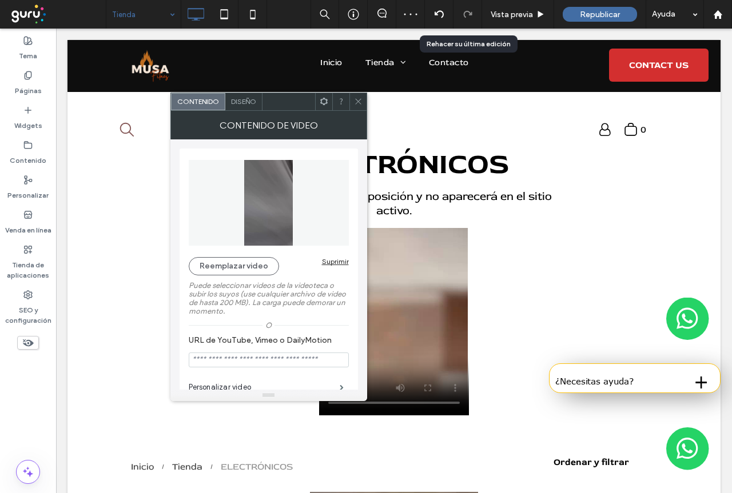
click at [360, 102] on icon at bounding box center [358, 101] width 9 height 9
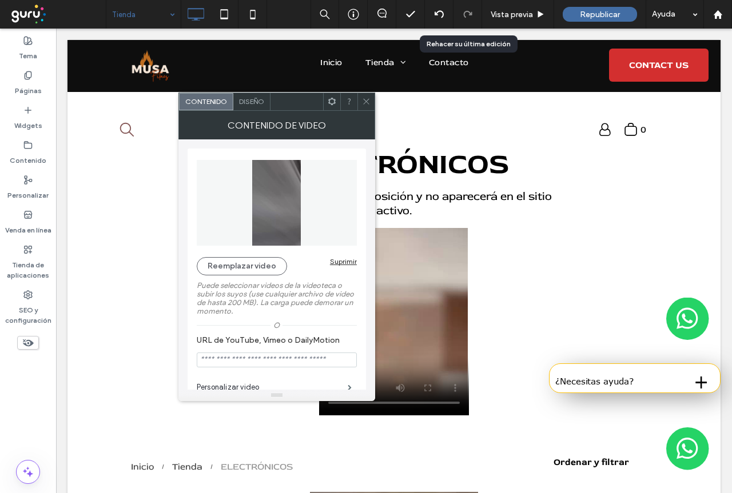
click at [370, 104] on icon at bounding box center [366, 101] width 9 height 9
drag, startPoint x: 365, startPoint y: 102, endPoint x: 372, endPoint y: 118, distance: 17.2
click at [365, 103] on icon at bounding box center [366, 101] width 9 height 9
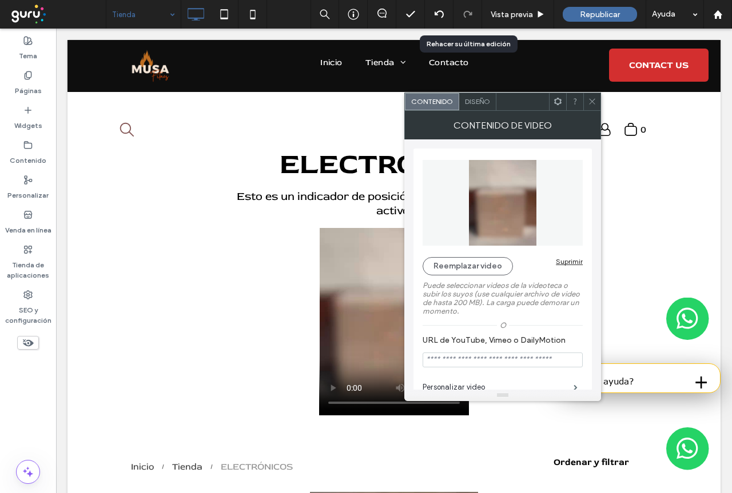
click at [592, 102] on icon at bounding box center [592, 101] width 9 height 9
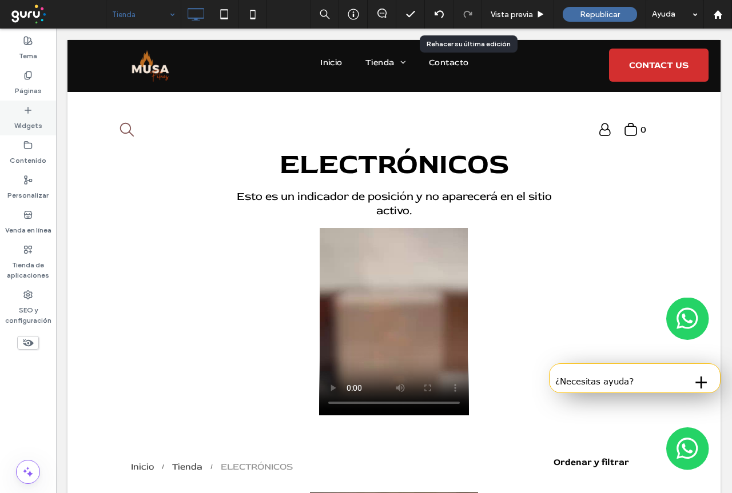
click at [23, 115] on label "Widgets" at bounding box center [28, 123] width 28 height 16
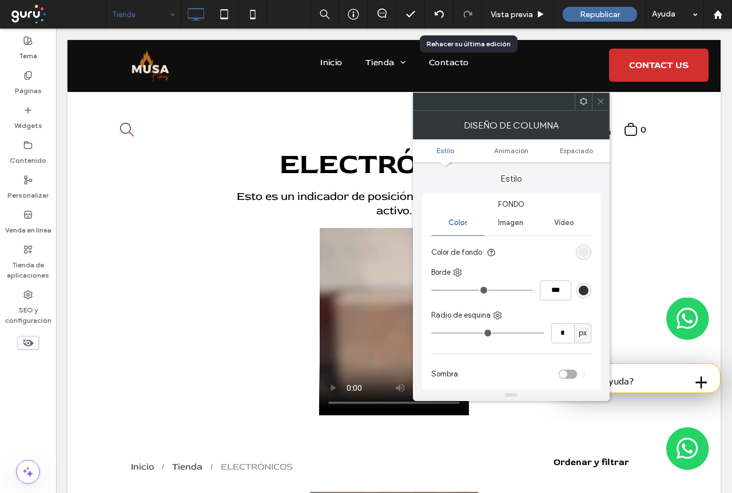
click at [603, 103] on icon at bounding box center [600, 101] width 9 height 9
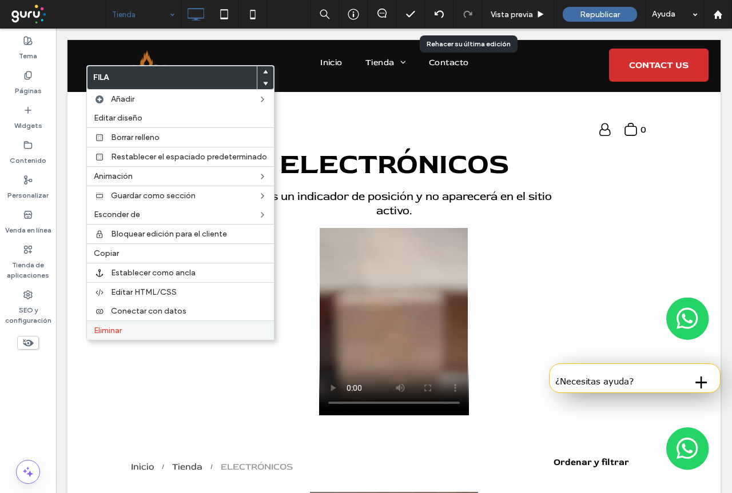
click at [110, 330] on span "Eliminar" at bounding box center [108, 331] width 28 height 10
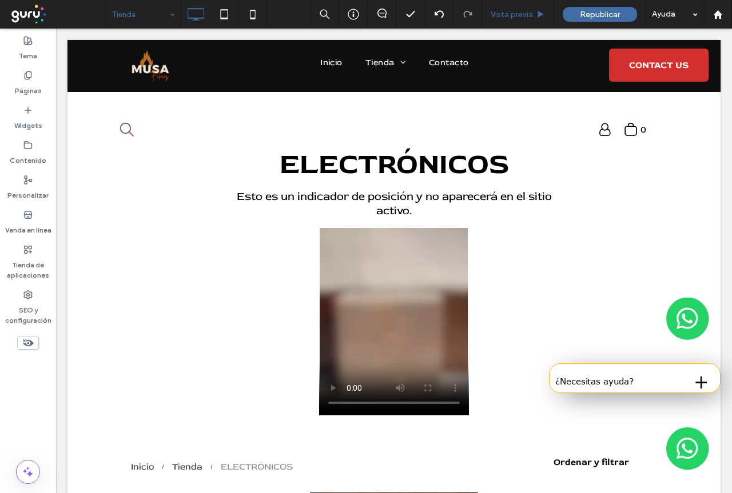
click at [511, 14] on span "Vista previa" at bounding box center [512, 15] width 42 height 10
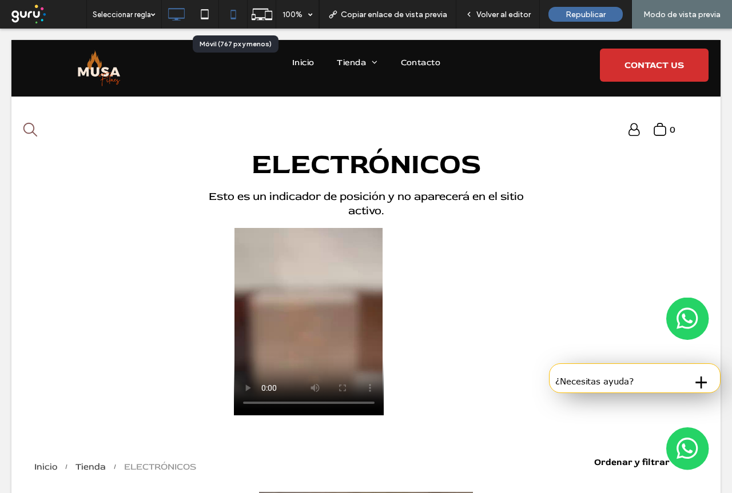
click at [232, 18] on icon at bounding box center [233, 14] width 23 height 23
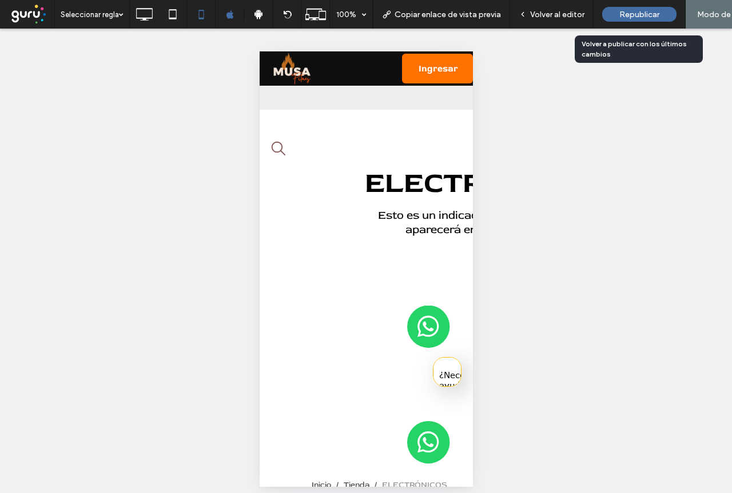
click at [654, 16] on span "Republicar" at bounding box center [639, 15] width 40 height 10
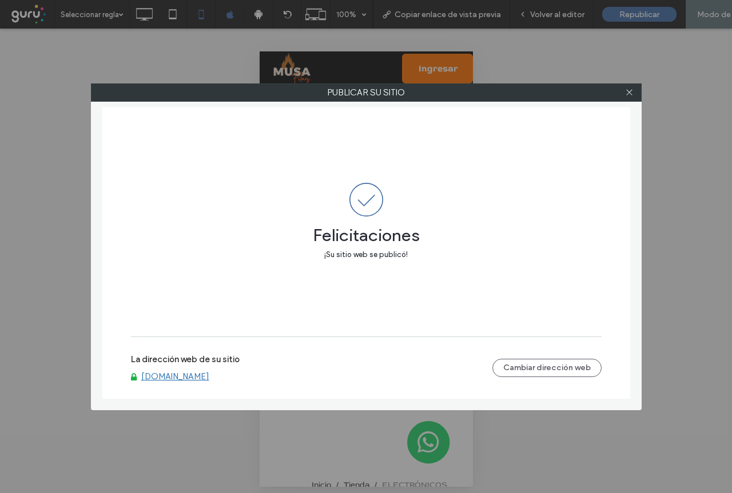
drag, startPoint x: 631, startPoint y: 89, endPoint x: 614, endPoint y: 93, distance: 16.9
click at [630, 89] on icon at bounding box center [629, 92] width 9 height 9
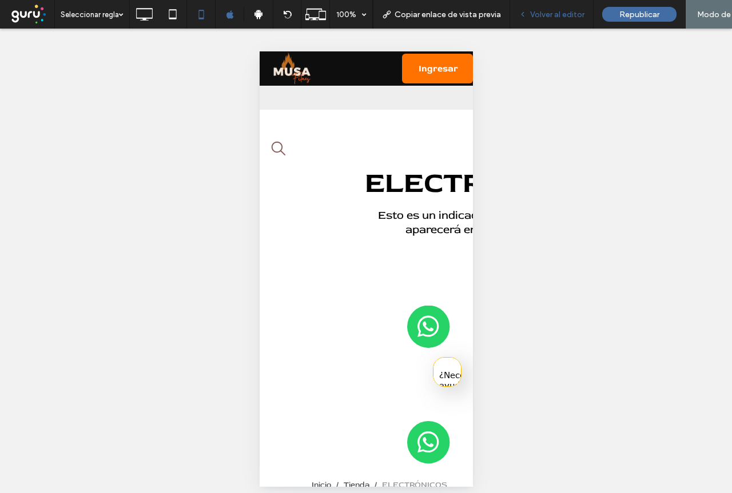
click at [550, 15] on span "Volver al editor" at bounding box center [557, 15] width 54 height 10
click at [549, 10] on span "Volver al editor" at bounding box center [557, 15] width 54 height 10
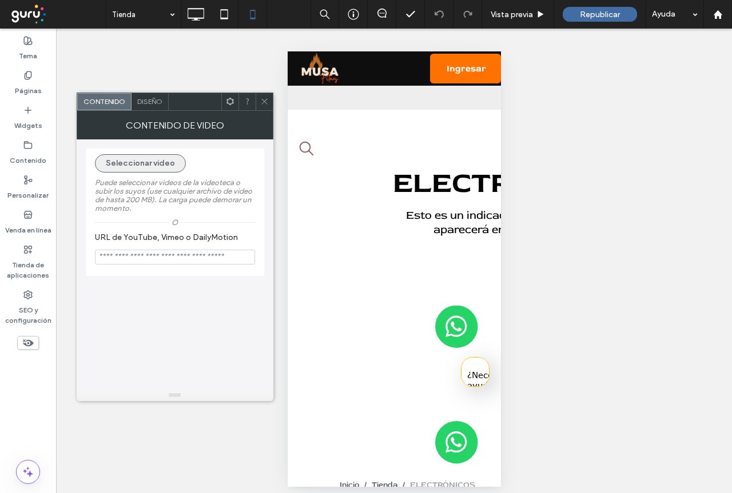
click at [148, 166] on button "Seleccionar video" at bounding box center [140, 163] width 91 height 18
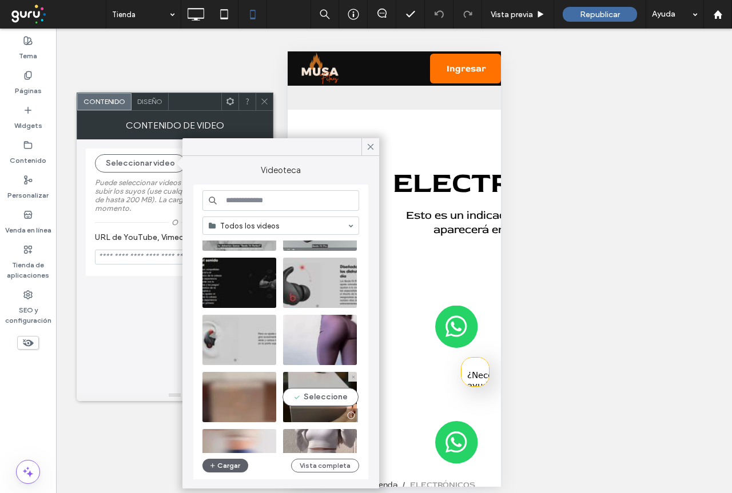
scroll to position [172, 0]
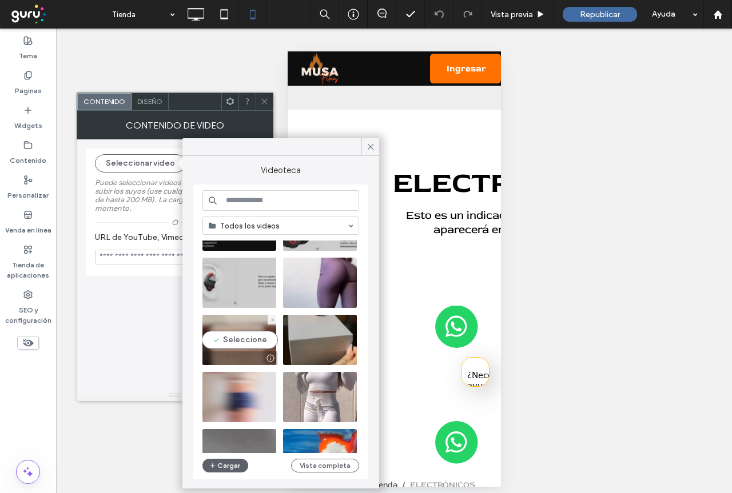
click at [241, 341] on video at bounding box center [239, 340] width 74 height 50
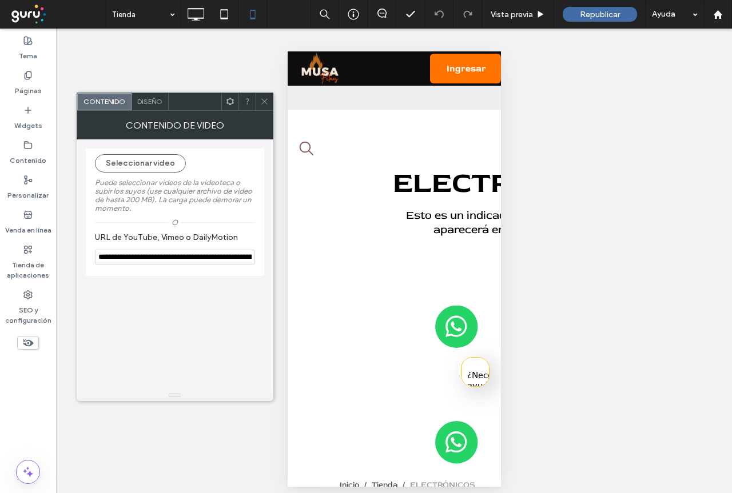
type input "**********"
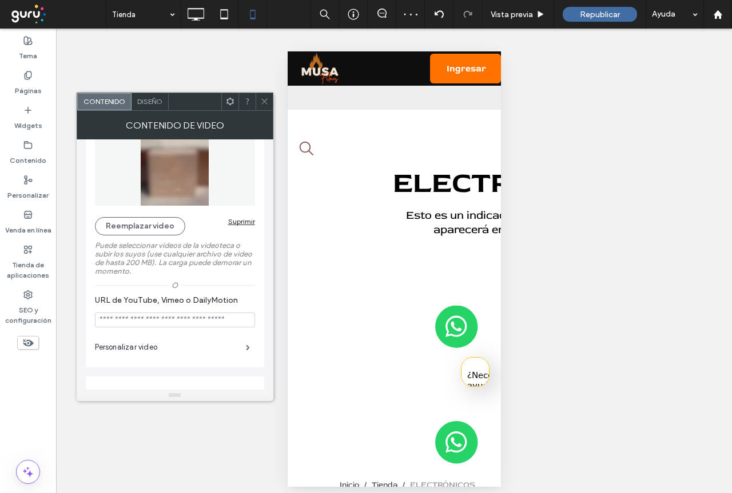
scroll to position [57, 0]
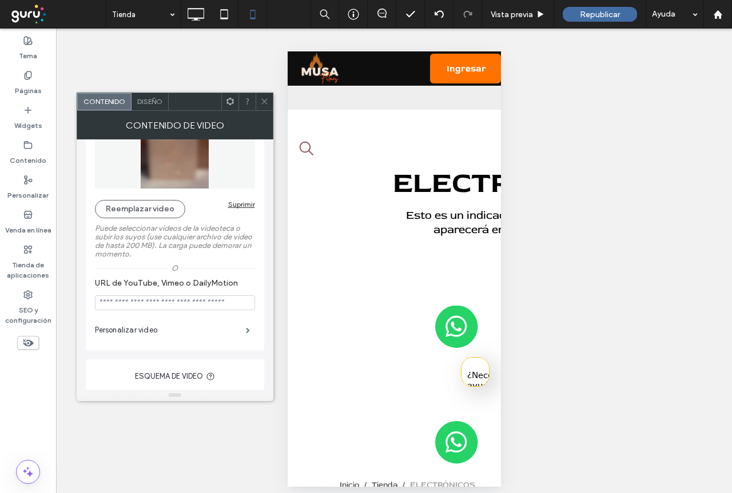
click at [264, 101] on use at bounding box center [264, 102] width 6 height 6
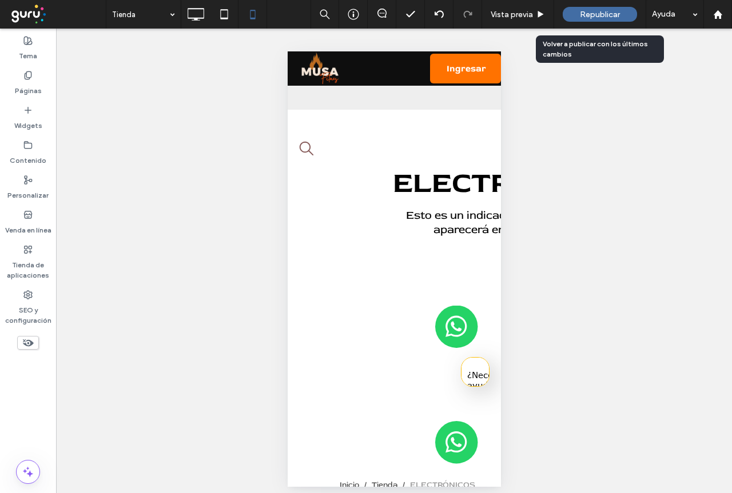
click at [604, 18] on span "Republicar" at bounding box center [600, 15] width 40 height 10
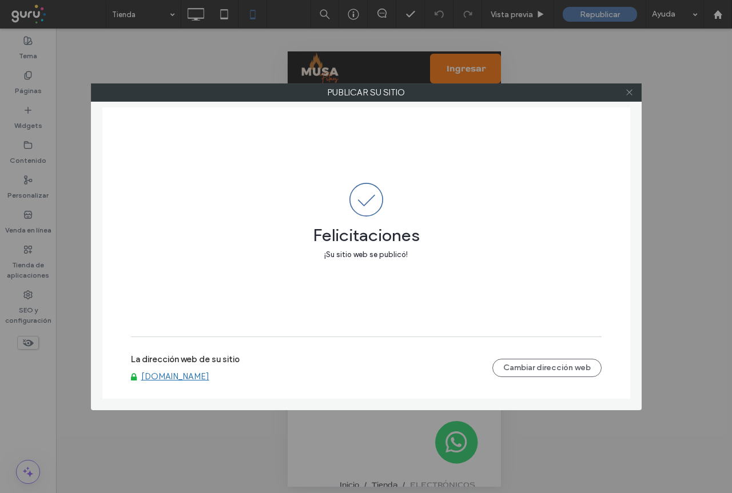
click at [629, 90] on icon at bounding box center [629, 92] width 9 height 9
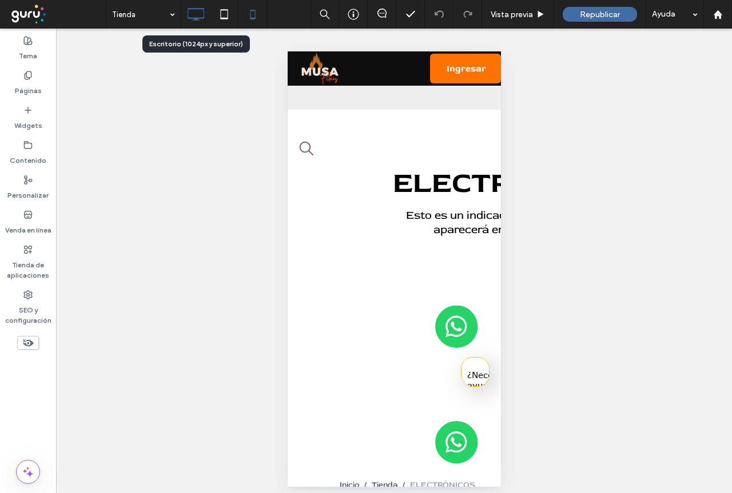
click at [196, 17] on icon at bounding box center [195, 14] width 23 height 23
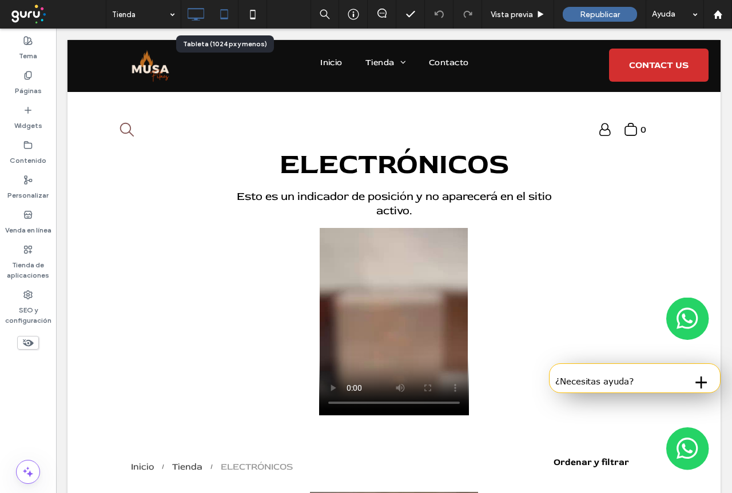
click at [224, 18] on use at bounding box center [223, 14] width 7 height 10
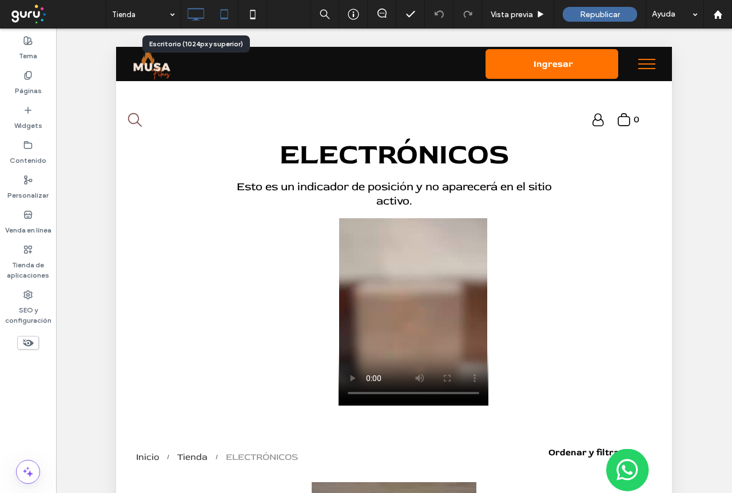
click at [198, 14] on icon at bounding box center [195, 14] width 23 height 23
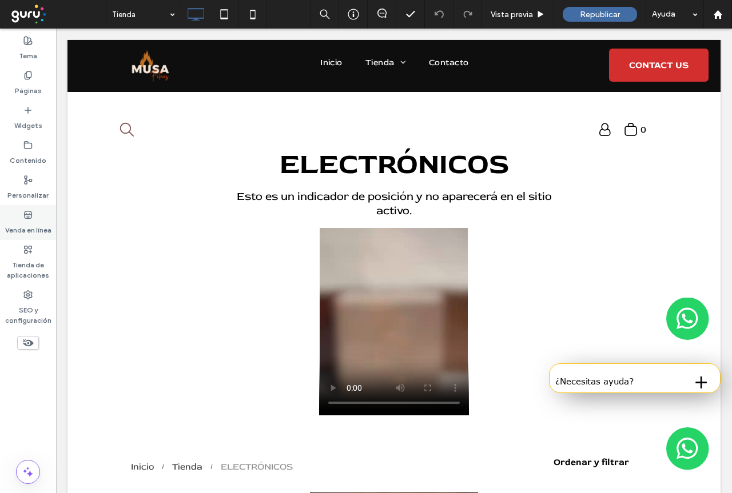
click at [30, 223] on label "Venda en línea" at bounding box center [28, 228] width 46 height 16
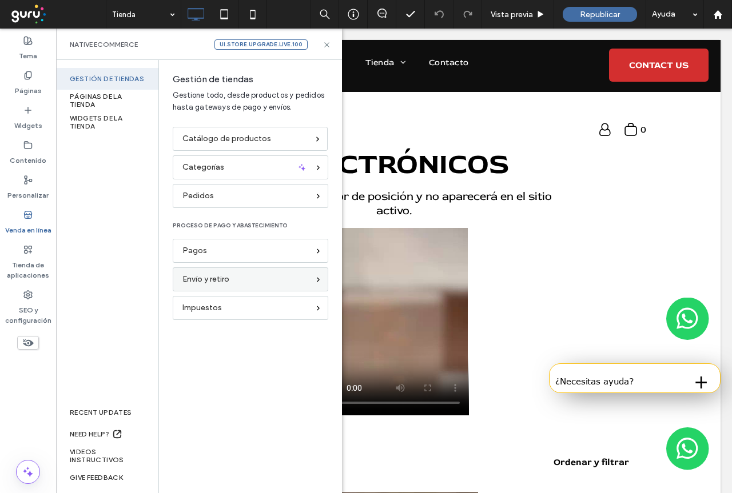
click at [235, 281] on div "Envío y retiro" at bounding box center [245, 279] width 126 height 13
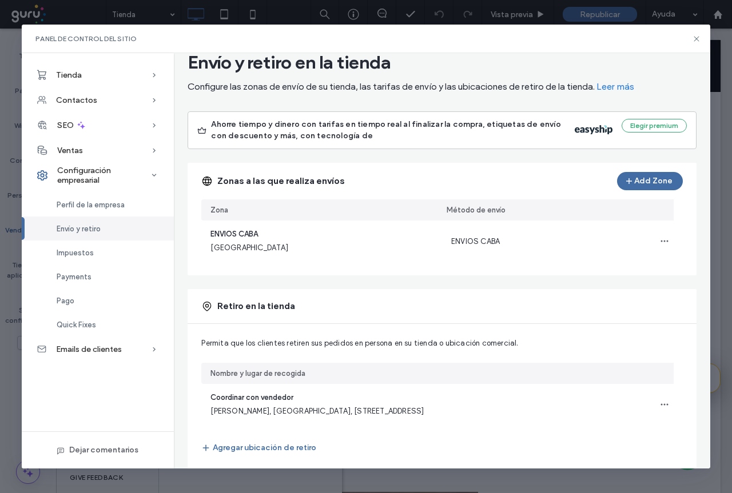
scroll to position [46, 0]
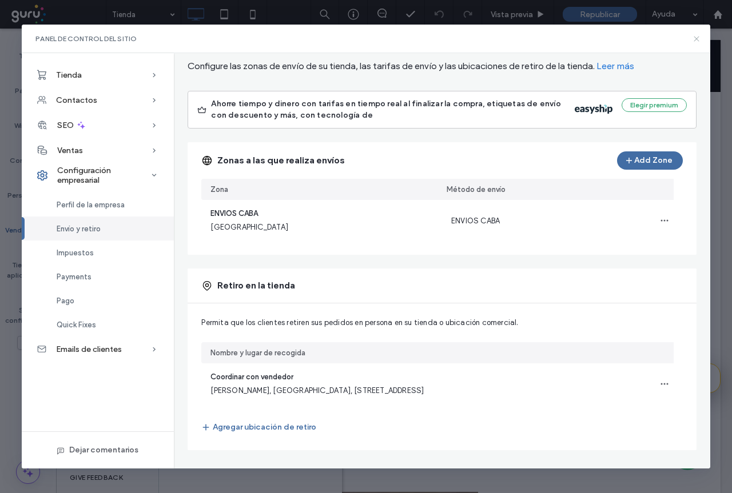
click at [699, 41] on icon at bounding box center [696, 38] width 9 height 9
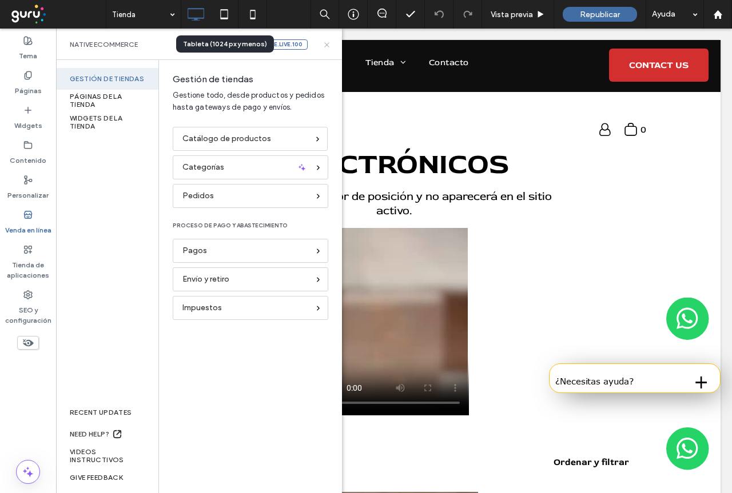
click at [329, 45] on icon at bounding box center [326, 45] width 9 height 9
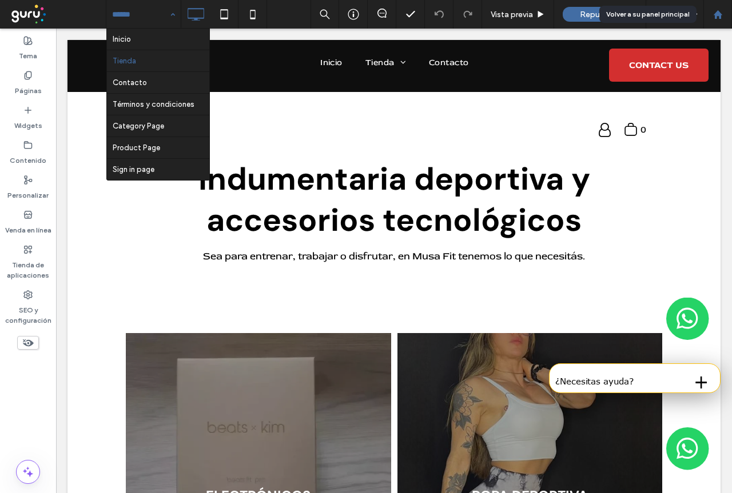
click at [715, 16] on use at bounding box center [717, 14] width 9 height 9
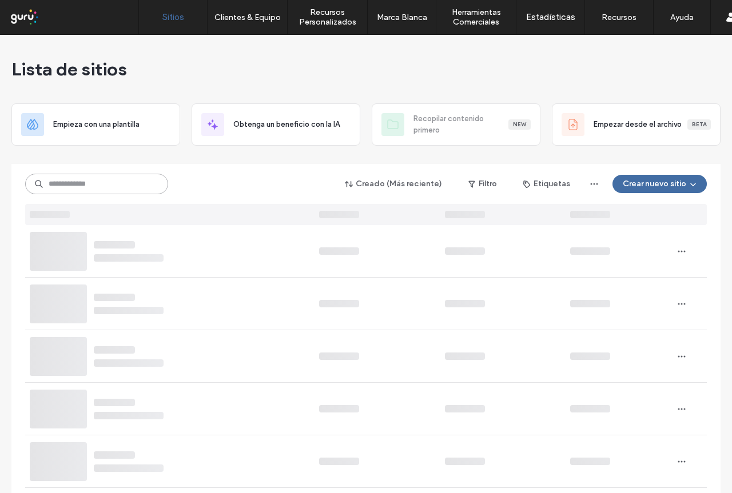
click at [114, 181] on input at bounding box center [96, 184] width 143 height 21
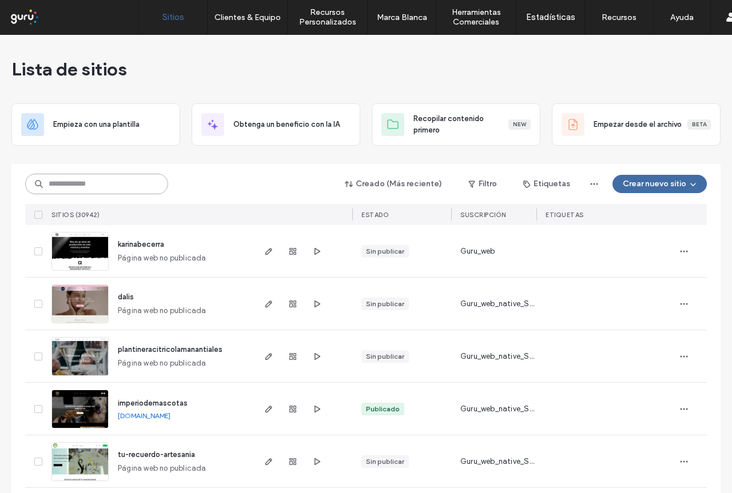
click at [106, 185] on input at bounding box center [96, 184] width 143 height 21
paste input "**********"
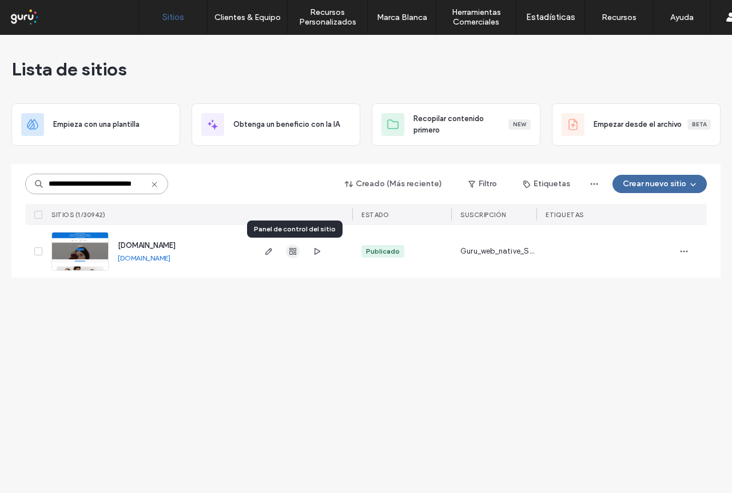
type input "**********"
click at [292, 250] on use "button" at bounding box center [292, 251] width 7 height 7
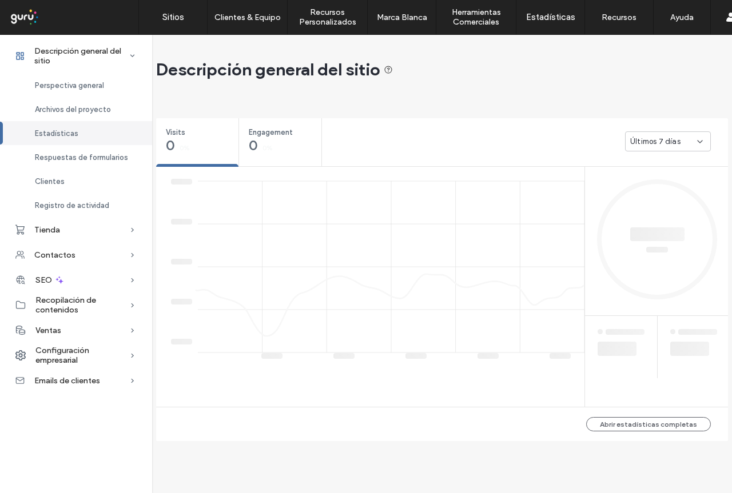
click at [86, 354] on span "Configuración empresarial" at bounding box center [82, 355] width 94 height 19
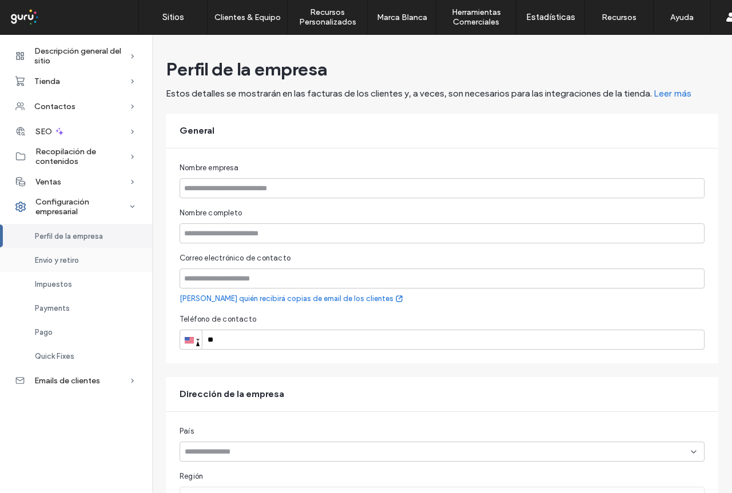
click at [65, 258] on span "Envío y retiro" at bounding box center [57, 260] width 44 height 9
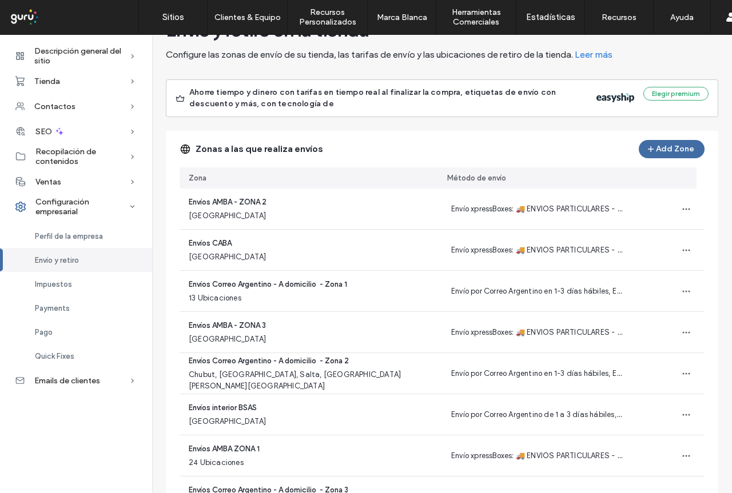
scroll to position [57, 0]
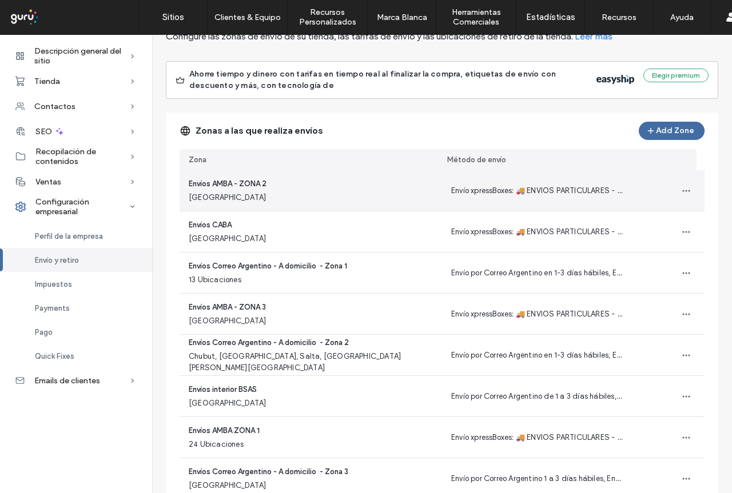
click at [249, 181] on span "Envíos AMBA - ZONA 2" at bounding box center [228, 183] width 78 height 11
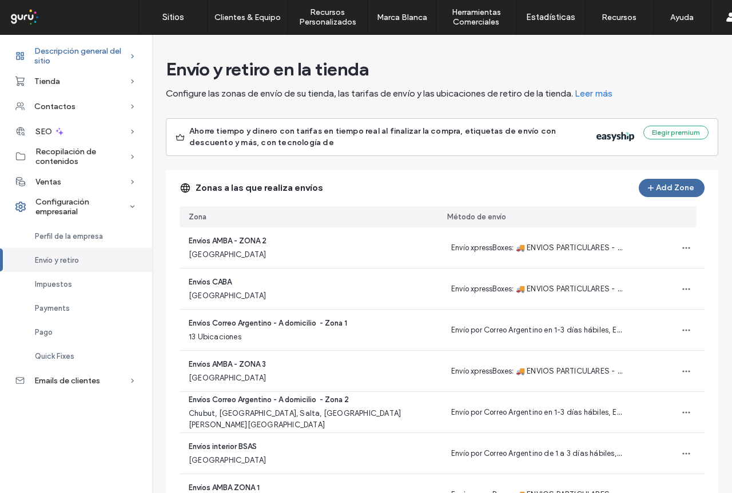
click at [71, 52] on span "Descripción general del sitio" at bounding box center [81, 55] width 95 height 19
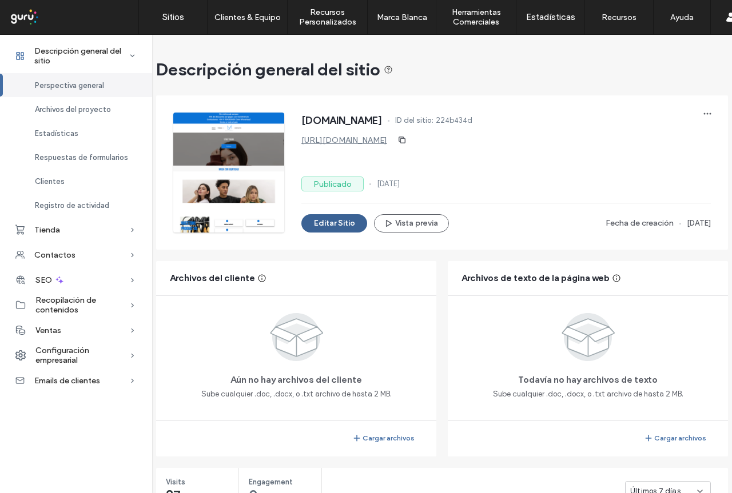
click at [324, 225] on button "Editar Sitio" at bounding box center [334, 223] width 66 height 18
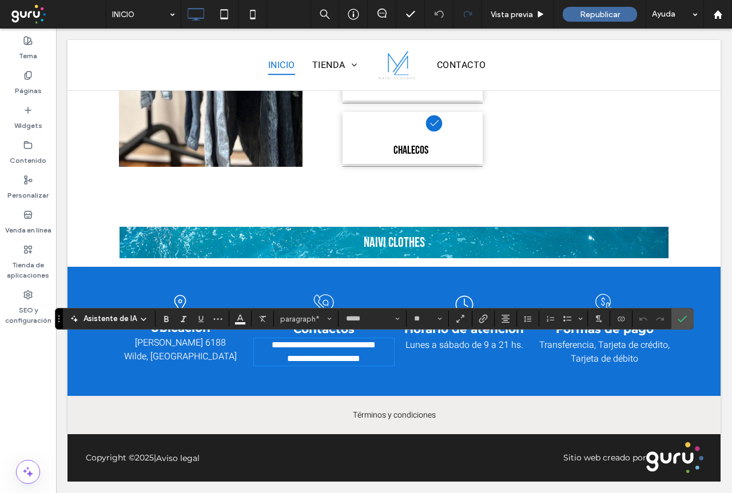
scroll to position [1170, 0]
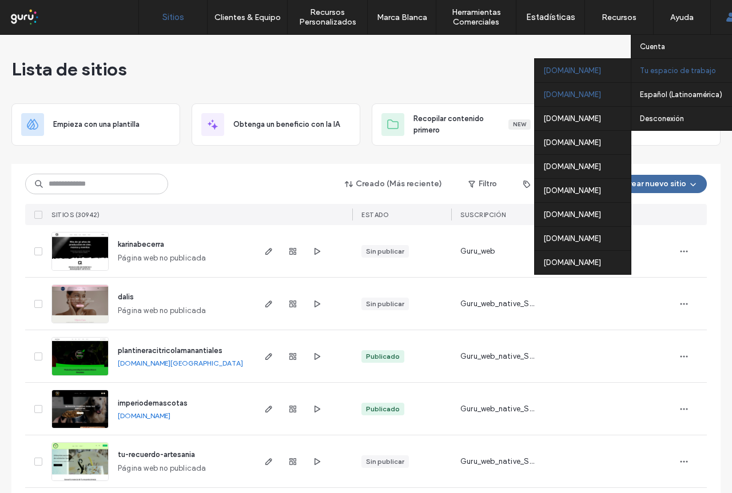
click at [583, 94] on div "chile.publicar.guru" at bounding box center [583, 94] width 96 height 24
click at [575, 75] on div "argentina.publicar.guru" at bounding box center [583, 70] width 96 height 24
click at [569, 69] on div "argentina.publicar.guru" at bounding box center [583, 70] width 96 height 24
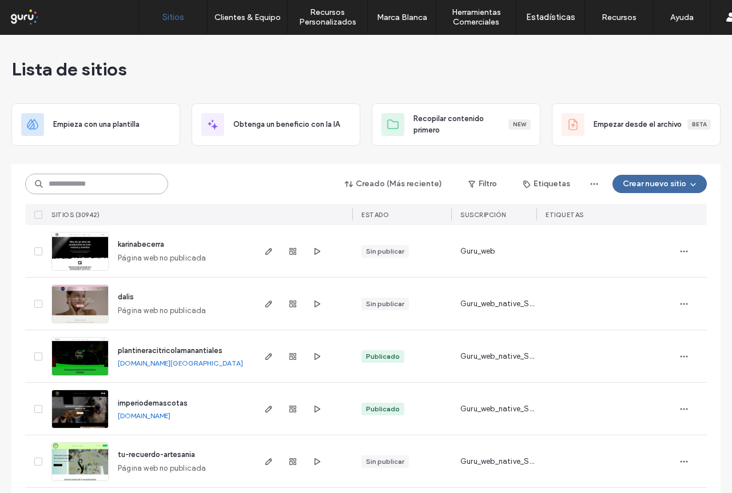
click at [81, 188] on input at bounding box center [96, 184] width 143 height 21
paste input "**********"
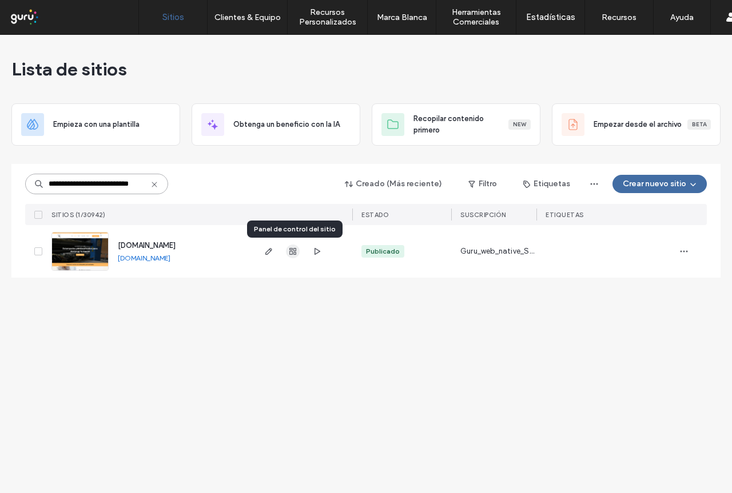
type input "**********"
click at [290, 253] on icon "button" at bounding box center [292, 251] width 9 height 9
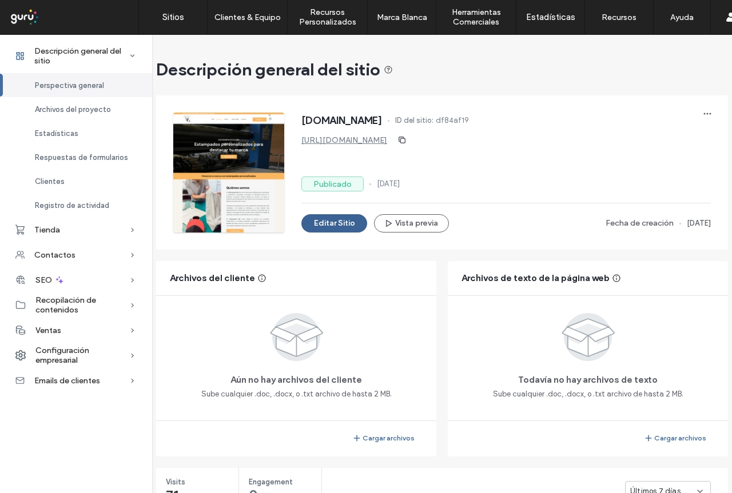
click at [333, 225] on button "Editar Sitio" at bounding box center [334, 223] width 66 height 18
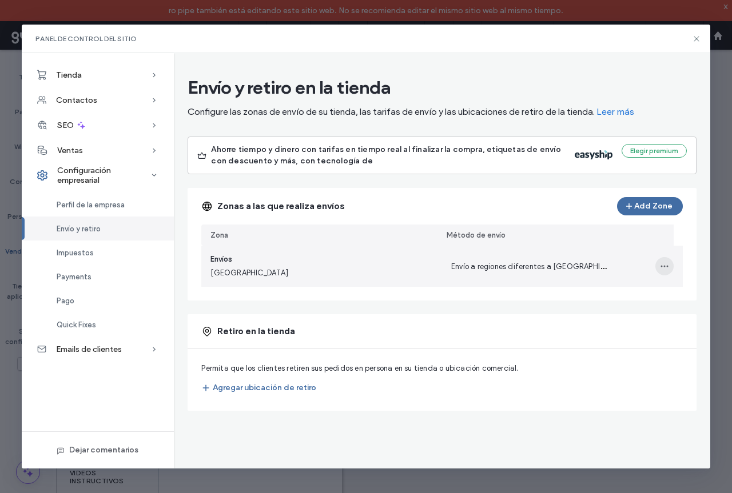
click at [658, 266] on span "button" at bounding box center [664, 266] width 18 height 18
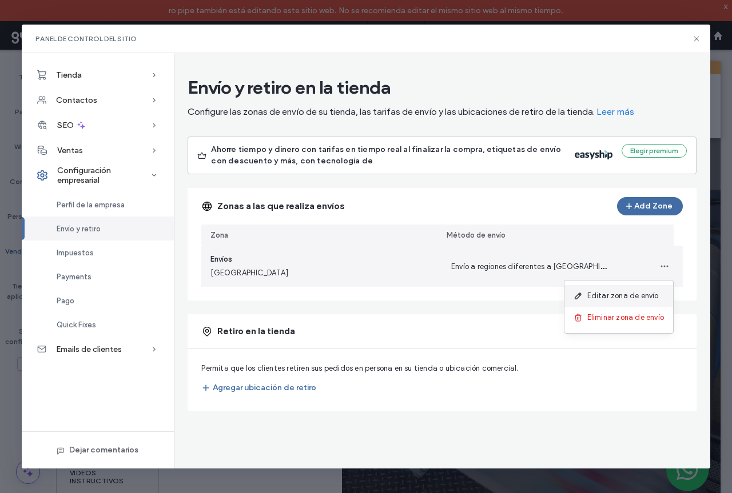
click at [654, 298] on span "Editar zona de envío" at bounding box center [622, 295] width 71 height 11
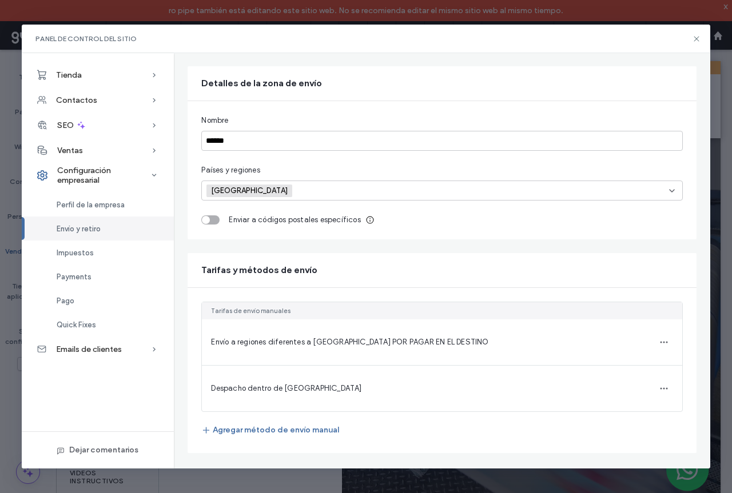
scroll to position [72, 0]
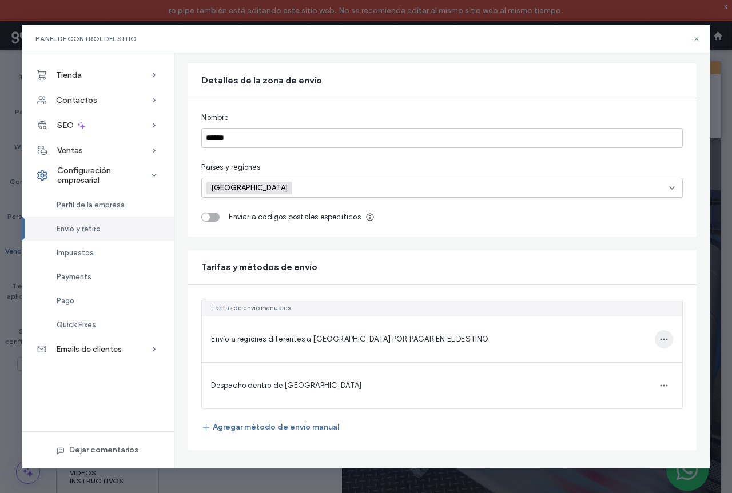
click at [659, 335] on icon "button" at bounding box center [663, 339] width 9 height 9
click at [593, 332] on span "Editar método de envío" at bounding box center [585, 328] width 82 height 11
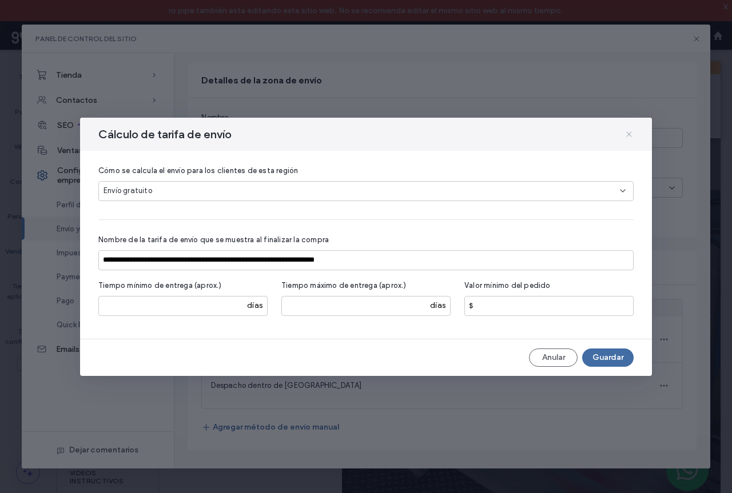
click at [631, 132] on icon at bounding box center [628, 134] width 9 height 9
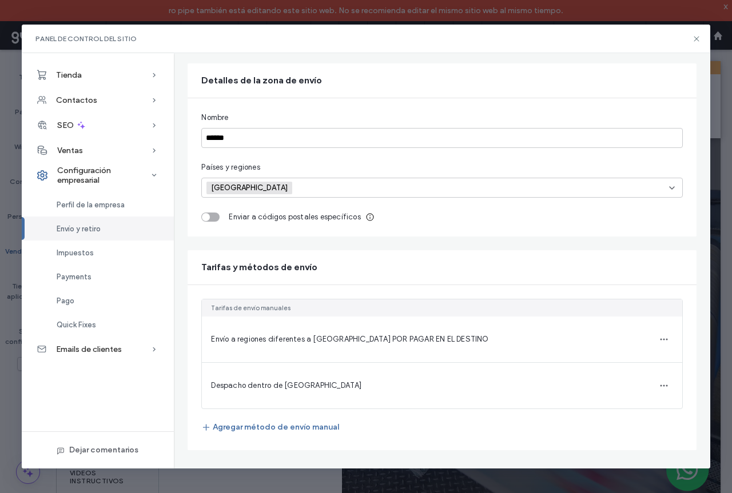
click at [697, 38] on icon at bounding box center [696, 38] width 9 height 9
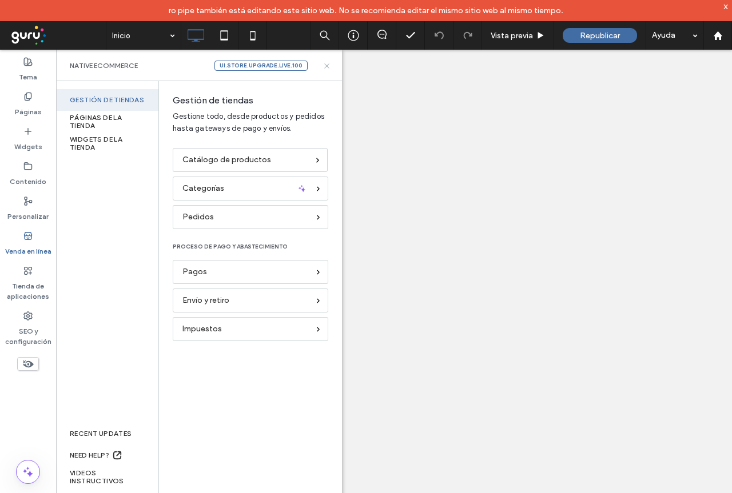
click at [328, 67] on icon at bounding box center [326, 66] width 9 height 9
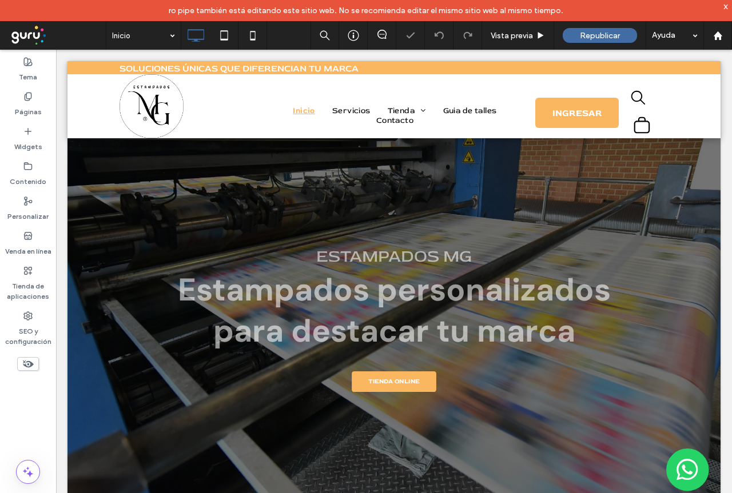
scroll to position [0, 0]
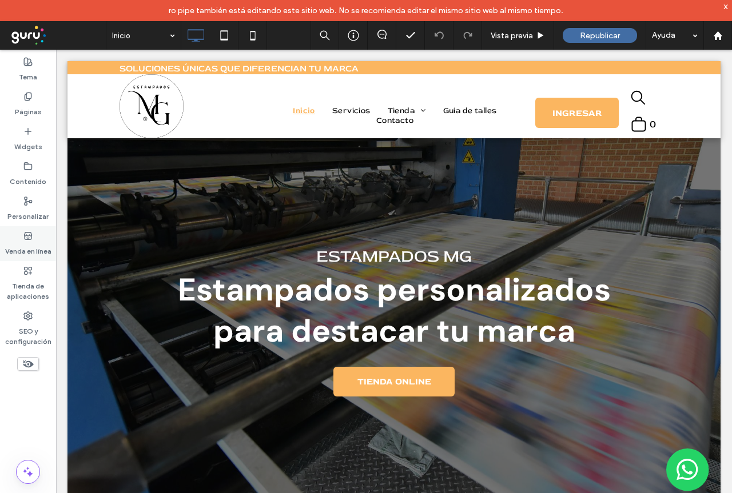
click at [29, 246] on label "Venda en línea" at bounding box center [28, 249] width 46 height 16
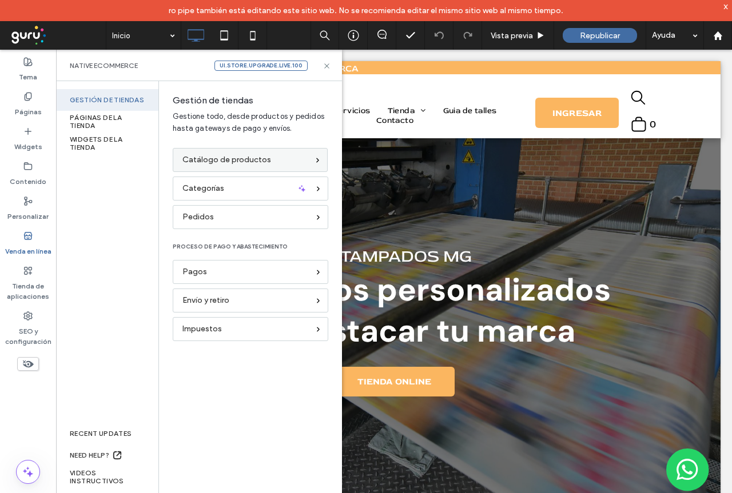
click at [230, 162] on span "Catálogo de productos" at bounding box center [226, 160] width 89 height 13
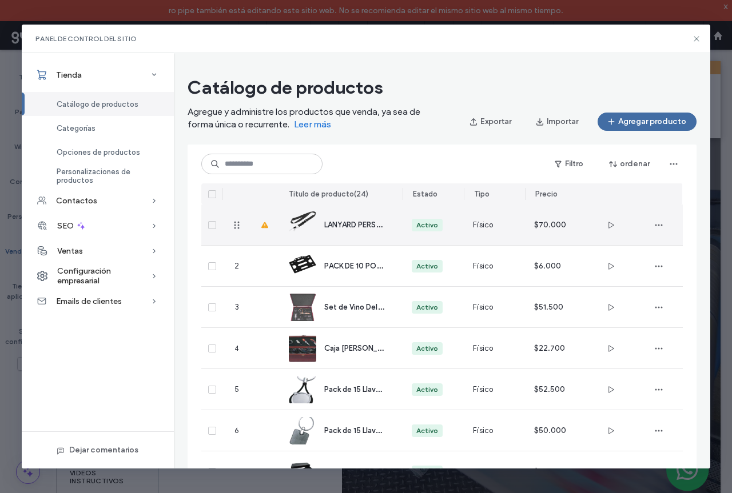
scroll to position [57, 0]
